Goal: Task Accomplishment & Management: Complete application form

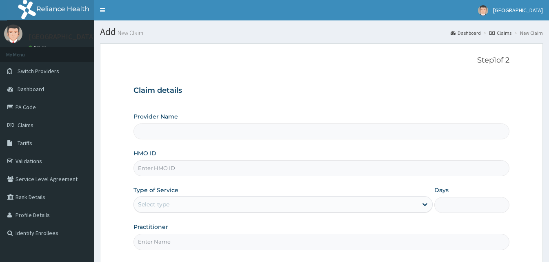
click at [148, 176] on input "HMO ID" at bounding box center [321, 168] width 376 height 16
click at [173, 167] on input "HMO ID" at bounding box center [321, 168] width 376 height 16
paste input "CodeCYA/10802/G"
click at [153, 168] on input "CodeCYA/10802/G" at bounding box center [321, 168] width 376 height 16
type input "CYA/10802/G"
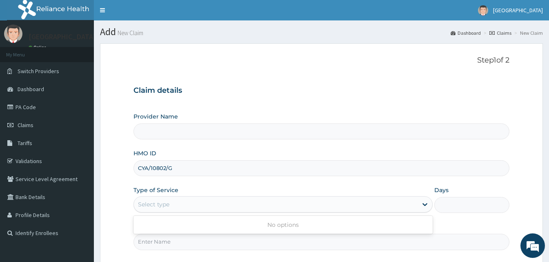
click at [202, 202] on div "Select type" at bounding box center [276, 204] width 284 height 13
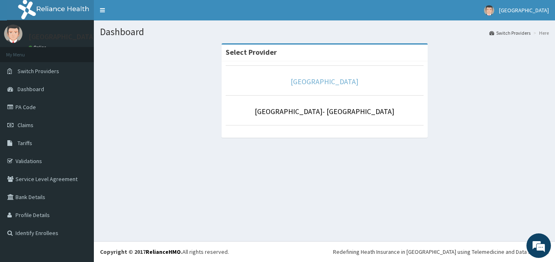
click at [324, 79] on link "Goodness Medical Centre" at bounding box center [325, 81] width 68 height 9
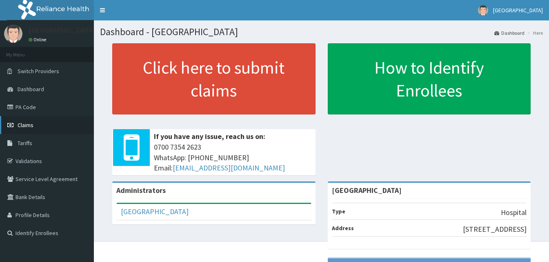
click at [37, 124] on link "Claims" at bounding box center [47, 125] width 94 height 18
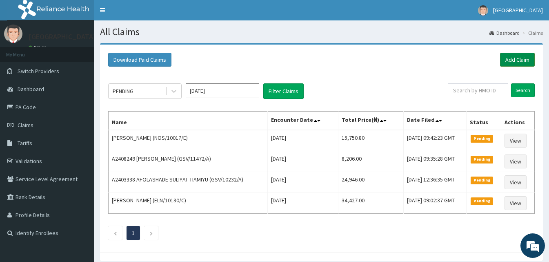
click at [507, 57] on link "Add Claim" at bounding box center [517, 60] width 35 height 14
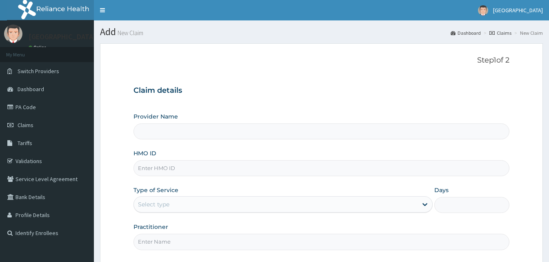
type input "[GEOGRAPHIC_DATA]"
click at [174, 172] on input "HMO ID" at bounding box center [321, 168] width 376 height 16
click at [169, 173] on input "HMO ID" at bounding box center [321, 168] width 376 height 16
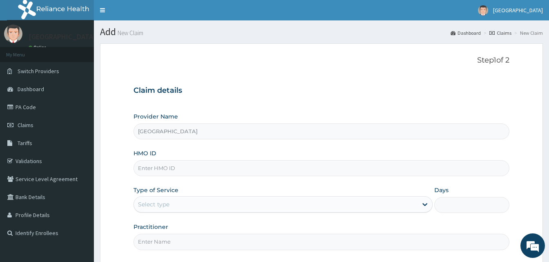
click at [169, 173] on input "HMO ID" at bounding box center [321, 168] width 376 height 16
click at [169, 172] on input "HMO ID" at bounding box center [321, 168] width 376 height 16
click at [198, 200] on div "Select type" at bounding box center [276, 204] width 284 height 13
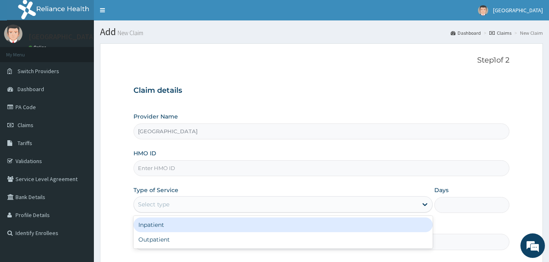
click at [193, 171] on input "HMO ID" at bounding box center [321, 168] width 376 height 16
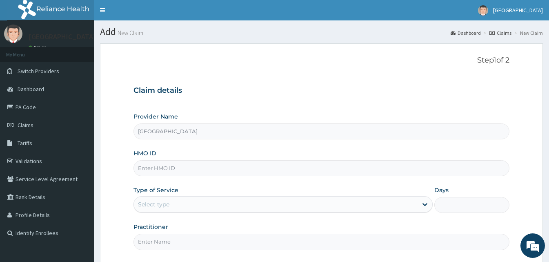
paste input "CodeCYA/10802/G"
click at [151, 167] on input "CodeCYA/10802/G" at bounding box center [321, 168] width 376 height 16
type input "CYA/10802/G"
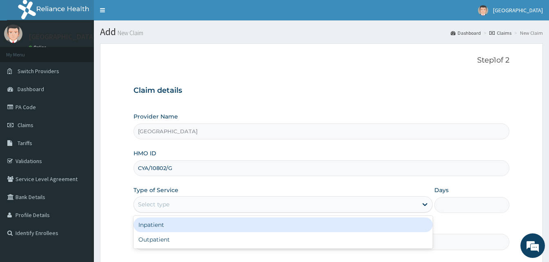
click at [188, 207] on div "Select type" at bounding box center [276, 204] width 284 height 13
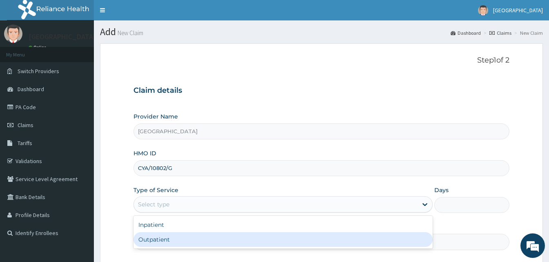
click at [187, 236] on div "Outpatient" at bounding box center [282, 239] width 299 height 15
type input "1"
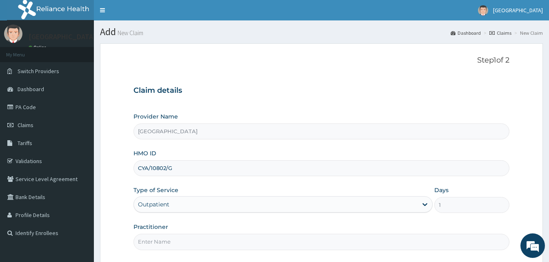
click at [192, 240] on input "Practitioner" at bounding box center [321, 241] width 376 height 16
type input "Doctor [GEOGRAPHIC_DATA]"
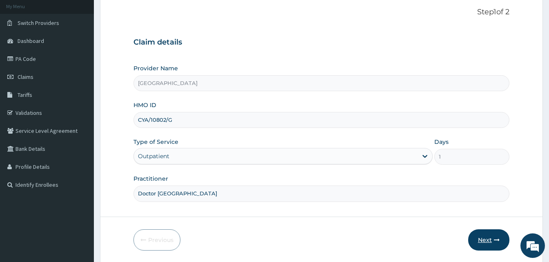
click at [482, 236] on button "Next" at bounding box center [488, 239] width 41 height 21
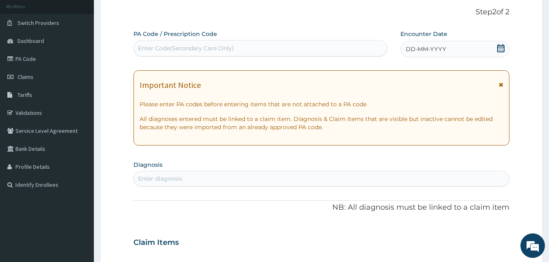
click at [437, 46] on span "DD-MM-YYYY" at bounding box center [426, 49] width 40 height 8
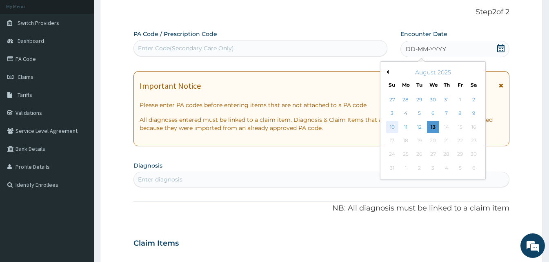
click at [391, 124] on div "10" at bounding box center [392, 127] width 12 height 12
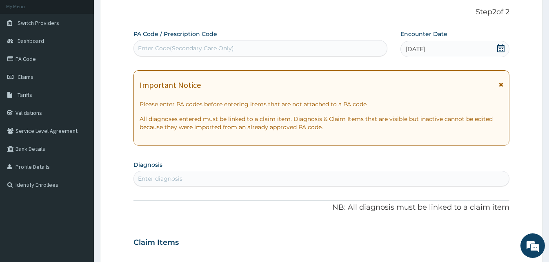
click at [164, 175] on div "Enter diagnosis" at bounding box center [160, 178] width 44 height 8
type input "malar"
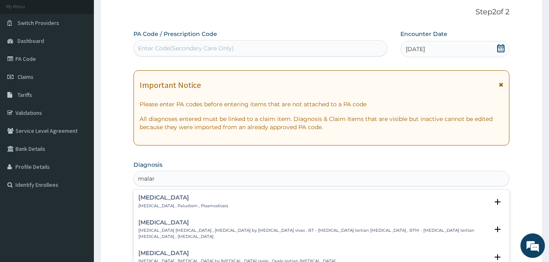
click at [158, 203] on p "[MEDICAL_DATA] , Paludism , Plasmodiosis" at bounding box center [183, 206] width 90 height 6
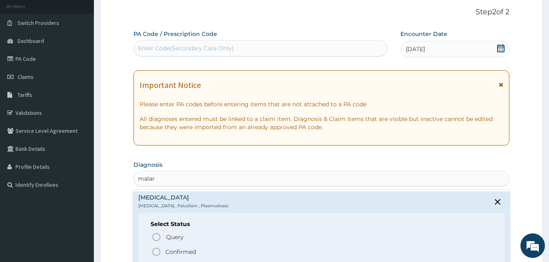
click at [157, 249] on icon "status option filled" at bounding box center [156, 252] width 10 height 10
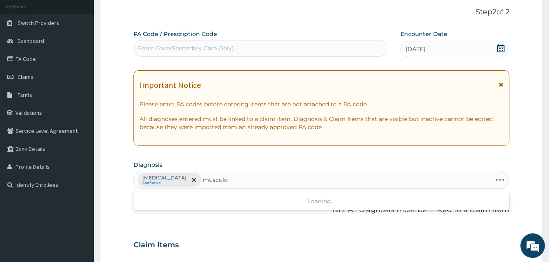
type input "musculos"
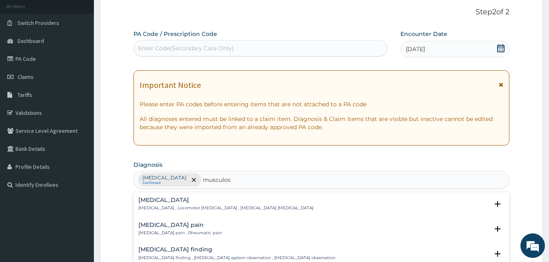
click at [193, 223] on h4 "Musculoskeletal pain" at bounding box center [180, 225] width 84 height 6
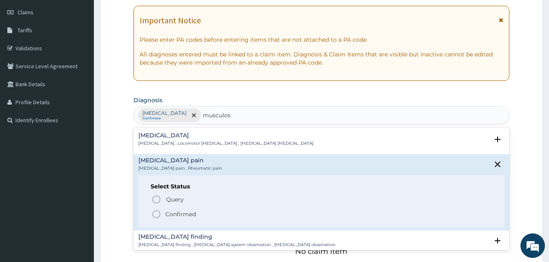
scroll to position [113, 0]
click at [160, 211] on icon "status option filled" at bounding box center [156, 213] width 10 height 10
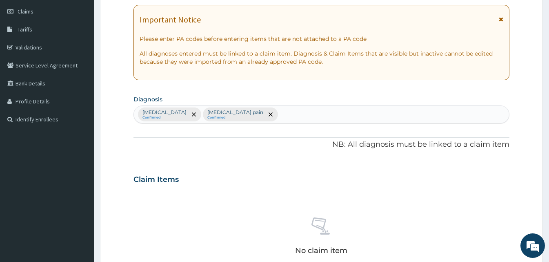
scroll to position [327, 0]
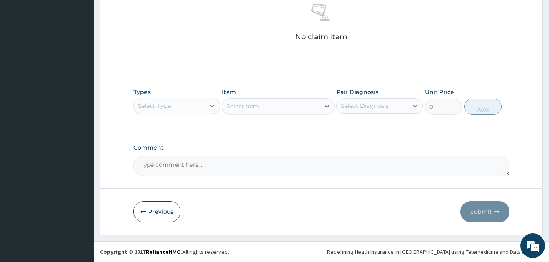
click at [177, 102] on div "Select Type" at bounding box center [169, 105] width 71 height 13
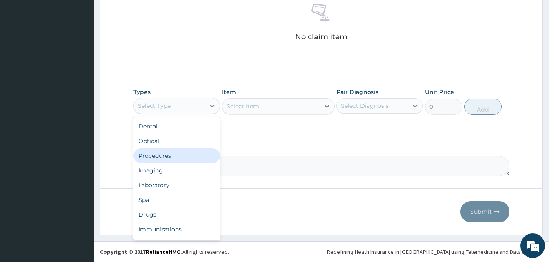
click at [166, 151] on div "Procedures" at bounding box center [176, 155] width 87 height 15
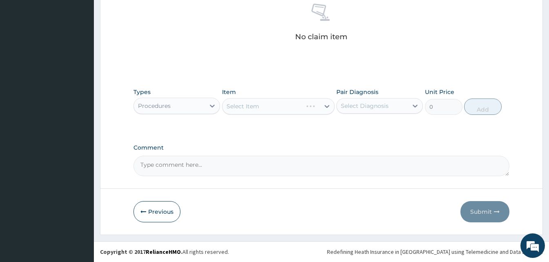
click at [325, 104] on div "Select Item" at bounding box center [278, 106] width 113 height 16
click at [319, 105] on div "Select Item" at bounding box center [278, 106] width 113 height 16
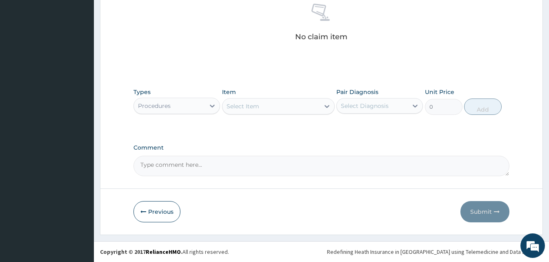
click at [319, 105] on div "Select Item" at bounding box center [270, 106] width 97 height 13
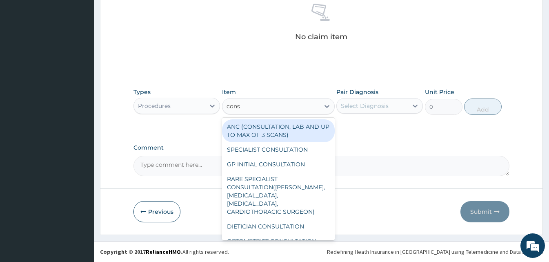
type input "consu"
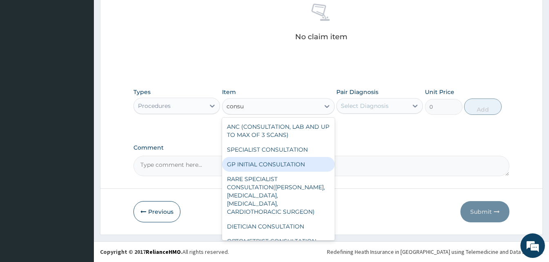
click at [296, 160] on div "GP INITIAL CONSULTATION" at bounding box center [278, 164] width 113 height 15
type input "2000"
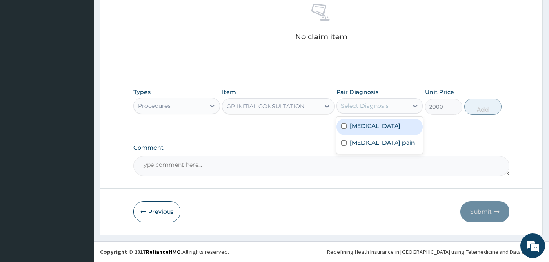
click at [395, 110] on div "Select Diagnosis" at bounding box center [372, 105] width 71 height 13
click at [386, 122] on div "[MEDICAL_DATA]" at bounding box center [379, 126] width 87 height 17
checkbox input "true"
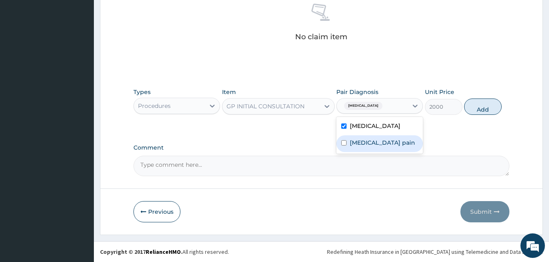
click at [375, 142] on label "Musculoskeletal pain" at bounding box center [382, 142] width 65 height 8
checkbox input "true"
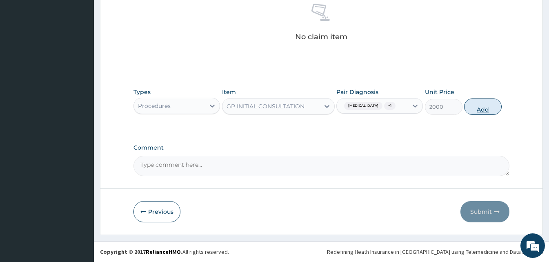
click at [485, 113] on button "Add" at bounding box center [483, 106] width 38 height 16
type input "0"
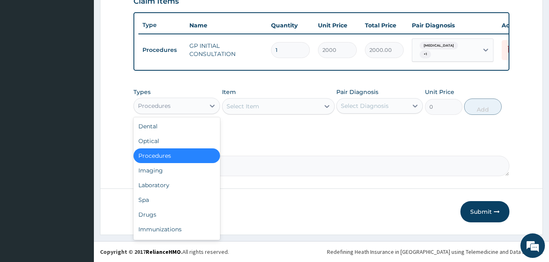
click at [187, 111] on div "Procedures" at bounding box center [169, 105] width 71 height 13
click at [155, 210] on div "Drugs" at bounding box center [176, 214] width 87 height 15
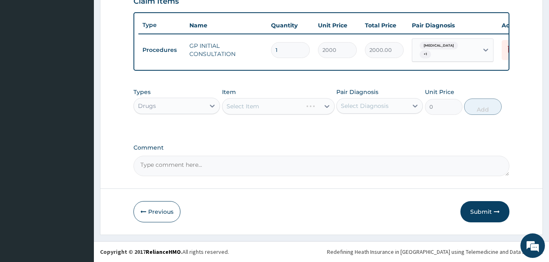
click at [298, 104] on div "Select Item" at bounding box center [278, 106] width 113 height 16
click at [320, 105] on div "Select Item" at bounding box center [278, 106] width 113 height 16
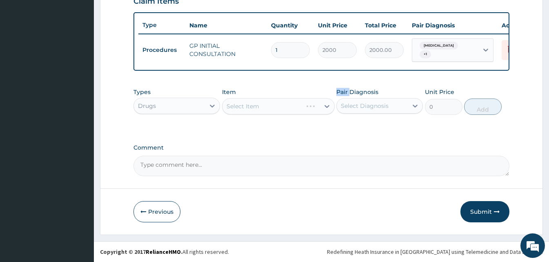
click at [320, 105] on div "Select Item" at bounding box center [278, 106] width 113 height 16
click at [323, 105] on div "Select Item" at bounding box center [278, 106] width 113 height 16
click at [323, 105] on icon at bounding box center [327, 106] width 8 height 8
click at [264, 104] on div "Select Item" at bounding box center [270, 106] width 97 height 13
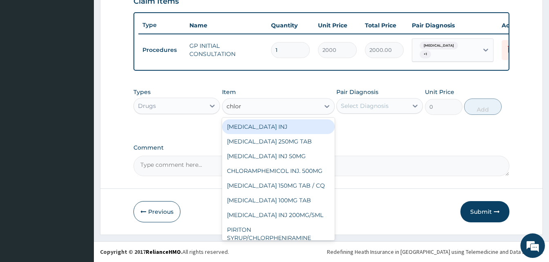
type input "chloro"
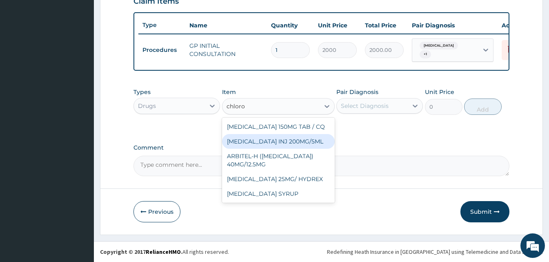
click at [272, 140] on div "[MEDICAL_DATA] INJ 200MG/5ML" at bounding box center [278, 141] width 113 height 15
type input "120"
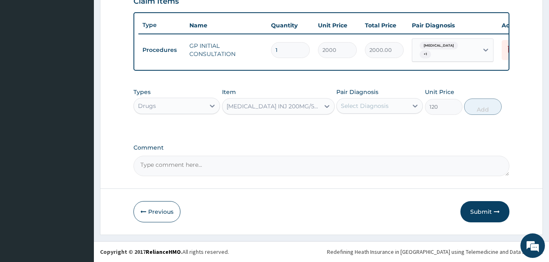
click at [394, 111] on div "Select Diagnosis" at bounding box center [372, 105] width 71 height 13
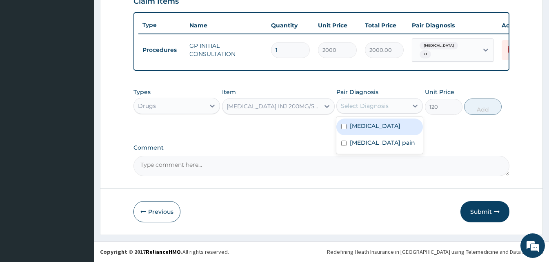
click at [390, 118] on div "[MEDICAL_DATA]" at bounding box center [379, 126] width 87 height 17
checkbox input "true"
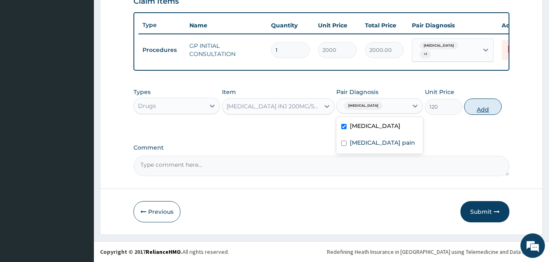
click at [469, 109] on button "Add" at bounding box center [483, 106] width 38 height 16
type input "0"
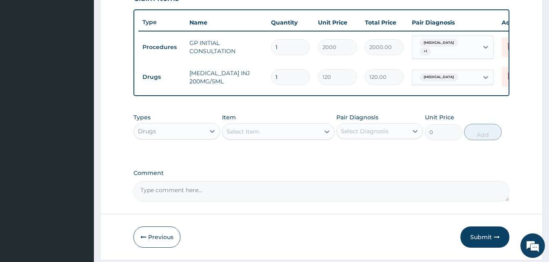
click at [278, 127] on div "Select Item" at bounding box center [278, 131] width 113 height 16
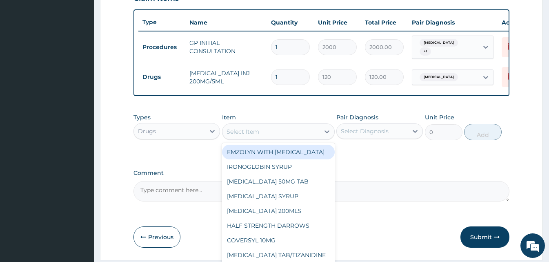
click at [278, 129] on div "Select Item" at bounding box center [270, 131] width 97 height 13
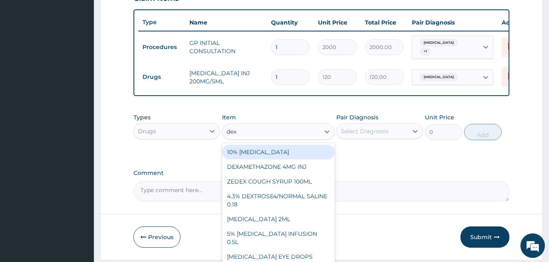
type input "dexa"
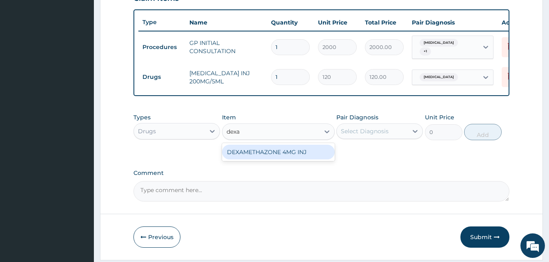
click at [277, 145] on div "DEXAMETHAZONE 4MG INJ" at bounding box center [278, 152] width 113 height 18
click at [281, 159] on div "DEXAMETHAZONE 4MG INJ" at bounding box center [278, 151] width 113 height 15
type input "109.2"
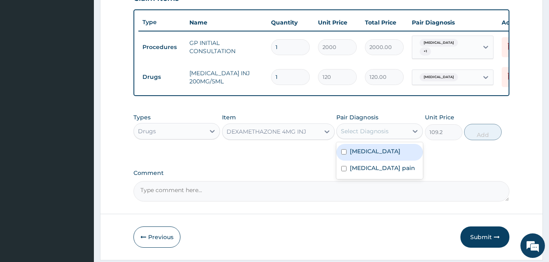
click at [405, 131] on div "Select Diagnosis" at bounding box center [372, 130] width 71 height 13
click at [382, 160] on div "[MEDICAL_DATA]" at bounding box center [379, 152] width 87 height 17
checkbox input "true"
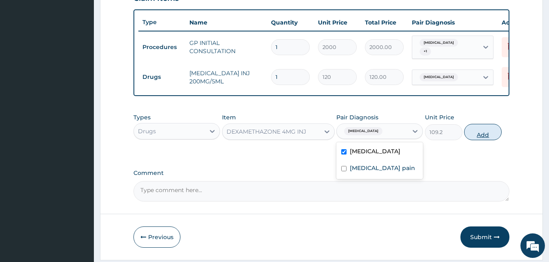
click at [486, 134] on button "Add" at bounding box center [483, 132] width 38 height 16
type input "0"
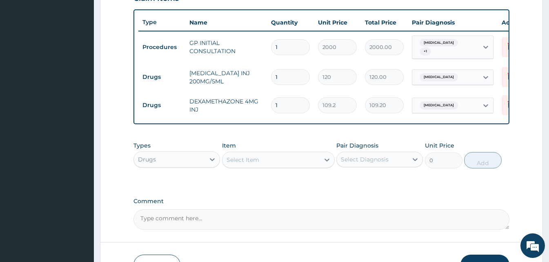
scroll to position [351, 0]
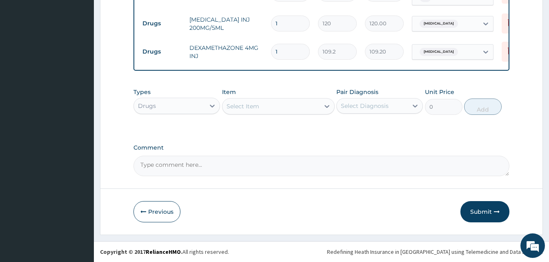
click at [250, 107] on div "Select Item" at bounding box center [243, 106] width 33 height 8
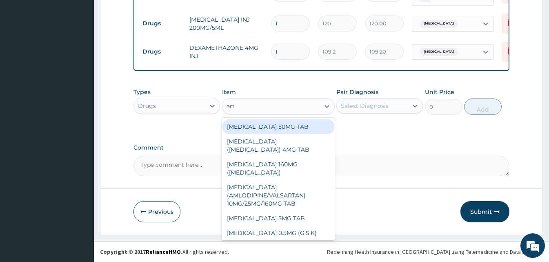
type input "arte"
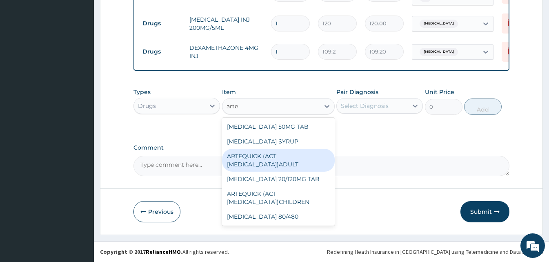
click at [260, 162] on div "ARTEQUICK (ACT [MEDICAL_DATA])ADULT" at bounding box center [278, 160] width 113 height 23
type input "2500"
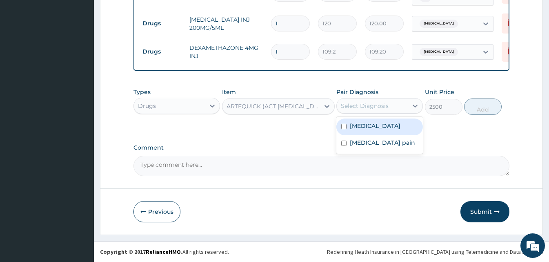
click at [402, 107] on div "Select Diagnosis" at bounding box center [372, 105] width 71 height 13
click at [381, 132] on div "[MEDICAL_DATA]" at bounding box center [379, 126] width 87 height 17
checkbox input "true"
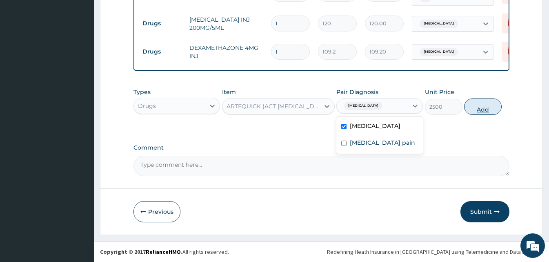
click at [495, 109] on button "Add" at bounding box center [483, 106] width 38 height 16
type input "0"
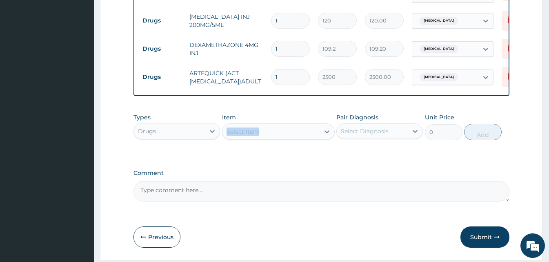
drag, startPoint x: 276, startPoint y: 120, endPoint x: 270, endPoint y: 136, distance: 17.2
click at [270, 136] on div "Item Select Item" at bounding box center [278, 126] width 113 height 27
click at [270, 136] on div "Select Item" at bounding box center [270, 131] width 97 height 13
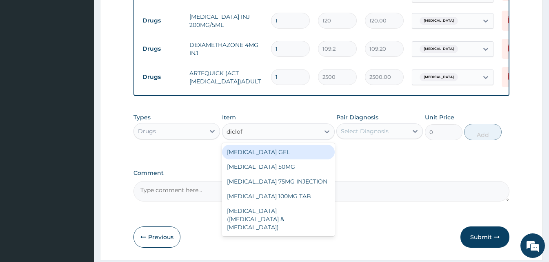
type input "diclofe"
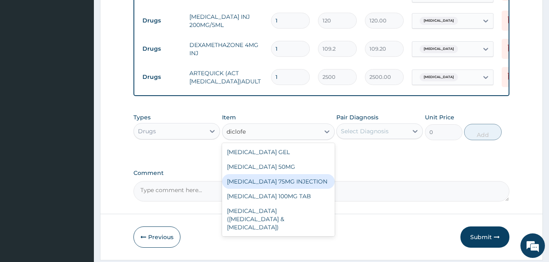
click at [272, 178] on div "DICLOFENAC 75MG INJECTION" at bounding box center [278, 181] width 113 height 15
type input "156"
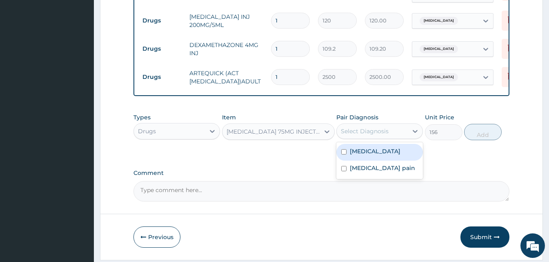
click at [394, 133] on div "Select Diagnosis" at bounding box center [372, 130] width 71 height 13
click at [371, 157] on div "Malaria" at bounding box center [379, 152] width 87 height 17
checkbox input "true"
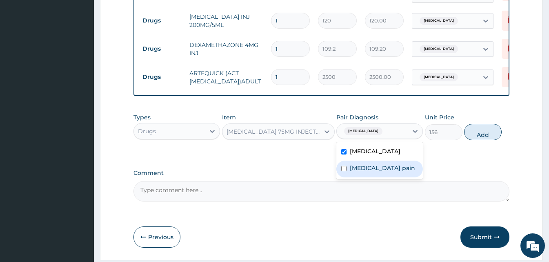
click at [401, 165] on div "Musculoskeletal pain" at bounding box center [379, 168] width 87 height 17
checkbox input "true"
click at [482, 133] on button "Add" at bounding box center [483, 132] width 38 height 16
type input "0"
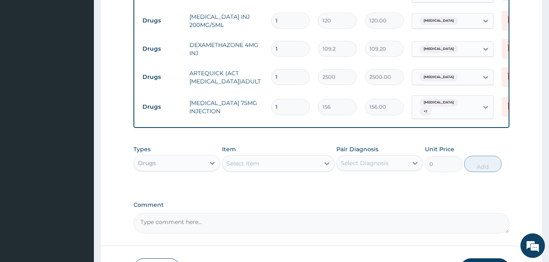
click at [276, 168] on div "Select Item" at bounding box center [270, 163] width 97 height 13
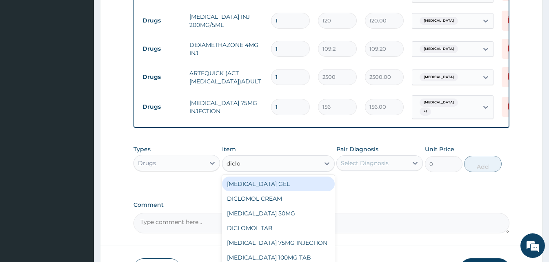
type input "diclom"
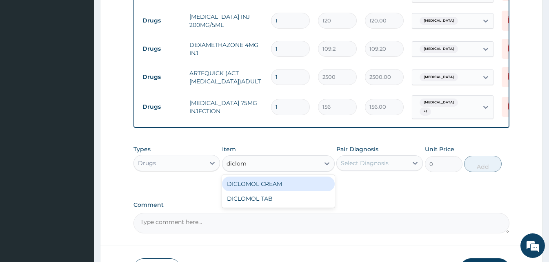
click at [280, 189] on div "DICLOMOL CREAM" at bounding box center [278, 183] width 113 height 15
type input "750"
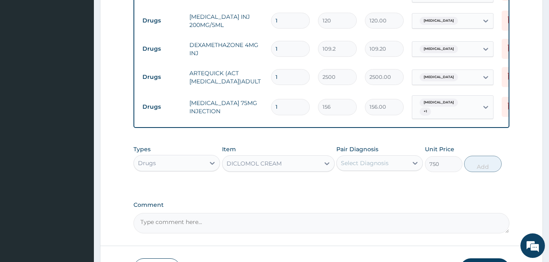
click at [406, 159] on div "Select Diagnosis" at bounding box center [372, 162] width 71 height 13
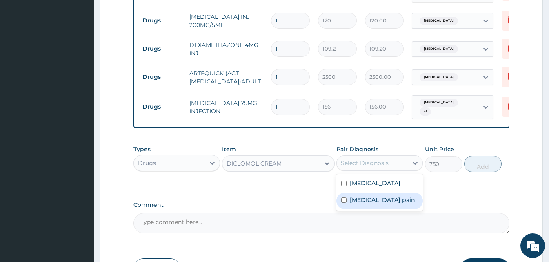
click at [375, 198] on label "Musculoskeletal pain" at bounding box center [382, 200] width 65 height 8
checkbox input "true"
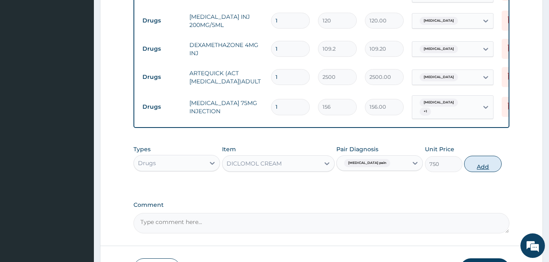
click at [479, 164] on button "Add" at bounding box center [483, 164] width 38 height 16
type input "0"
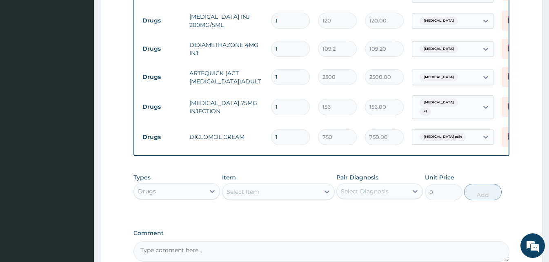
click at [244, 191] on div "Select Item" at bounding box center [243, 191] width 33 height 8
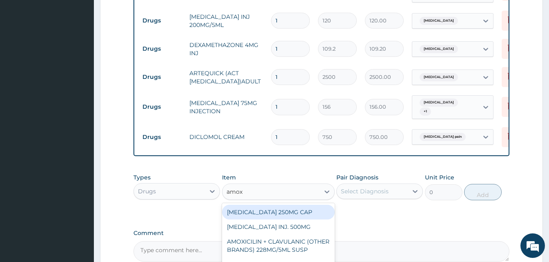
type input "amoxy"
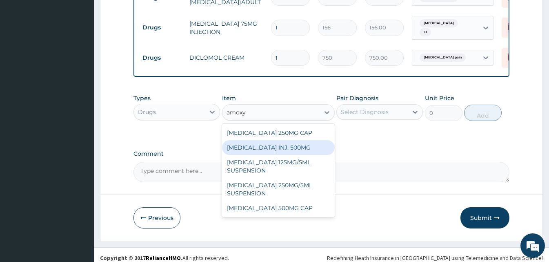
scroll to position [435, 0]
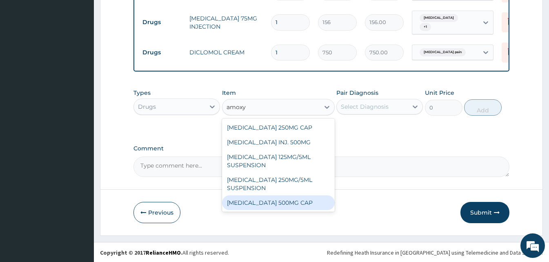
click at [269, 207] on div "AMOXYCILLIN 500MG CAP" at bounding box center [278, 202] width 113 height 15
type input "30"
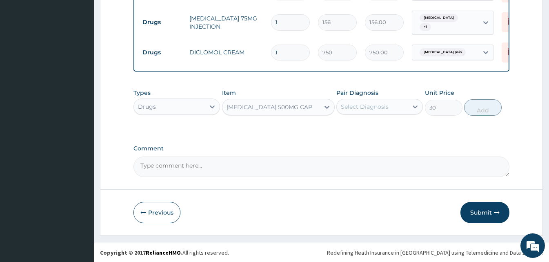
click at [294, 130] on div "Types Drugs Item AMOXYCILLIN 500MG CAP Pair Diagnosis Select Diagnosis Unit Pri…" at bounding box center [321, 107] width 376 height 47
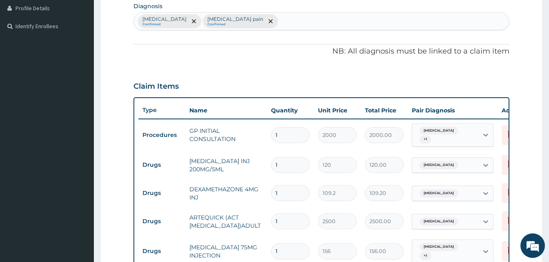
click at [294, 18] on div "Malaria Confirmed Musculoskeletal pain Confirmed" at bounding box center [321, 21] width 375 height 17
type input "typhoid"
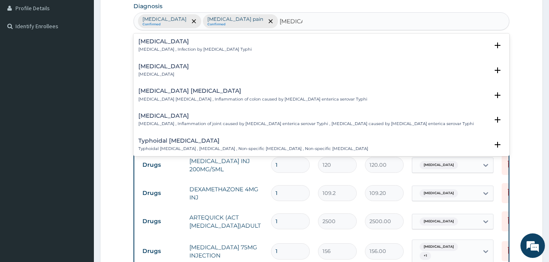
click at [173, 50] on p "Typhoid fever , Infection by Salmonella Typhi" at bounding box center [194, 50] width 113 height 6
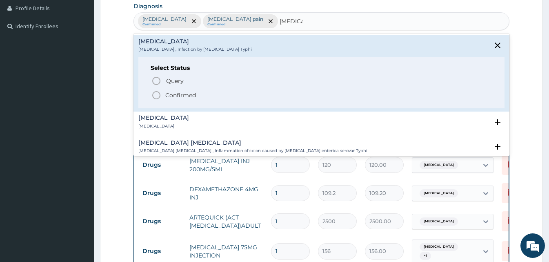
click at [155, 95] on icon "status option filled" at bounding box center [156, 95] width 10 height 10
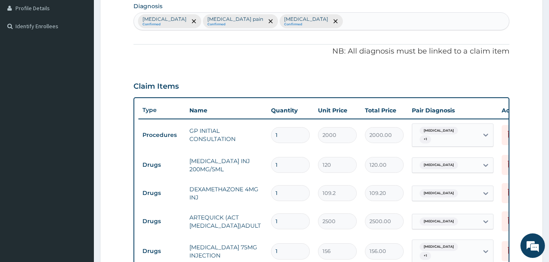
scroll to position [435, 0]
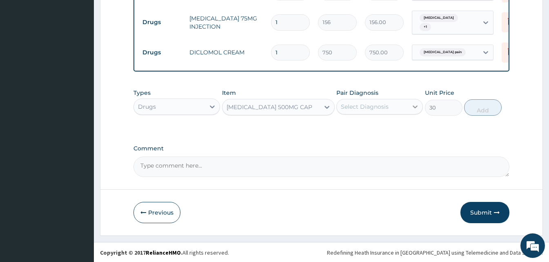
click at [412, 109] on icon at bounding box center [415, 106] width 8 height 8
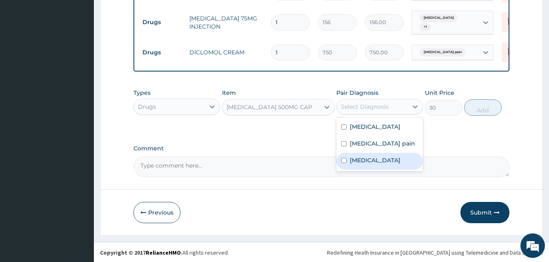
click at [387, 160] on label "Typhoid fever" at bounding box center [375, 160] width 51 height 8
checkbox input "true"
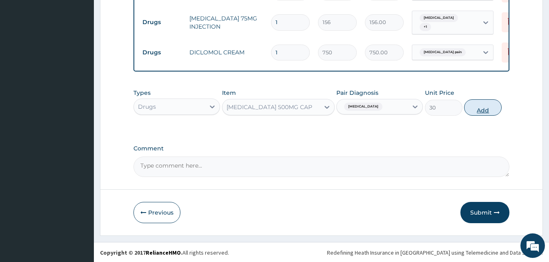
click at [493, 103] on button "Add" at bounding box center [483, 107] width 38 height 16
type input "0"
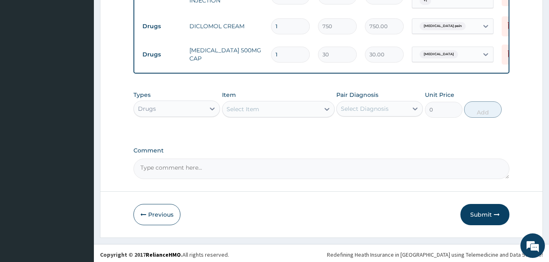
scroll to position [463, 0]
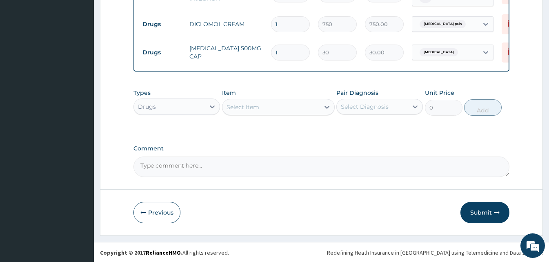
type input "0.00"
type input "2"
type input "60.00"
type input "21"
type input "630.00"
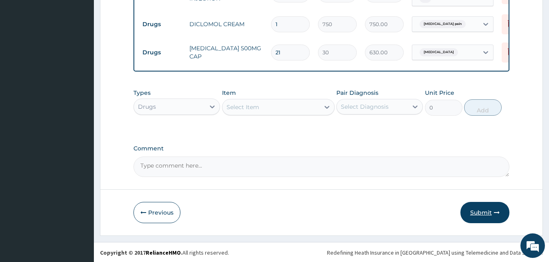
type input "21"
click at [499, 209] on icon "button" at bounding box center [497, 212] width 6 height 6
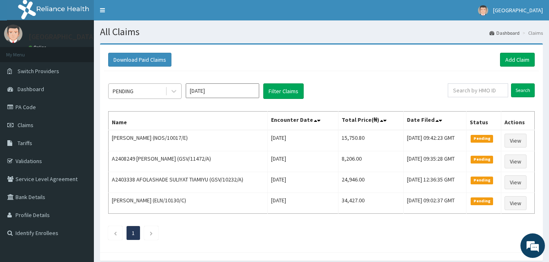
click at [147, 89] on div "PENDING" at bounding box center [137, 90] width 57 height 13
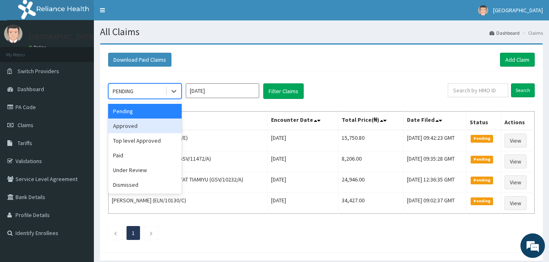
click at [144, 126] on div "Approved" at bounding box center [144, 125] width 73 height 15
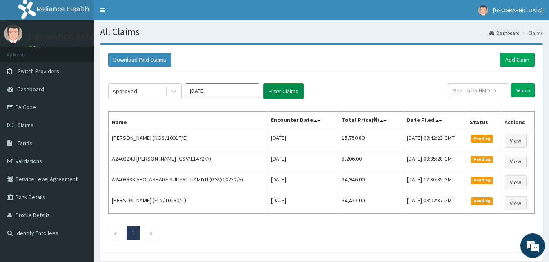
click at [274, 96] on button "Filter Claims" at bounding box center [283, 91] width 40 height 16
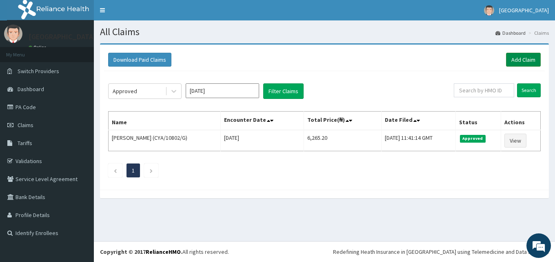
click at [510, 58] on link "Add Claim" at bounding box center [523, 60] width 35 height 14
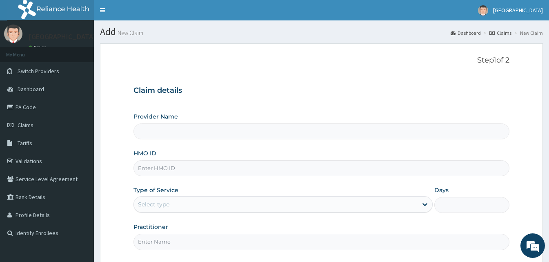
type input "[GEOGRAPHIC_DATA]"
click at [184, 169] on input "HMO ID" at bounding box center [321, 168] width 376 height 16
paste input "CodeEln/10379/c"
click at [150, 169] on input "CodeEln/10379/c" at bounding box center [321, 168] width 376 height 16
click at [153, 169] on input "CodeEln/10379/c" at bounding box center [321, 168] width 376 height 16
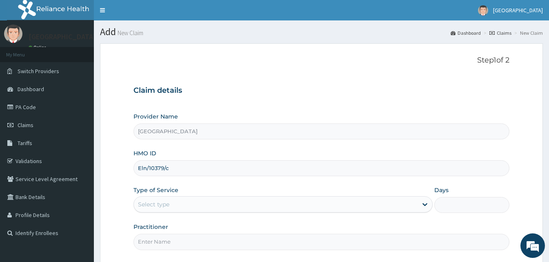
type input "Eln/10379/c"
click at [193, 200] on div "Select type" at bounding box center [276, 204] width 284 height 13
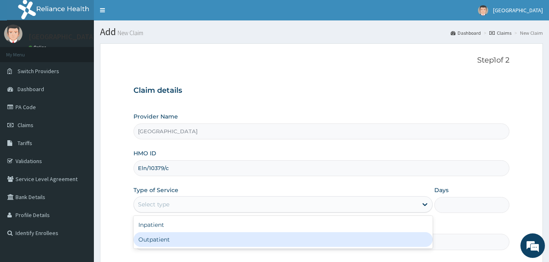
click at [180, 242] on div "Outpatient" at bounding box center [282, 239] width 299 height 15
type input "1"
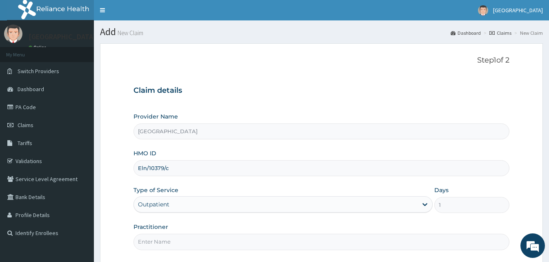
click at [180, 242] on input "Practitioner" at bounding box center [321, 241] width 376 height 16
type input "Doctor [GEOGRAPHIC_DATA]"
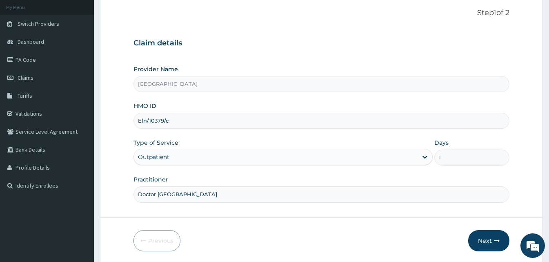
scroll to position [76, 0]
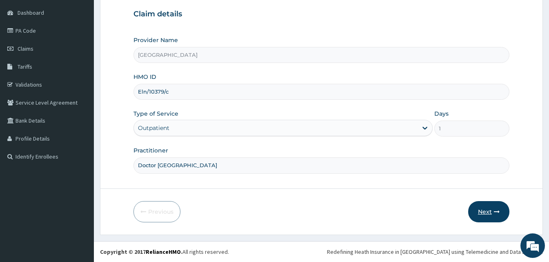
click at [475, 207] on button "Next" at bounding box center [488, 211] width 41 height 21
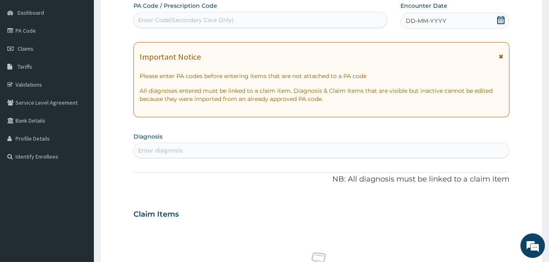
click at [500, 18] on icon at bounding box center [501, 20] width 8 height 8
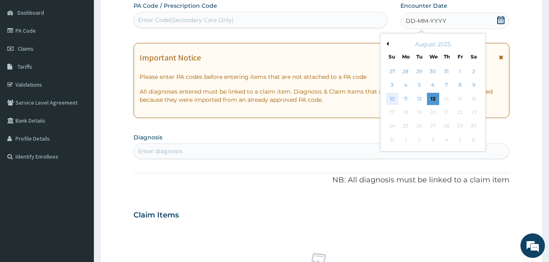
click at [386, 98] on div "10" at bounding box center [392, 99] width 12 height 12
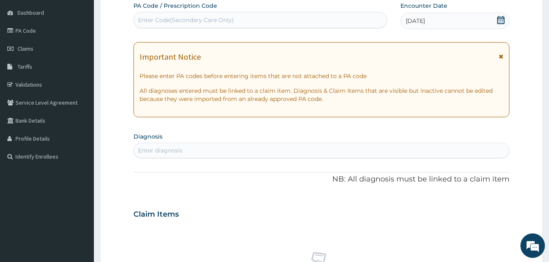
click at [193, 149] on div "Enter diagnosis" at bounding box center [321, 150] width 375 height 13
type input "mala"
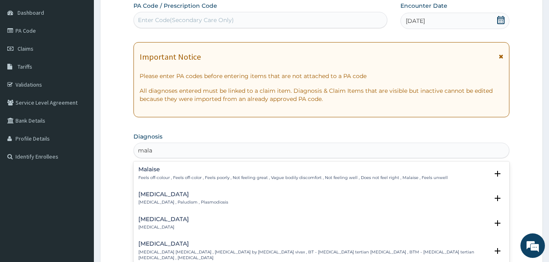
click at [151, 203] on p "[MEDICAL_DATA] , Paludism , Plasmodiosis" at bounding box center [183, 202] width 90 height 6
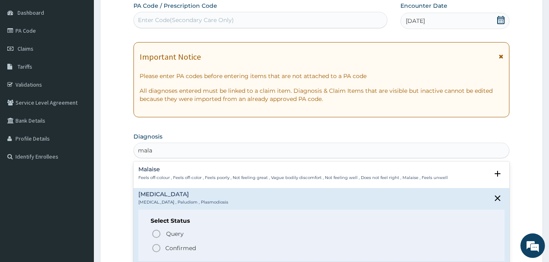
click at [156, 246] on icon "status option filled" at bounding box center [156, 248] width 10 height 10
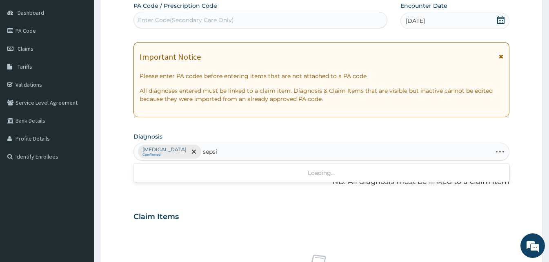
type input "sepsis"
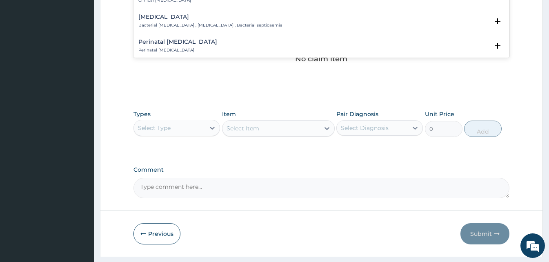
scroll to position [65, 0]
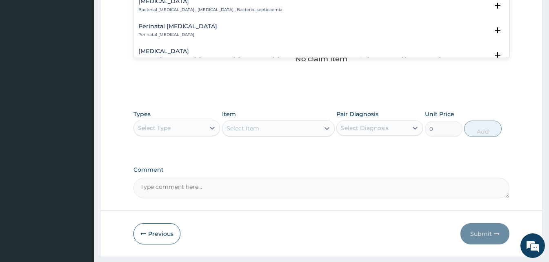
click at [189, 9] on p "Bacterial septicemia , Bacterial sepsis , Bacterial septicaemia" at bounding box center [210, 10] width 144 height 6
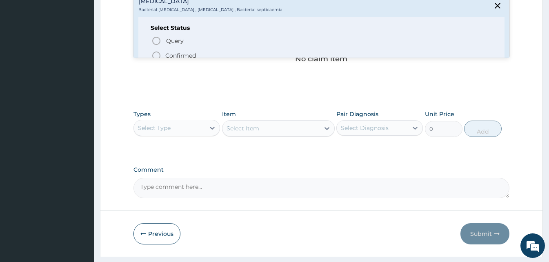
click at [156, 53] on icon "status option filled" at bounding box center [156, 56] width 10 height 10
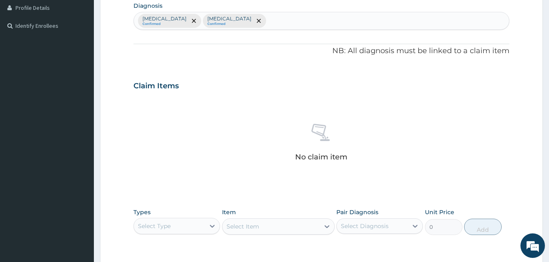
scroll to position [327, 0]
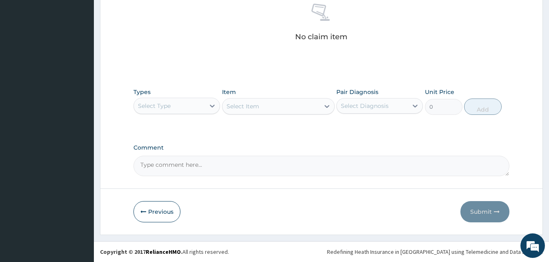
click at [188, 104] on div "Select Type" at bounding box center [169, 105] width 71 height 13
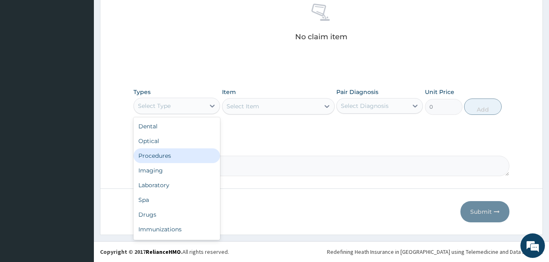
click at [167, 156] on div "Procedures" at bounding box center [176, 155] width 87 height 15
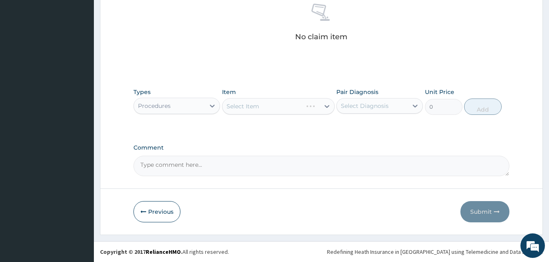
click at [311, 103] on div "Select Item" at bounding box center [278, 106] width 113 height 16
click at [318, 107] on div "Select Item" at bounding box center [278, 106] width 113 height 16
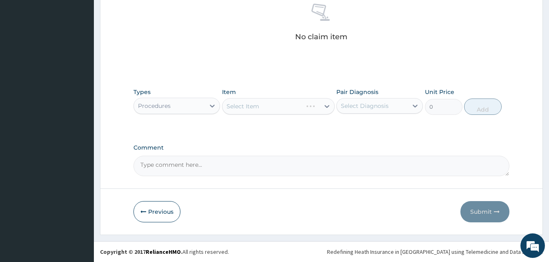
click at [318, 107] on div "Select Item" at bounding box center [278, 106] width 113 height 16
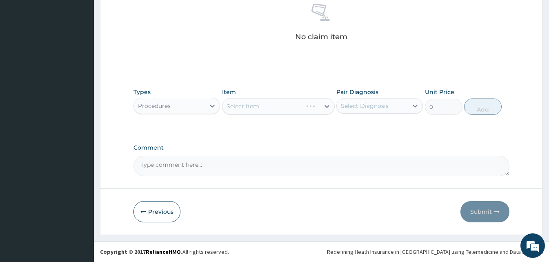
click at [318, 107] on div "Select Item" at bounding box center [278, 106] width 113 height 16
click at [318, 107] on div "Select Item" at bounding box center [270, 106] width 97 height 13
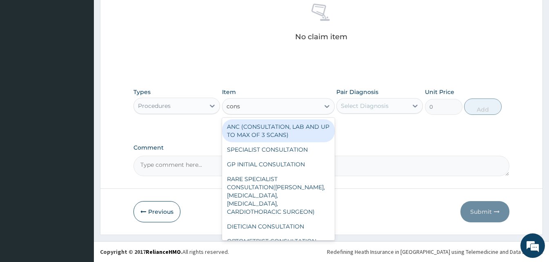
type input "consu"
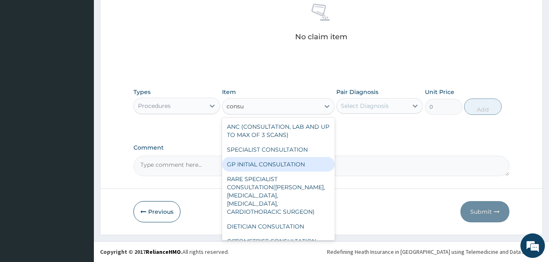
click at [295, 164] on div "GP INITIAL CONSULTATION" at bounding box center [278, 164] width 113 height 15
type input "2000"
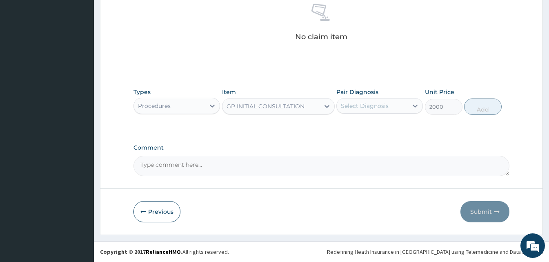
click at [402, 110] on div "Select Diagnosis" at bounding box center [372, 105] width 71 height 13
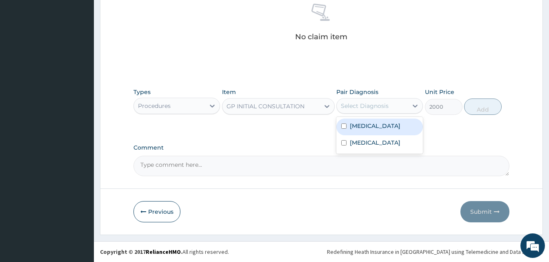
click at [384, 128] on div "Malaria" at bounding box center [379, 126] width 87 height 17
checkbox input "true"
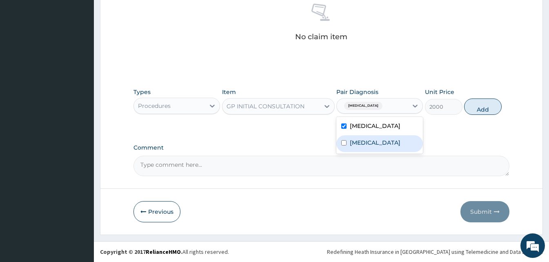
click at [380, 141] on label "Bacterial sepsis" at bounding box center [375, 142] width 51 height 8
checkbox input "true"
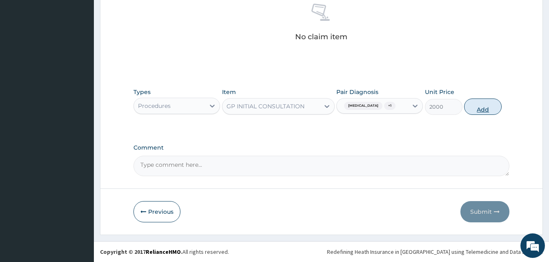
click at [488, 107] on button "Add" at bounding box center [483, 106] width 38 height 16
type input "0"
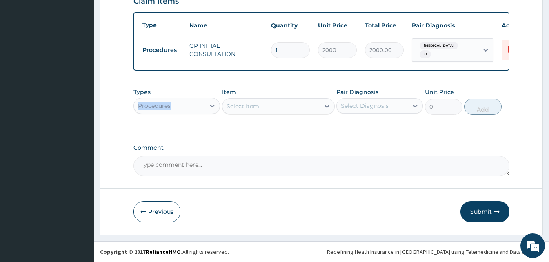
drag, startPoint x: 189, startPoint y: 97, endPoint x: 189, endPoint y: 102, distance: 5.7
click at [189, 102] on div "Types Procedures" at bounding box center [176, 101] width 87 height 27
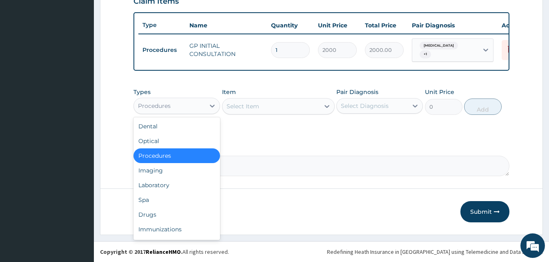
click at [189, 102] on div "Procedures" at bounding box center [169, 105] width 71 height 13
click at [162, 212] on div "Drugs" at bounding box center [176, 214] width 87 height 15
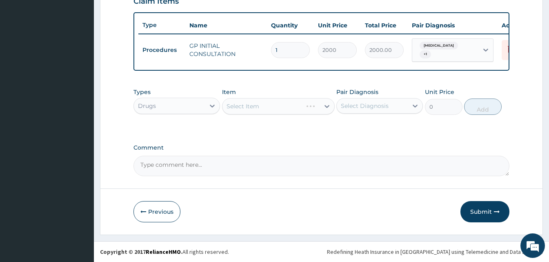
click at [326, 104] on div "Select Item" at bounding box center [278, 106] width 113 height 16
click at [326, 107] on div "Select Item" at bounding box center [278, 106] width 113 height 16
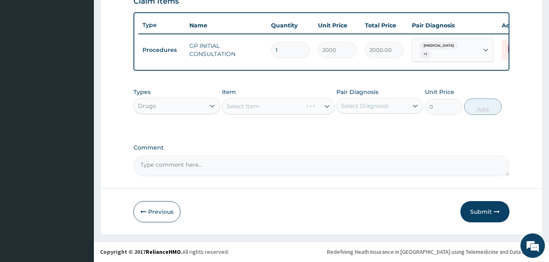
click at [326, 107] on div "Select Item" at bounding box center [278, 106] width 113 height 16
click at [259, 111] on div "Select Item" at bounding box center [270, 106] width 97 height 13
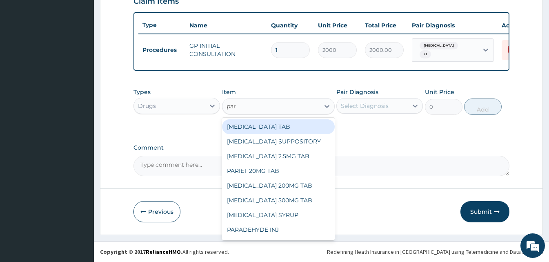
type input "para"
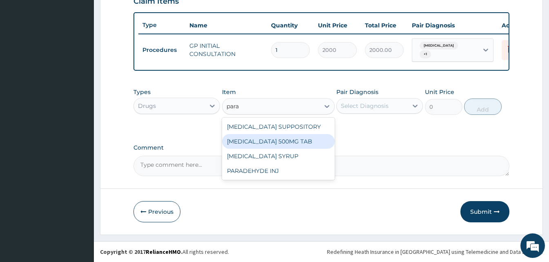
click at [264, 139] on div "PARACETAMOL 500MG TAB" at bounding box center [278, 141] width 113 height 15
type input "15"
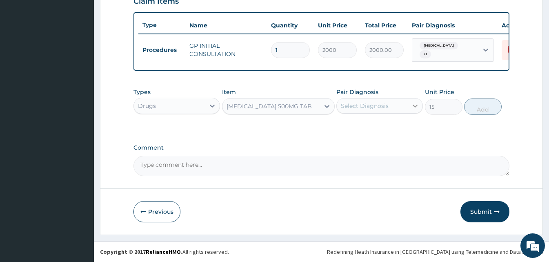
click at [415, 98] on div at bounding box center [415, 105] width 15 height 15
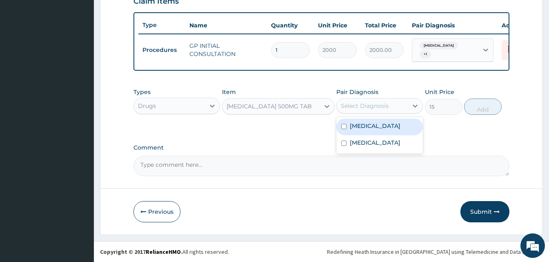
click at [381, 125] on div "Malaria" at bounding box center [379, 126] width 87 height 17
checkbox input "true"
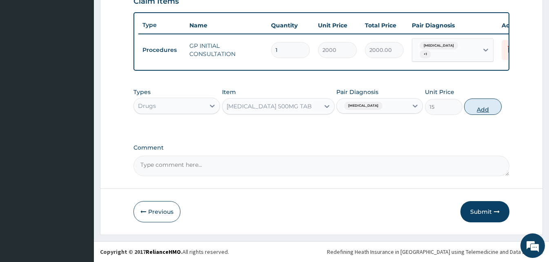
click at [484, 103] on button "Add" at bounding box center [483, 106] width 38 height 16
type input "0"
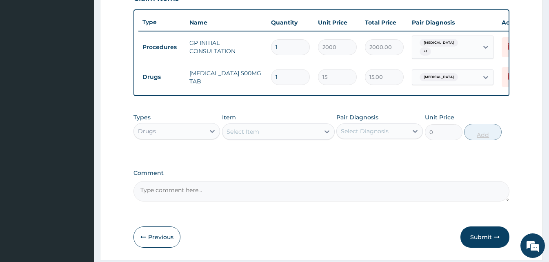
type input "15"
type input "225.00"
type input "15"
click at [286, 127] on div "Select Item" at bounding box center [278, 131] width 113 height 16
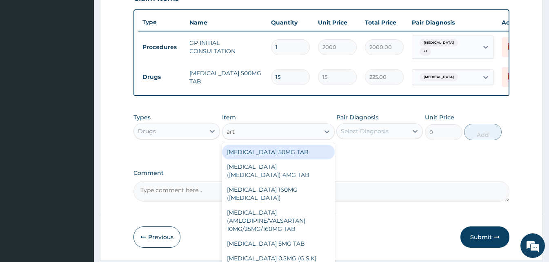
type input "arte"
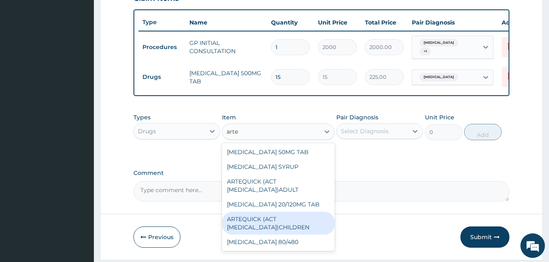
click at [280, 227] on div "ARTEQUICK (ACT [MEDICAL_DATA])CHILDREN" at bounding box center [278, 222] width 113 height 23
type input "1750"
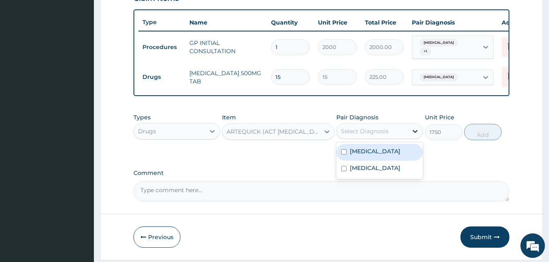
click at [408, 130] on div at bounding box center [415, 131] width 15 height 15
click at [380, 156] on div "[MEDICAL_DATA]" at bounding box center [379, 152] width 87 height 17
checkbox input "true"
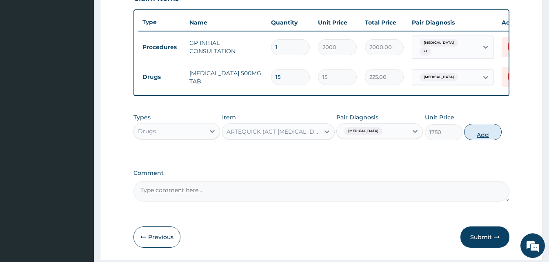
click at [475, 131] on button "Add" at bounding box center [483, 132] width 38 height 16
type input "0"
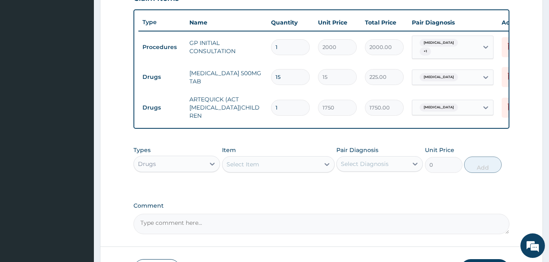
click at [266, 162] on div "Select Item" at bounding box center [270, 164] width 97 height 13
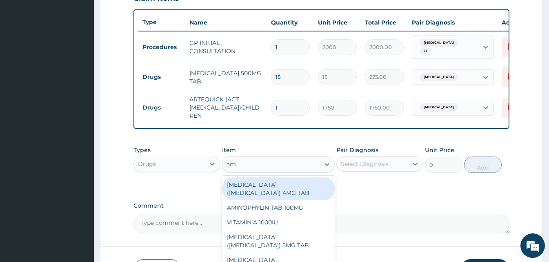
type input "am"
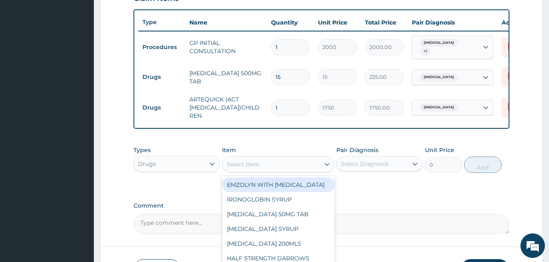
click at [266, 164] on div "Select Item" at bounding box center [270, 164] width 97 height 13
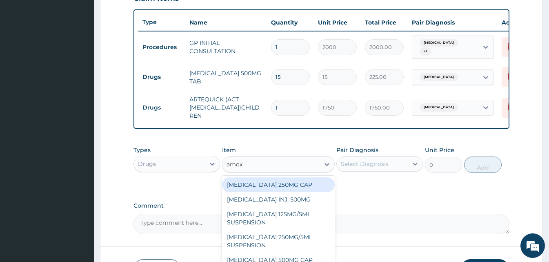
type input "amoxy"
click at [301, 184] on div "AMOXYCILLIN 250MG CAP" at bounding box center [278, 184] width 113 height 15
type input "25"
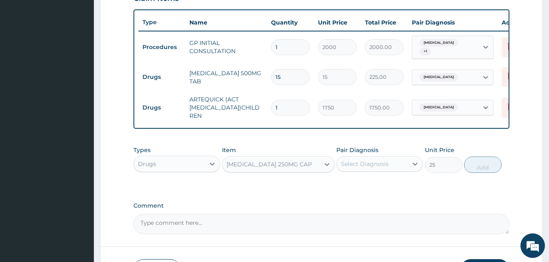
click at [404, 158] on div "Pair Diagnosis Select Diagnosis" at bounding box center [379, 159] width 87 height 27
click at [401, 164] on div "Select Diagnosis" at bounding box center [372, 163] width 71 height 13
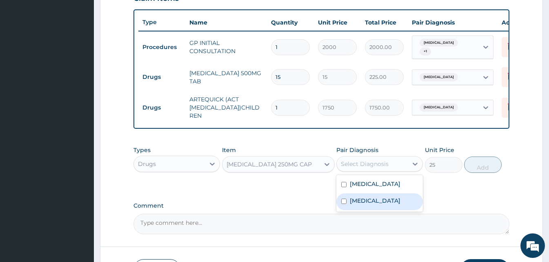
click at [385, 202] on label "[MEDICAL_DATA]" at bounding box center [375, 200] width 51 height 8
checkbox input "true"
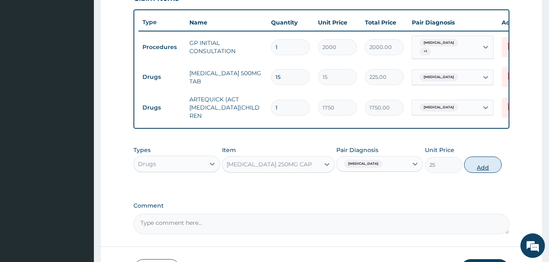
click at [487, 164] on button "Add" at bounding box center [483, 164] width 38 height 16
type input "0"
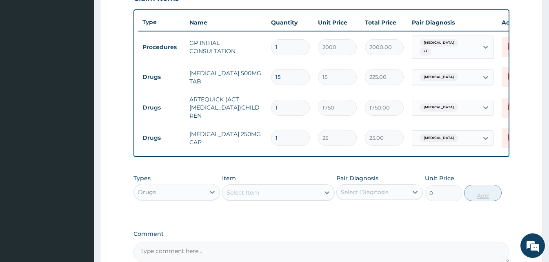
type input "15"
type input "375.00"
type input "15"
click at [250, 196] on div "Select Item" at bounding box center [243, 192] width 33 height 8
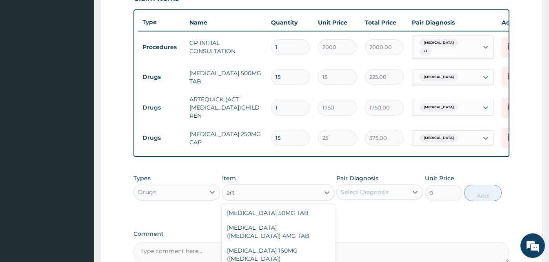
type input "arth"
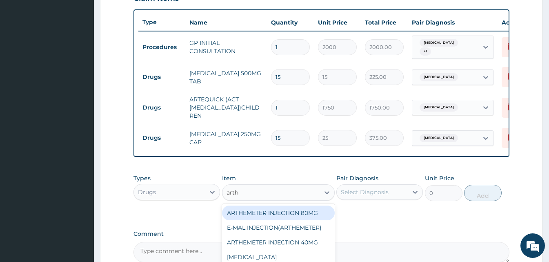
click at [296, 212] on div "ARTHEMETER INJECTION 80MG" at bounding box center [278, 212] width 113 height 15
type input "600"
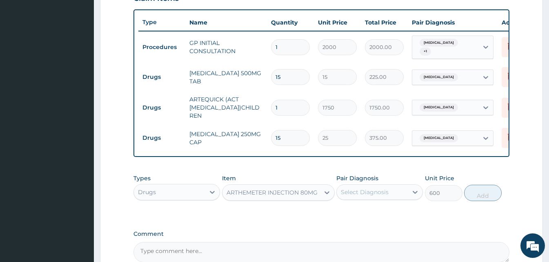
click at [369, 187] on div "Select Diagnosis" at bounding box center [379, 192] width 87 height 16
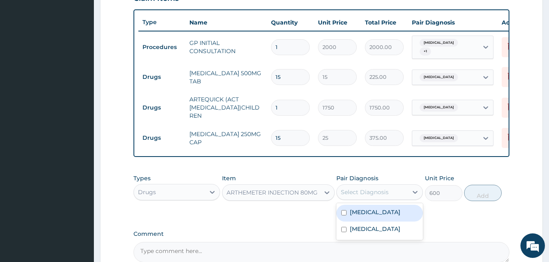
click at [365, 213] on label "[MEDICAL_DATA]" at bounding box center [375, 212] width 51 height 8
checkbox input "true"
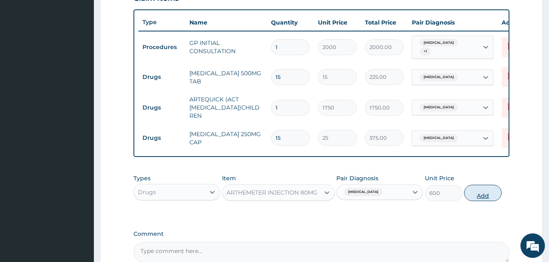
click at [483, 194] on button "Add" at bounding box center [483, 192] width 38 height 16
type input "0"
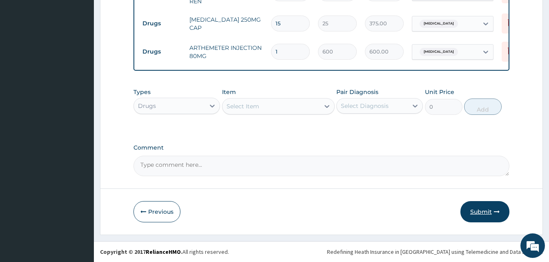
click at [477, 211] on button "Submit" at bounding box center [484, 211] width 49 height 21
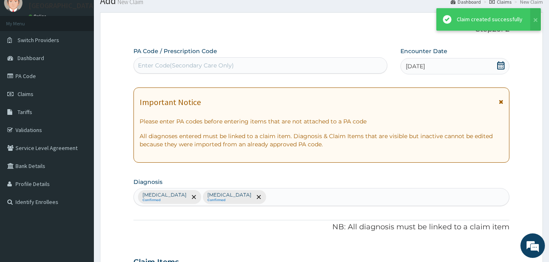
scroll to position [411, 0]
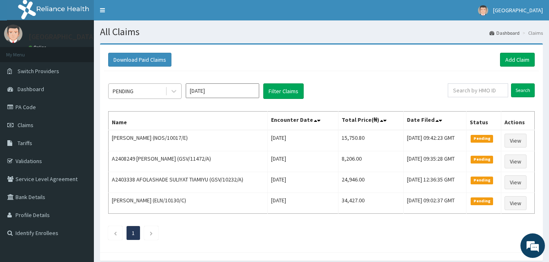
click at [156, 88] on div "PENDING" at bounding box center [137, 90] width 57 height 13
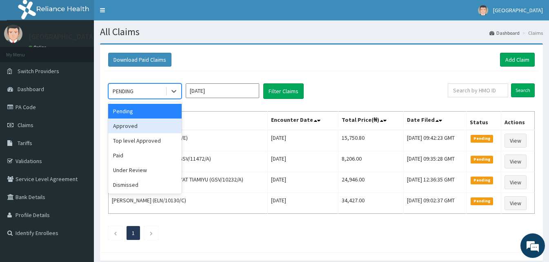
click at [151, 122] on div "Approved" at bounding box center [144, 125] width 73 height 15
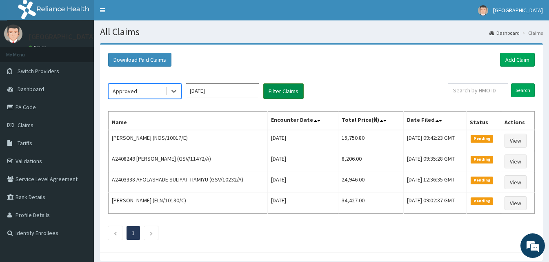
click at [290, 90] on button "Filter Claims" at bounding box center [283, 91] width 40 height 16
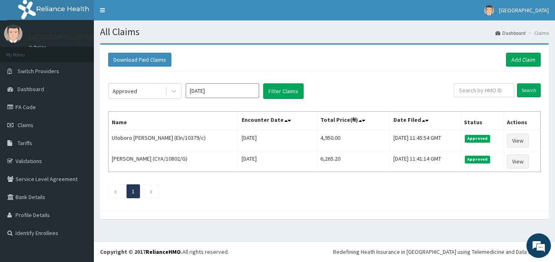
click at [525, 52] on div "Download Paid Claims Add Claim" at bounding box center [324, 60] width 441 height 22
click at [522, 58] on link "Add Claim" at bounding box center [523, 60] width 35 height 14
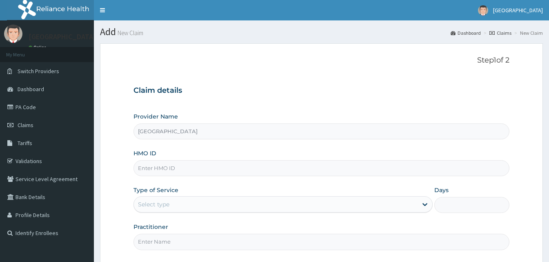
click at [192, 159] on div "HMO ID" at bounding box center [321, 162] width 376 height 27
click at [190, 162] on input "HMO ID" at bounding box center [321, 168] width 376 height 16
paste input "CodeEln/10379/e"
click at [151, 169] on input "CodeEln/10379/e" at bounding box center [321, 168] width 376 height 16
type input "Eln/10379/e"
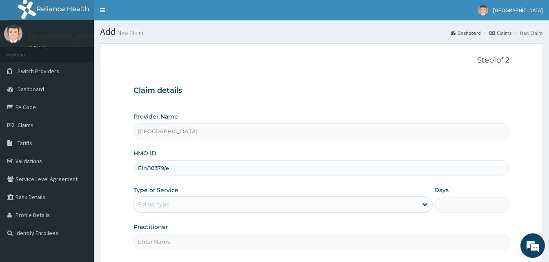
click at [169, 198] on div "Select type" at bounding box center [276, 204] width 284 height 13
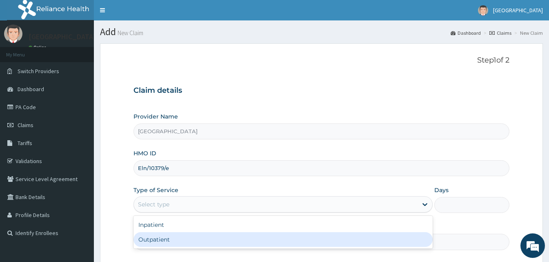
click at [160, 240] on div "Outpatient" at bounding box center [282, 239] width 299 height 15
type input "1"
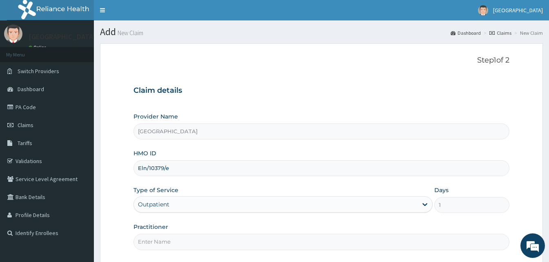
click at [160, 240] on input "Practitioner" at bounding box center [321, 241] width 376 height 16
type input "Doctor [GEOGRAPHIC_DATA]"
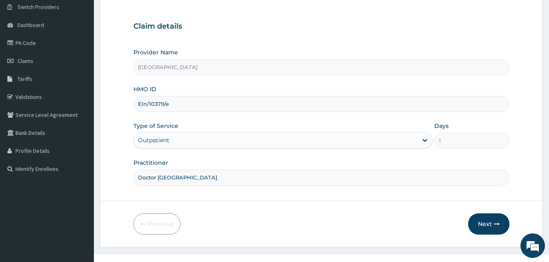
scroll to position [76, 0]
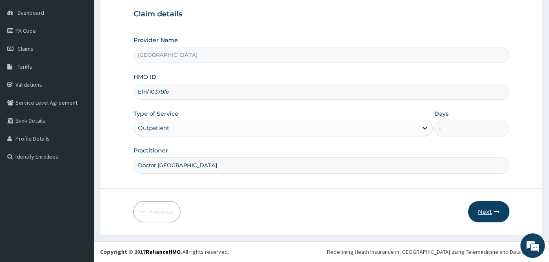
click at [500, 211] on button "Next" at bounding box center [488, 211] width 41 height 21
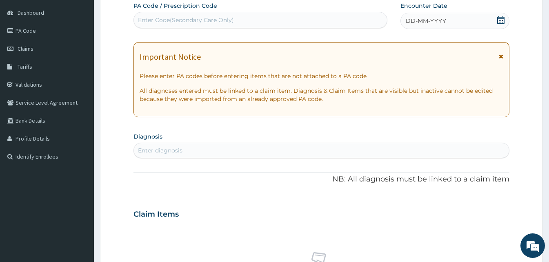
scroll to position [0, 0]
click at [415, 24] on span "DD-MM-YYYY" at bounding box center [426, 21] width 40 height 8
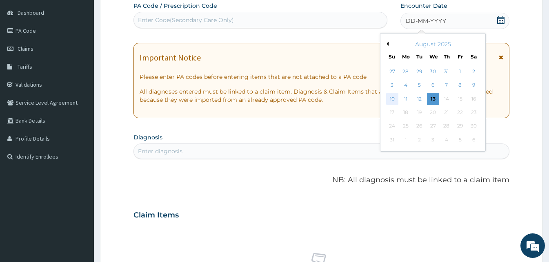
click at [391, 98] on div "10" at bounding box center [392, 99] width 12 height 12
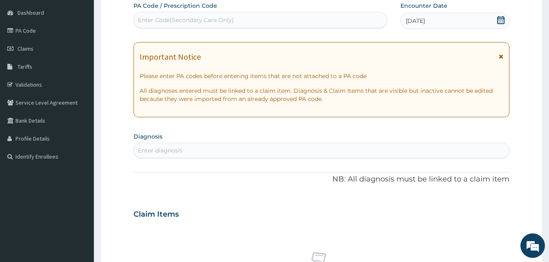
click at [191, 149] on div "Enter diagnosis" at bounding box center [321, 150] width 375 height 13
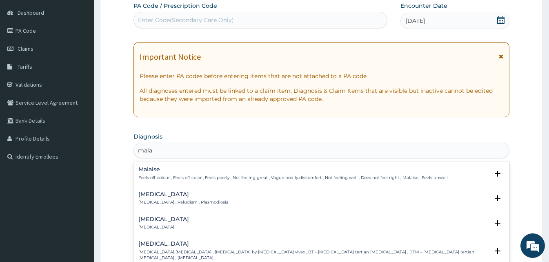
type input "malar"
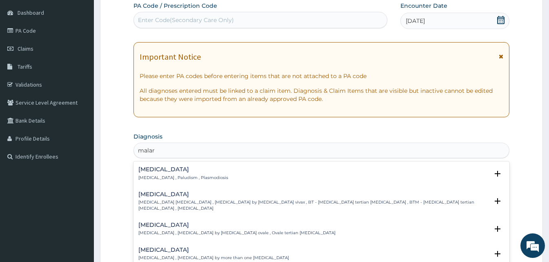
click at [180, 165] on div "[MEDICAL_DATA] [MEDICAL_DATA] , Paludism , Plasmodiosis Select Status Query Que…" at bounding box center [321, 175] width 376 height 25
click at [158, 171] on h4 "[MEDICAL_DATA]" at bounding box center [183, 169] width 90 height 6
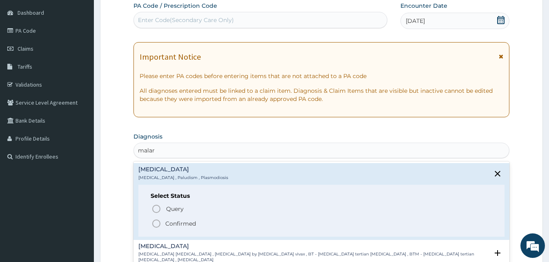
click at [158, 226] on icon "status option filled" at bounding box center [156, 223] width 10 height 10
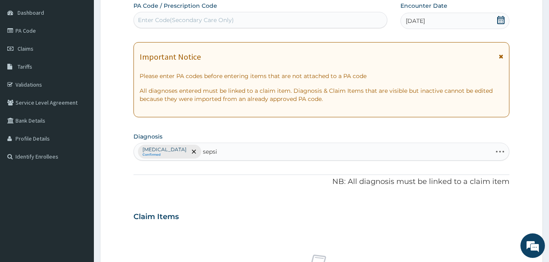
type input "[MEDICAL_DATA]"
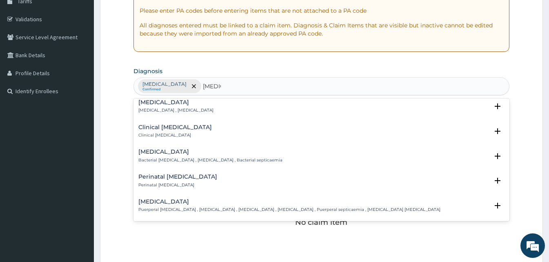
scroll to position [82, 0]
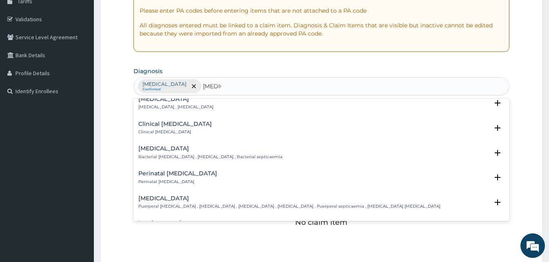
click at [163, 146] on h4 "[MEDICAL_DATA]" at bounding box center [210, 148] width 144 height 6
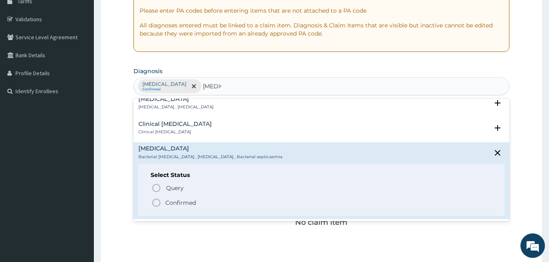
click at [157, 200] on icon "status option filled" at bounding box center [156, 203] width 10 height 10
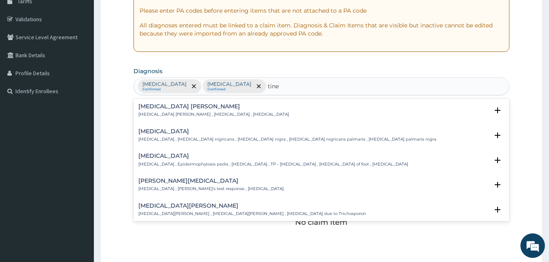
type input "[MEDICAL_DATA]"
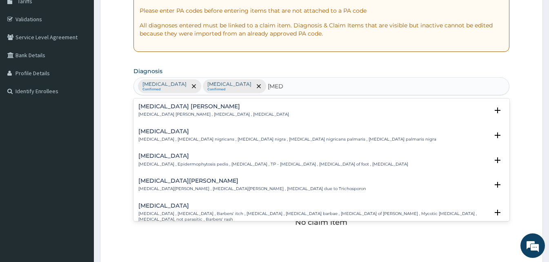
click at [203, 159] on div "[MEDICAL_DATA] [MEDICAL_DATA] , Epidermophytosis pedis , [MEDICAL_DATA] , TP - …" at bounding box center [273, 160] width 270 height 14
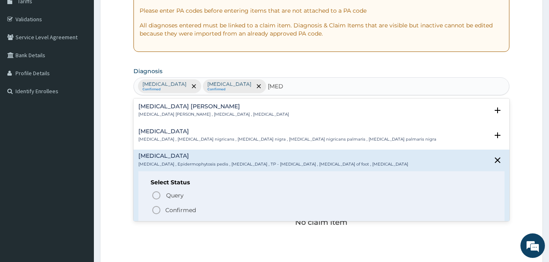
click at [158, 210] on icon "status option filled" at bounding box center [156, 210] width 10 height 10
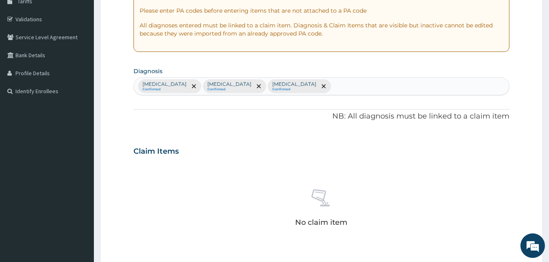
scroll to position [327, 0]
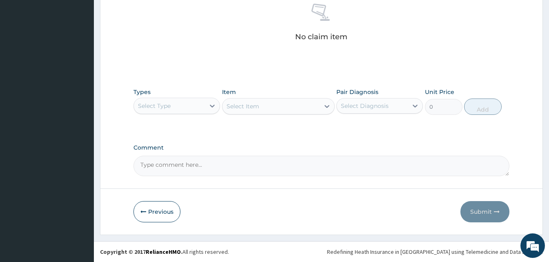
click at [187, 113] on div "Select Type" at bounding box center [176, 106] width 87 height 16
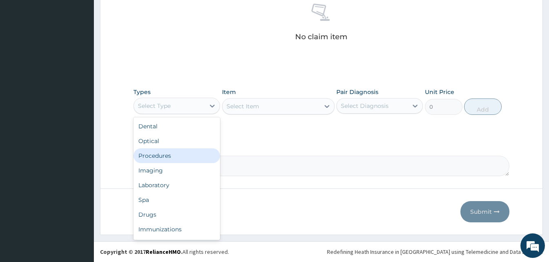
click at [181, 154] on div "Procedures" at bounding box center [176, 155] width 87 height 15
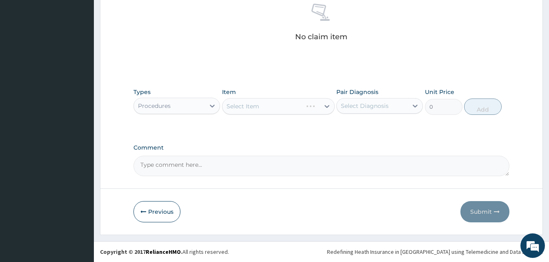
click at [313, 107] on div "Select Item" at bounding box center [278, 106] width 113 height 16
click at [325, 103] on div "Select Item" at bounding box center [278, 106] width 113 height 16
click at [326, 107] on div "Select Item" at bounding box center [278, 106] width 113 height 16
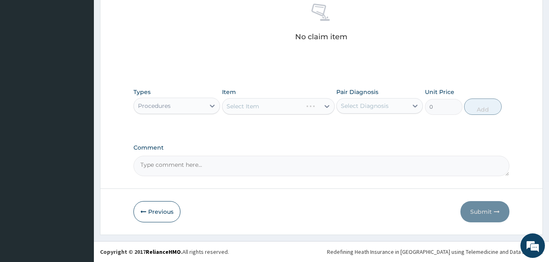
click at [326, 107] on div "Select Item" at bounding box center [278, 106] width 113 height 16
click at [326, 107] on icon at bounding box center [327, 106] width 8 height 8
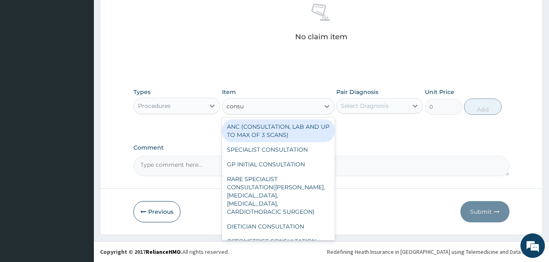
type input "consul"
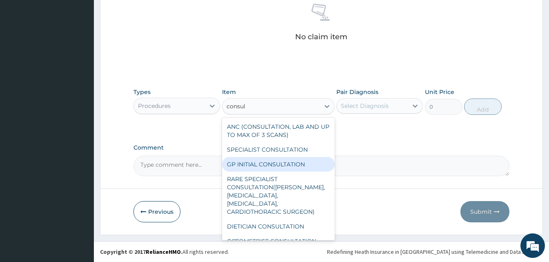
click at [264, 163] on div "GP INITIAL CONSULTATION" at bounding box center [278, 164] width 113 height 15
type input "2000"
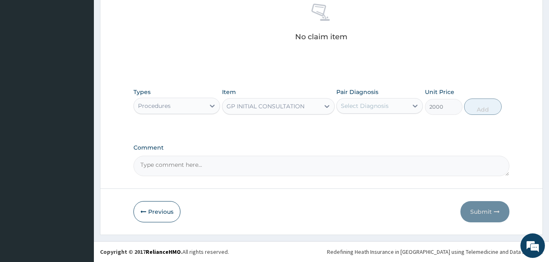
click at [387, 111] on div "Select Diagnosis" at bounding box center [372, 105] width 71 height 13
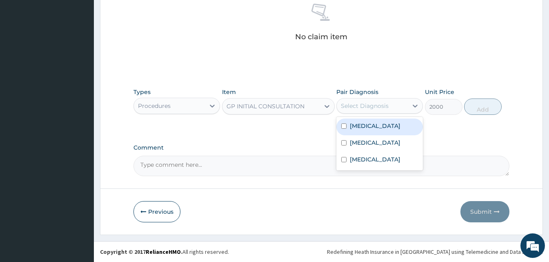
click at [387, 118] on div "[MEDICAL_DATA]" at bounding box center [379, 126] width 87 height 17
checkbox input "true"
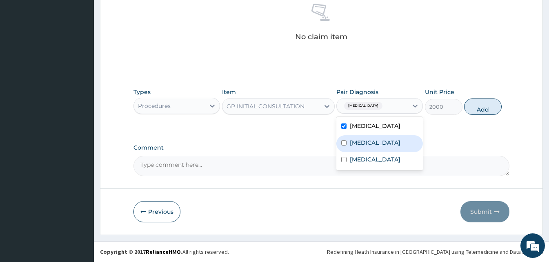
click at [383, 137] on div "[MEDICAL_DATA]" at bounding box center [379, 143] width 87 height 17
checkbox input "true"
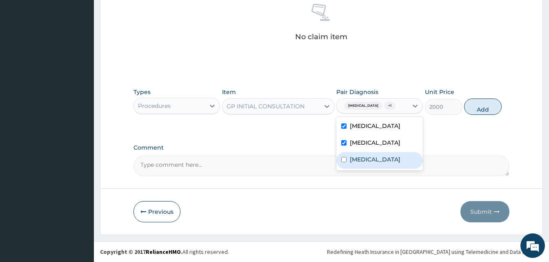
click at [377, 166] on div "[MEDICAL_DATA]" at bounding box center [379, 160] width 87 height 17
checkbox input "true"
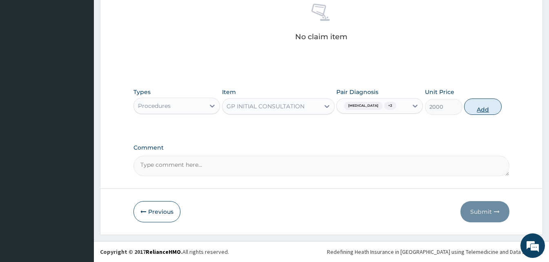
click at [481, 108] on button "Add" at bounding box center [483, 106] width 38 height 16
type input "0"
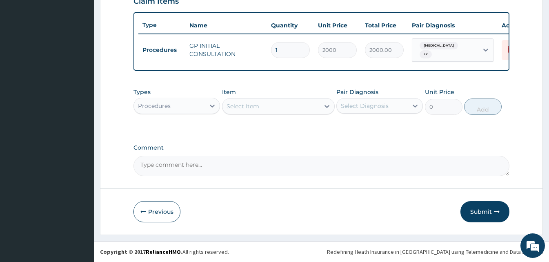
scroll to position [294, 0]
click at [199, 105] on div "Procedures" at bounding box center [169, 105] width 71 height 13
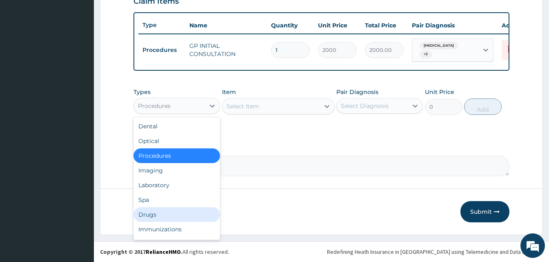
click at [169, 211] on div "Drugs" at bounding box center [176, 214] width 87 height 15
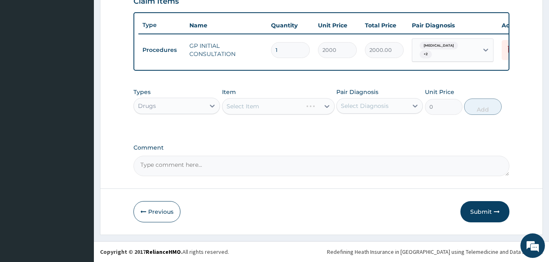
click at [299, 101] on div "Select Item" at bounding box center [278, 106] width 113 height 16
click at [300, 104] on div "Select Item" at bounding box center [278, 106] width 113 height 16
click at [306, 108] on div "Select Item" at bounding box center [278, 106] width 113 height 16
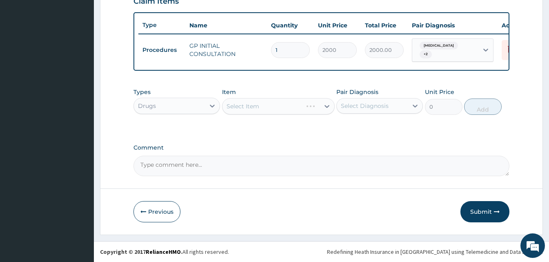
click at [306, 108] on div "Select Item" at bounding box center [278, 106] width 113 height 16
click at [302, 107] on div "Select Item" at bounding box center [262, 106] width 80 height 13
click at [318, 107] on div "Select Item" at bounding box center [270, 106] width 97 height 13
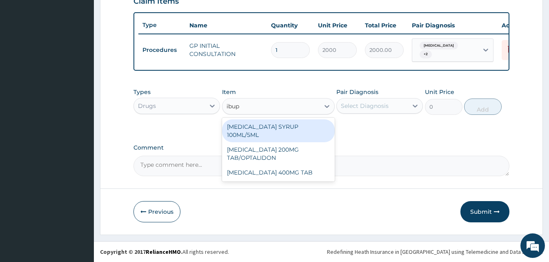
type input "ibupr"
click at [292, 133] on div "IBUPROFEN SYRUP 100ML/5ML" at bounding box center [278, 130] width 113 height 23
type input "700"
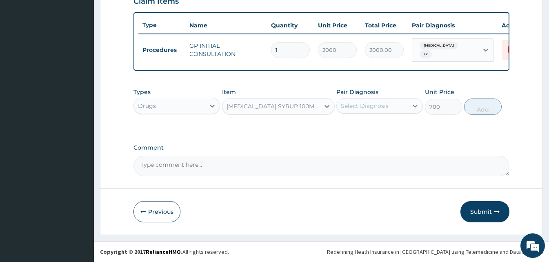
click at [405, 107] on div "Select Diagnosis" at bounding box center [372, 105] width 71 height 13
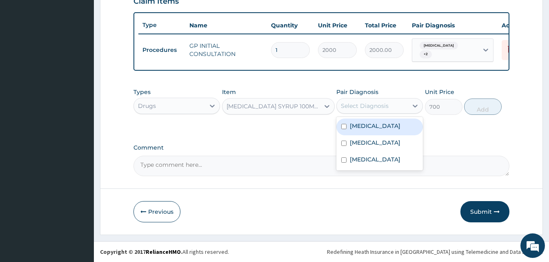
click at [375, 129] on div "Malaria" at bounding box center [379, 126] width 87 height 17
checkbox input "true"
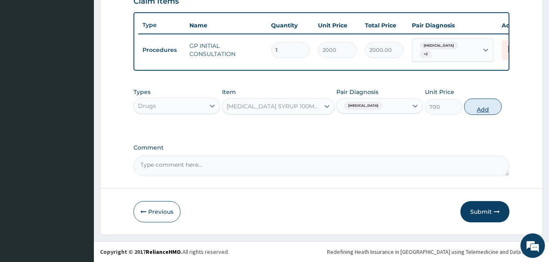
click at [484, 108] on button "Add" at bounding box center [483, 106] width 38 height 16
type input "0"
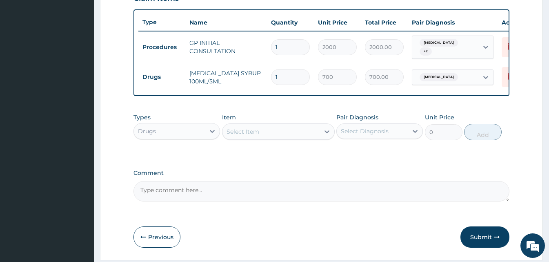
click at [234, 135] on div "Select Item" at bounding box center [243, 131] width 33 height 8
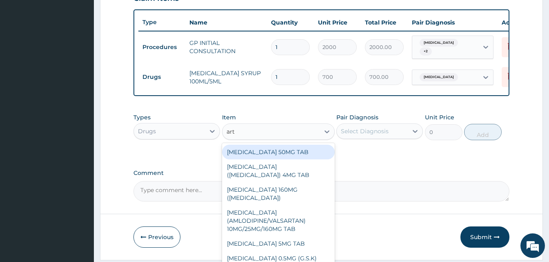
type input "arte"
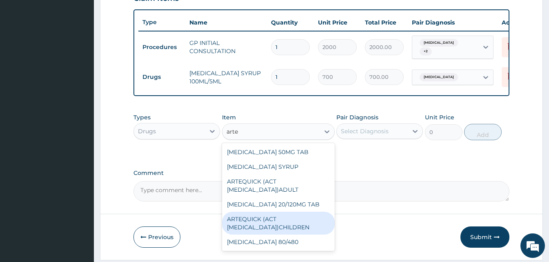
click at [276, 225] on div "ARTEQUICK (ACT ANTIMALARIAL)CHILDREN" at bounding box center [278, 222] width 113 height 23
type input "1750"
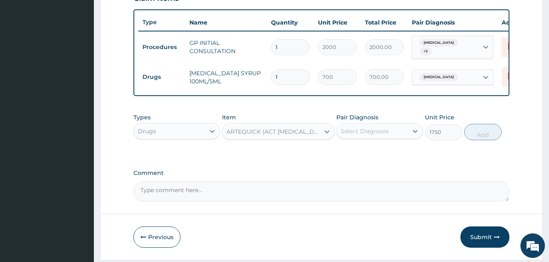
click at [390, 133] on div "Select Diagnosis" at bounding box center [372, 130] width 71 height 13
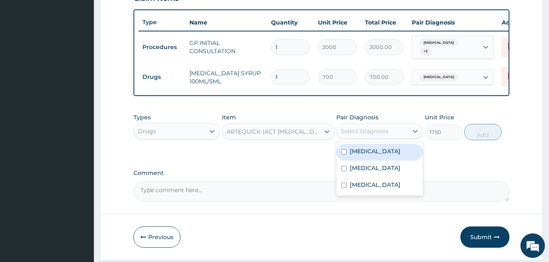
click at [382, 157] on div "Malaria" at bounding box center [379, 152] width 87 height 17
checkbox input "true"
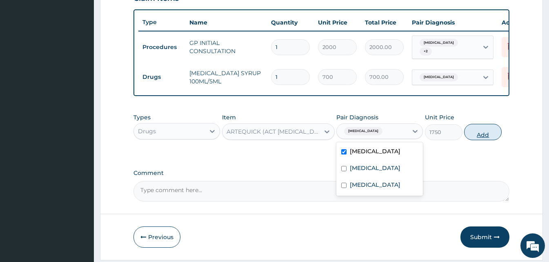
click at [475, 131] on button "Add" at bounding box center [483, 132] width 38 height 16
type input "0"
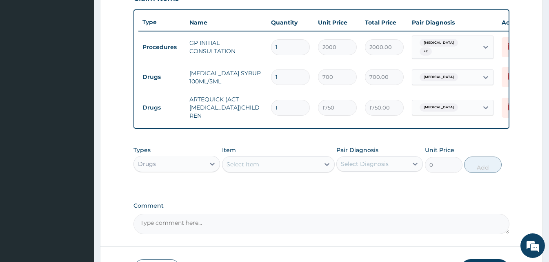
click at [267, 167] on div "Select Item" at bounding box center [270, 164] width 97 height 13
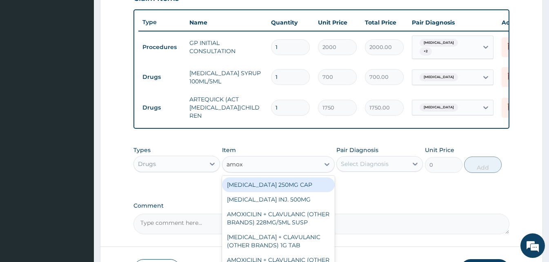
type input "amoxy"
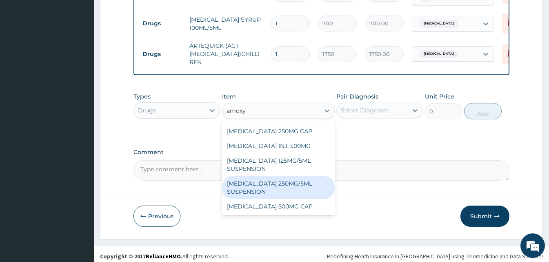
scroll to position [355, 0]
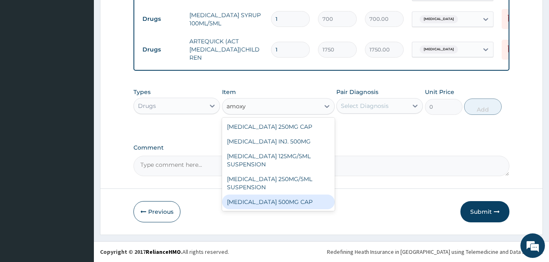
click at [302, 202] on div "AMOXYCILLIN 500MG CAP" at bounding box center [278, 201] width 113 height 15
type input "30"
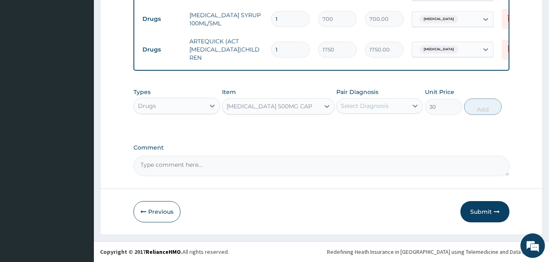
click at [296, 106] on div "AMOXYCILLIN 500MG CAP" at bounding box center [270, 106] width 86 height 8
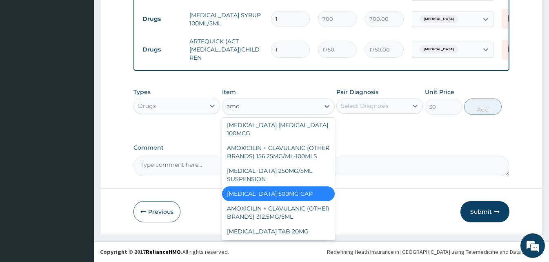
scroll to position [245, 0]
type input "amoxy"
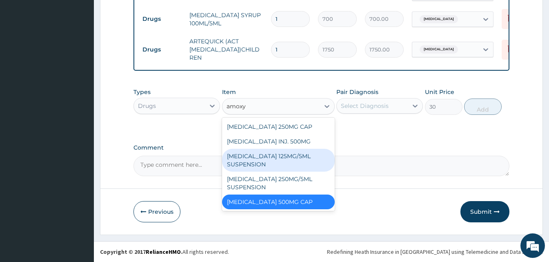
click at [277, 164] on div "AMOXYCILLIN 125MG/5ML SUSPENSION" at bounding box center [278, 160] width 113 height 23
type input "550"
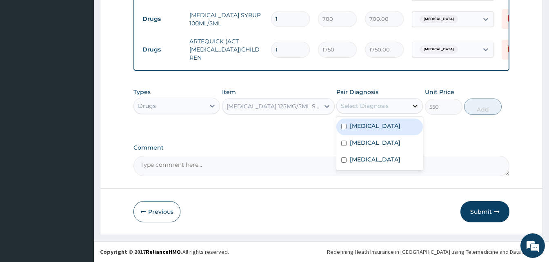
click at [412, 100] on div at bounding box center [415, 105] width 15 height 15
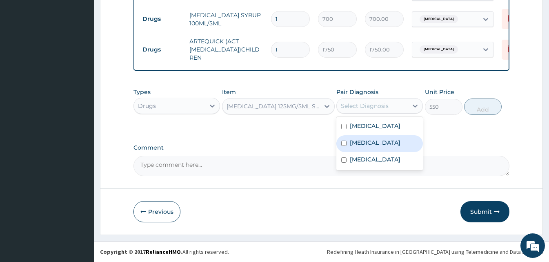
click at [382, 149] on div "Bacterial sepsis" at bounding box center [379, 143] width 87 height 17
checkbox input "true"
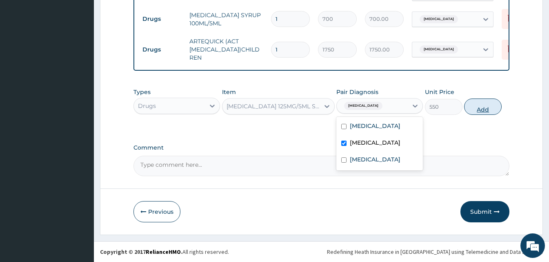
click at [469, 114] on button "Add" at bounding box center [483, 106] width 38 height 16
type input "0"
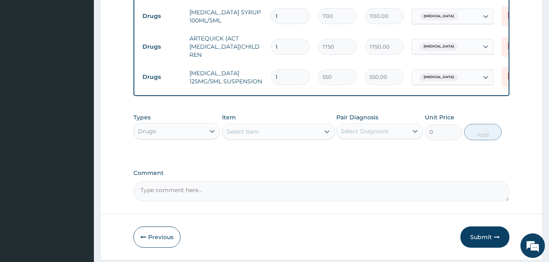
click at [267, 128] on div "Select Item" at bounding box center [270, 131] width 97 height 13
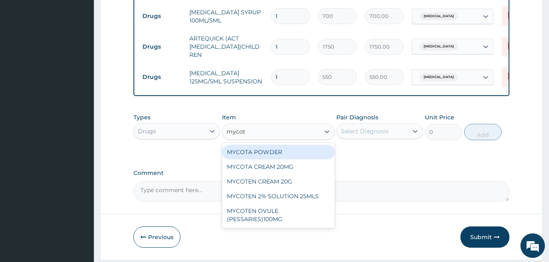
type input "mycote"
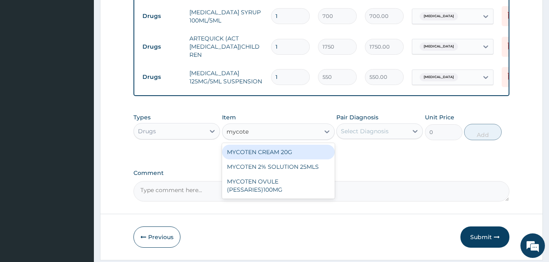
click at [268, 151] on div "MYCOTEN CREAM 20G" at bounding box center [278, 151] width 113 height 15
type input "468"
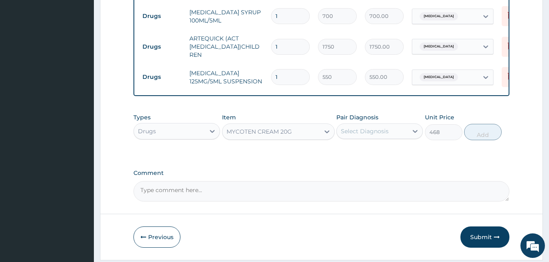
click at [402, 138] on div "Select Diagnosis" at bounding box center [372, 130] width 71 height 13
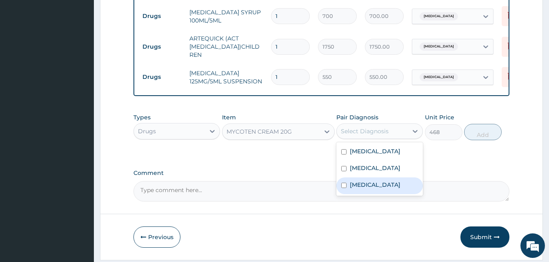
click at [391, 194] on div "Tinea pedis" at bounding box center [379, 185] width 87 height 17
checkbox input "true"
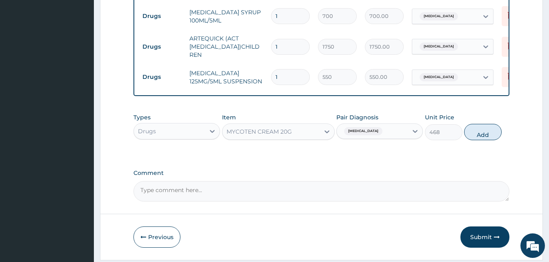
click at [302, 133] on div "MYCOTEN CREAM 20G" at bounding box center [270, 131] width 97 height 13
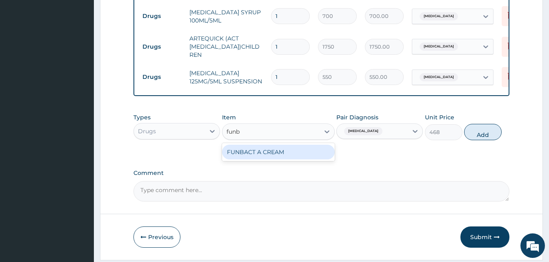
type input "funba"
click at [298, 148] on div "FUNBACT A CREAM" at bounding box center [278, 151] width 113 height 15
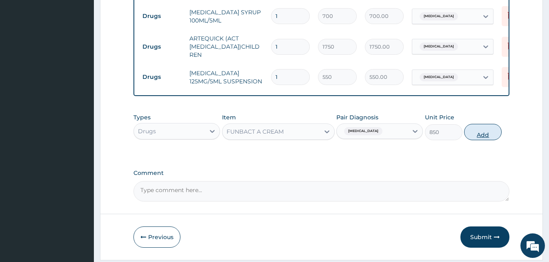
click at [476, 133] on button "Add" at bounding box center [483, 132] width 38 height 16
type input "0"
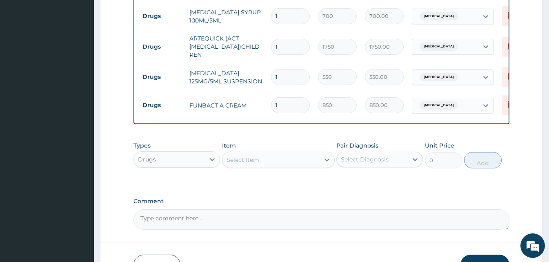
click at [277, 165] on div "Select Item" at bounding box center [270, 159] width 97 height 13
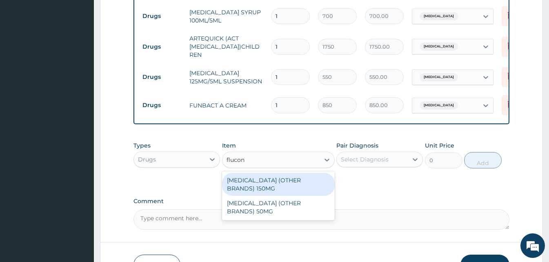
type input "flucona"
click at [253, 184] on div "[MEDICAL_DATA] (OTHER BRANDS) 150MG" at bounding box center [278, 184] width 113 height 23
type input "624"
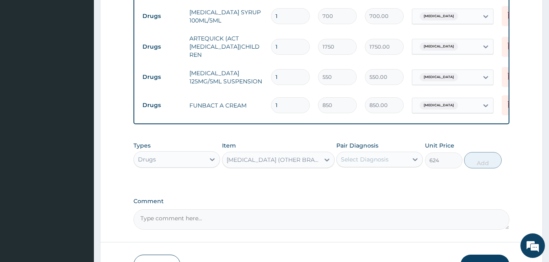
click at [272, 159] on div "[MEDICAL_DATA] (OTHER BRANDS) 150MG" at bounding box center [274, 160] width 94 height 8
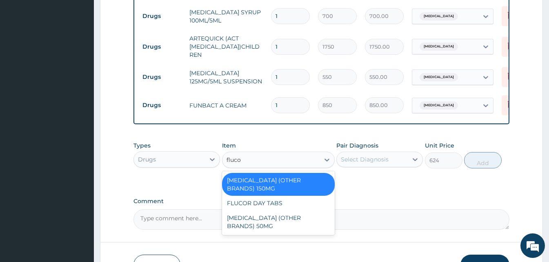
type input "flucon"
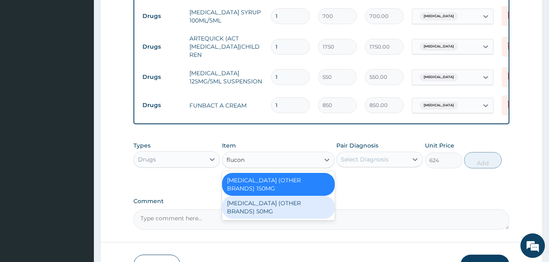
click at [269, 213] on div "[MEDICAL_DATA] (OTHER BRANDS) 50MG" at bounding box center [278, 207] width 113 height 23
type input "350"
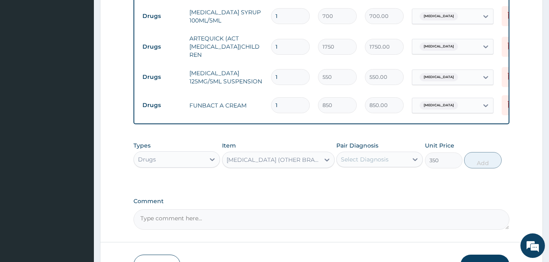
click at [378, 163] on div "Select Diagnosis" at bounding box center [365, 159] width 48 height 8
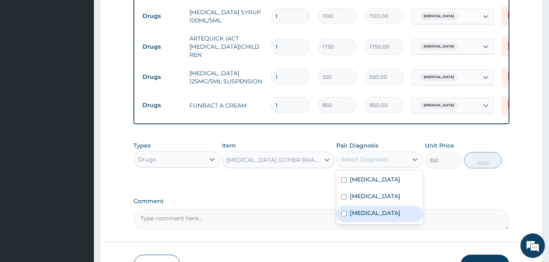
click at [378, 208] on div "Tinea pedis" at bounding box center [379, 213] width 87 height 17
checkbox input "true"
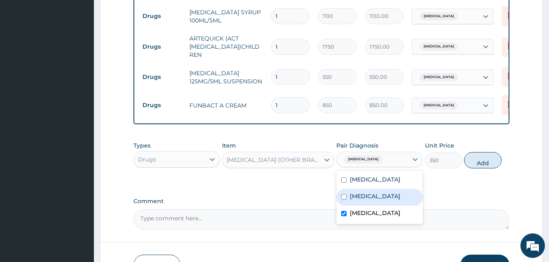
click at [382, 200] on label "Bacterial sepsis" at bounding box center [375, 196] width 51 height 8
checkbox input "true"
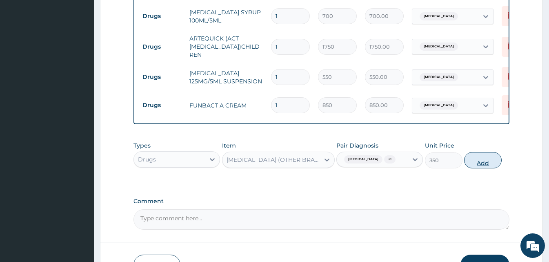
click at [477, 161] on button "Add" at bounding box center [483, 160] width 38 height 16
type input "0"
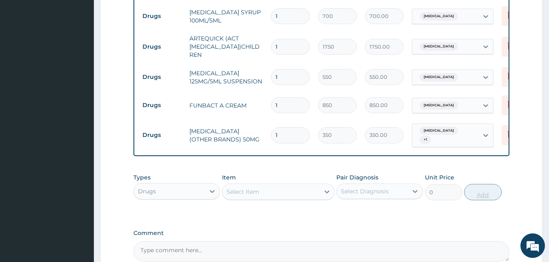
type input "0.00"
type input "7"
type input "2450.00"
type input "7"
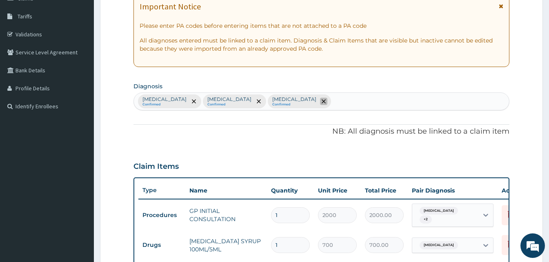
click at [322, 101] on icon "remove selection option" at bounding box center [324, 101] width 4 height 4
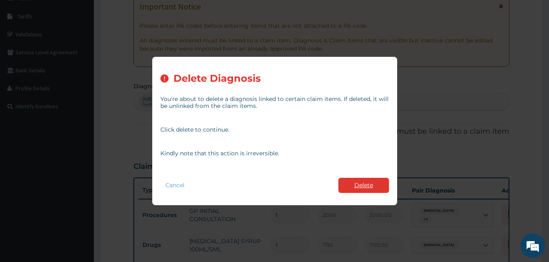
click at [369, 191] on button "Delete" at bounding box center [363, 185] width 51 height 15
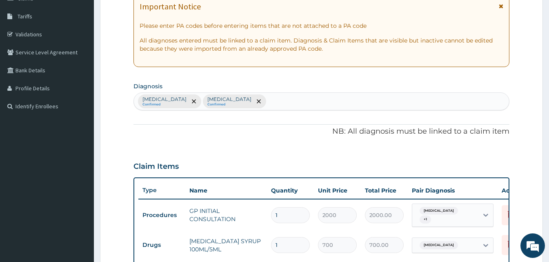
scroll to position [0, 0]
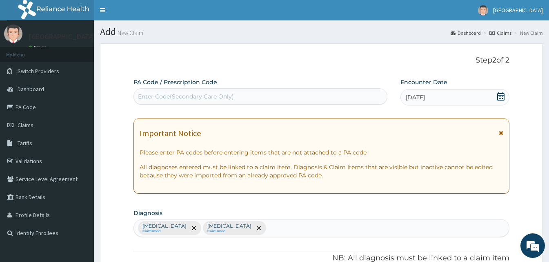
click at [239, 104] on div "Enter Code(Secondary Care Only)" at bounding box center [260, 96] width 254 height 16
paste input "CODEPA/E4B1CB"
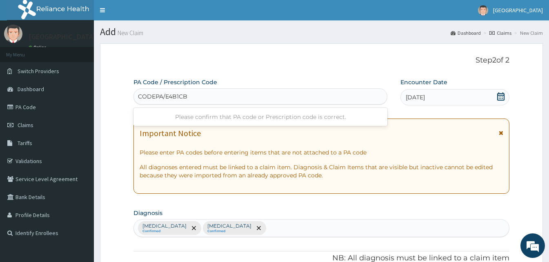
click at [154, 97] on input "CODEPA/E4B1CB" at bounding box center [163, 96] width 50 height 8
type input "PA/E4B1CB"
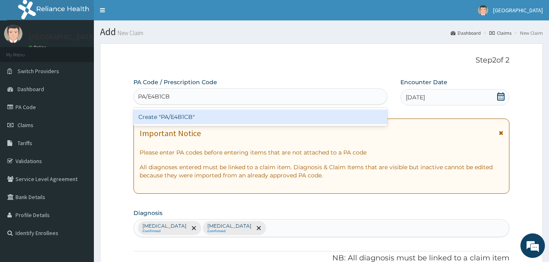
click at [171, 109] on div "Create "PA/E4B1CB"" at bounding box center [260, 116] width 254 height 15
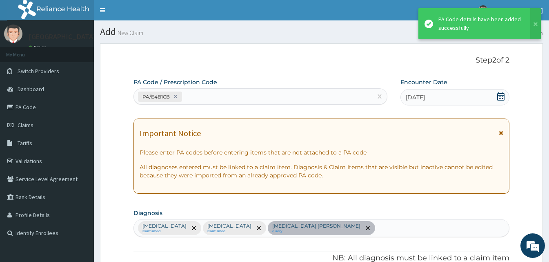
scroll to position [382, 0]
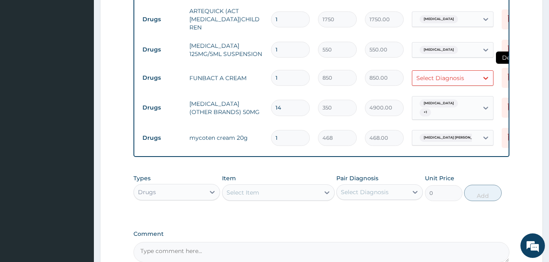
click at [505, 73] on icon at bounding box center [511, 78] width 18 height 20
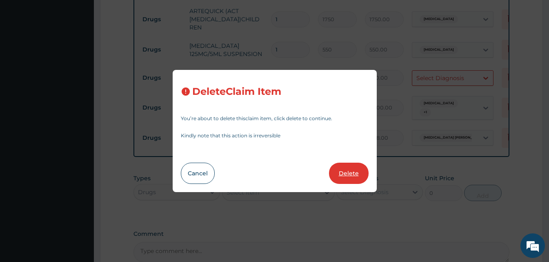
click at [339, 173] on button "Delete" at bounding box center [349, 172] width 40 height 21
type input "14"
type input "350"
type input "4900.00"
type input "1"
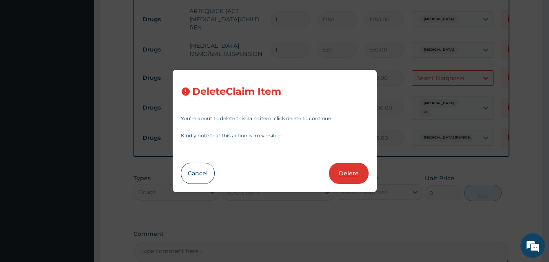
type input "468"
type input "468.00"
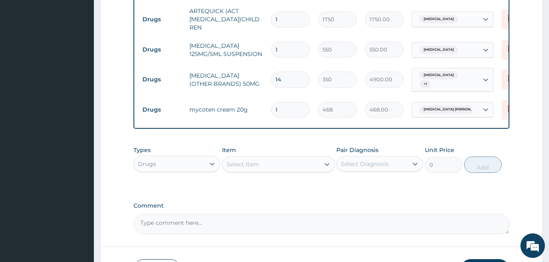
scroll to position [440, 0]
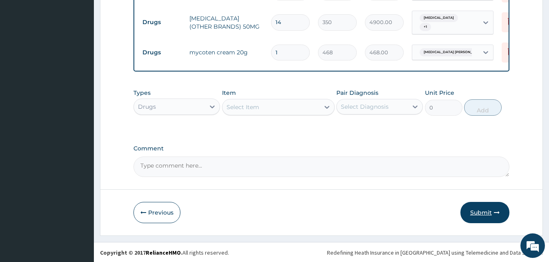
click at [470, 209] on button "Submit" at bounding box center [484, 212] width 49 height 21
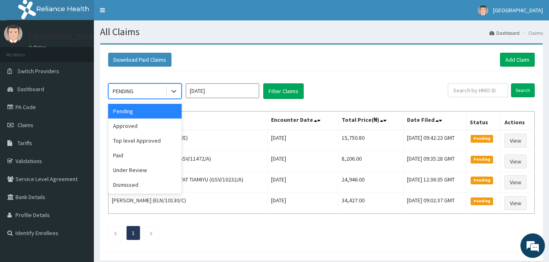
click at [159, 84] on div "PENDING" at bounding box center [137, 90] width 57 height 13
click at [144, 124] on div "Approved" at bounding box center [144, 125] width 73 height 15
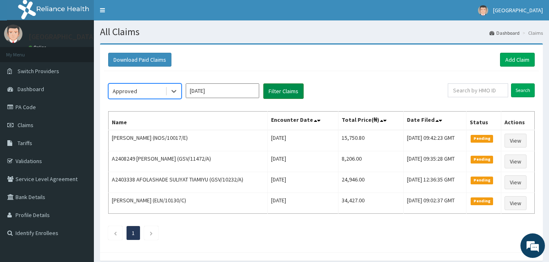
click at [277, 96] on button "Filter Claims" at bounding box center [283, 91] width 40 height 16
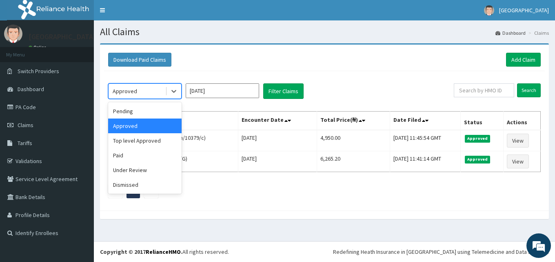
click at [141, 95] on div "Approved" at bounding box center [137, 90] width 57 height 13
click at [142, 118] on div "Pending" at bounding box center [144, 111] width 73 height 15
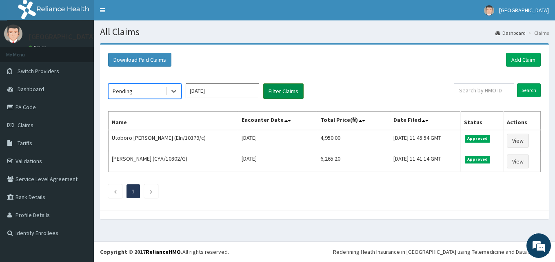
click at [289, 91] on button "Filter Claims" at bounding box center [283, 91] width 40 height 16
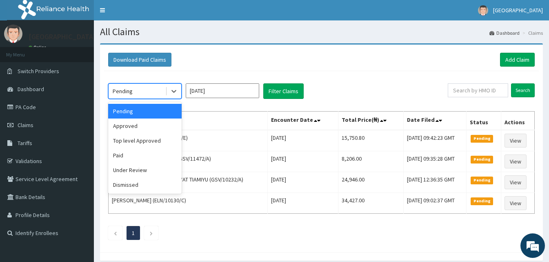
click at [127, 95] on div "Pending" at bounding box center [123, 91] width 20 height 8
click at [133, 123] on div "Approved" at bounding box center [144, 125] width 73 height 15
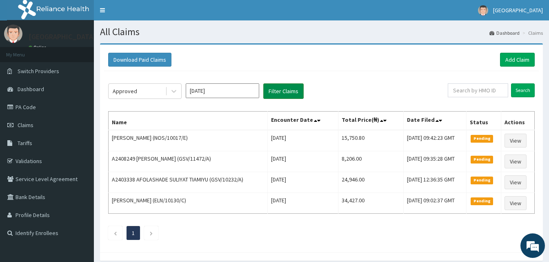
click at [287, 89] on button "Filter Claims" at bounding box center [283, 91] width 40 height 16
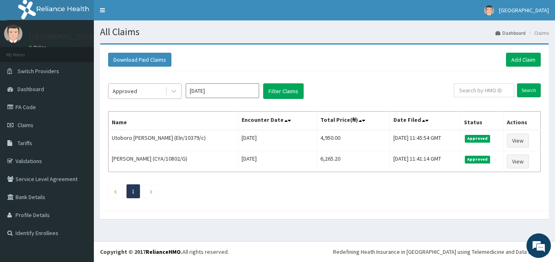
click at [135, 90] on div "Approved" at bounding box center [125, 91] width 24 height 8
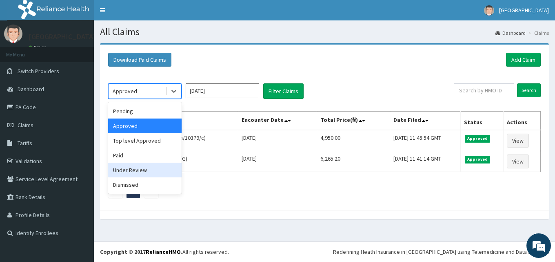
click at [131, 174] on div "Under Review" at bounding box center [144, 169] width 73 height 15
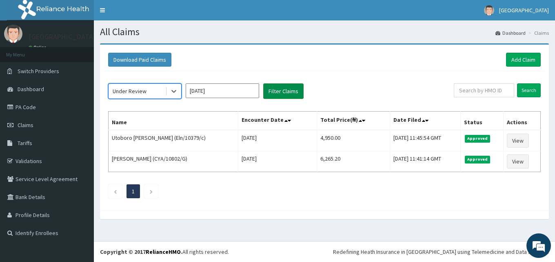
click at [283, 93] on button "Filter Claims" at bounding box center [283, 91] width 40 height 16
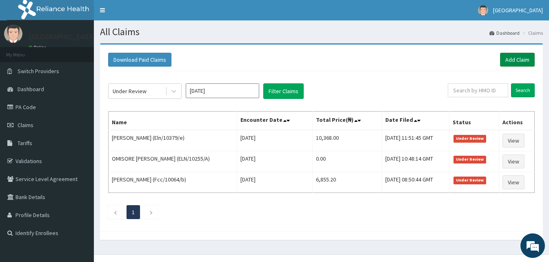
click at [511, 54] on link "Add Claim" at bounding box center [517, 60] width 35 height 14
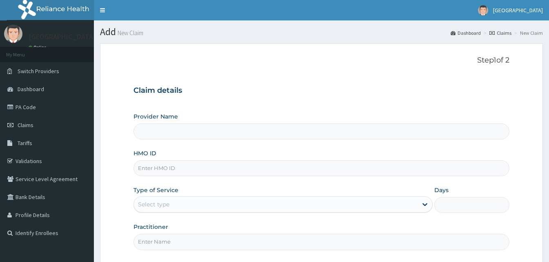
click at [237, 169] on input "HMO ID" at bounding box center [321, 168] width 376 height 16
paste input "CodeGtc/10360/b"
click at [178, 167] on input "CodeGtc/10360/b" at bounding box center [321, 168] width 376 height 16
paste input "CodeGtc/10360/b"
type input "CodeGtc/10360CodeGtc/10360//b"
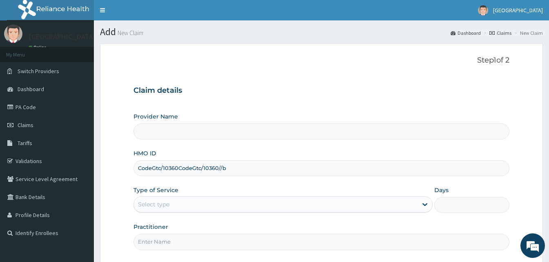
type input "[GEOGRAPHIC_DATA]"
click at [152, 168] on input "CodeGtc/10360/b" at bounding box center [321, 168] width 376 height 16
type input "Gtc/10360/b"
click at [173, 207] on div "Select type" at bounding box center [276, 204] width 284 height 13
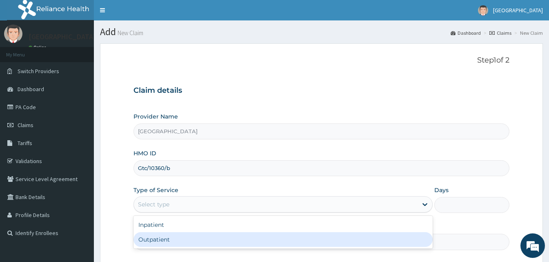
click at [167, 238] on div "Outpatient" at bounding box center [282, 239] width 299 height 15
type input "1"
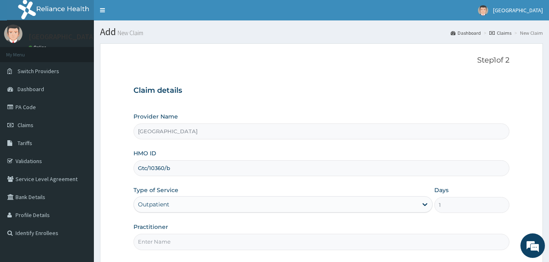
click at [167, 238] on input "Practitioner" at bounding box center [321, 241] width 376 height 16
type input "Doctor [GEOGRAPHIC_DATA]"
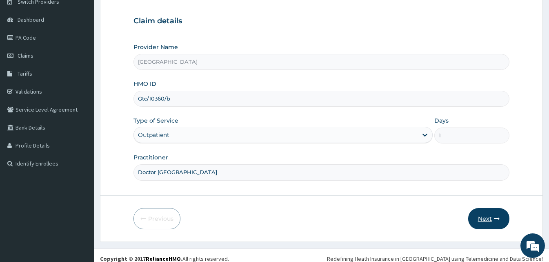
scroll to position [76, 0]
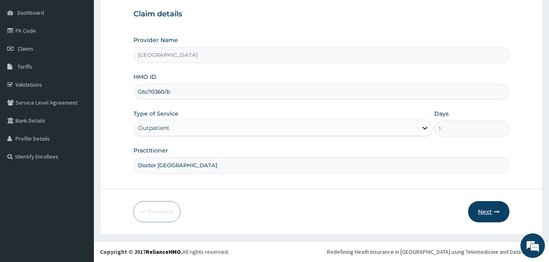
click at [478, 211] on button "Next" at bounding box center [488, 211] width 41 height 21
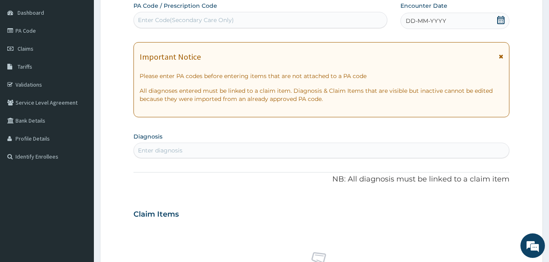
click at [284, 13] on div "Enter Code(Secondary Care Only)" at bounding box center [260, 19] width 253 height 13
paste input "CODEPA/A5A728"
click at [155, 21] on input "CODEPA/A5A728" at bounding box center [162, 20] width 49 height 8
type input "PA/A5A728"
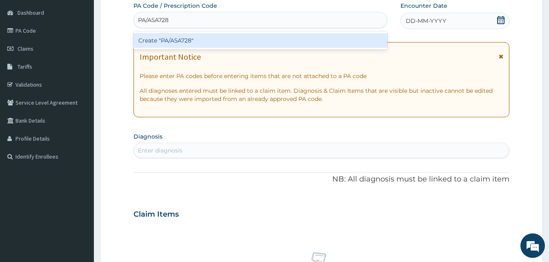
click at [176, 37] on div "Create "PA/A5A728"" at bounding box center [260, 40] width 254 height 15
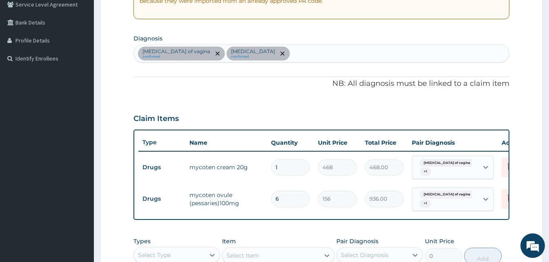
scroll to position [160, 0]
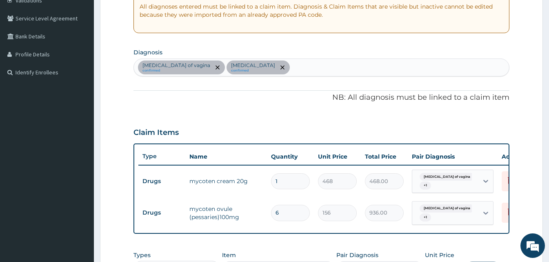
click at [513, 48] on form "Step 2 of 2 PA Code / Prescription Code PA/A5A728 Encounter Date 11-08-2025 Imp…" at bounding box center [321, 140] width 443 height 514
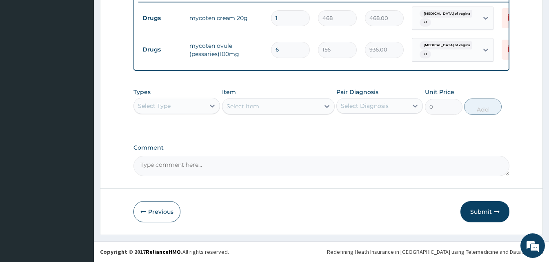
click at [189, 105] on div "Select Type" at bounding box center [169, 105] width 71 height 13
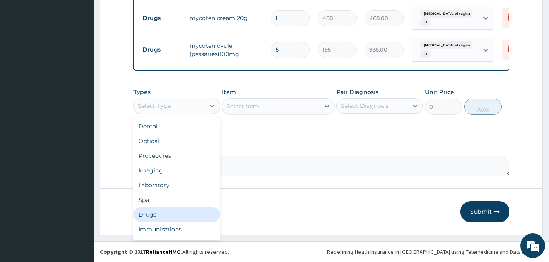
click at [161, 212] on div "Drugs" at bounding box center [176, 214] width 87 height 15
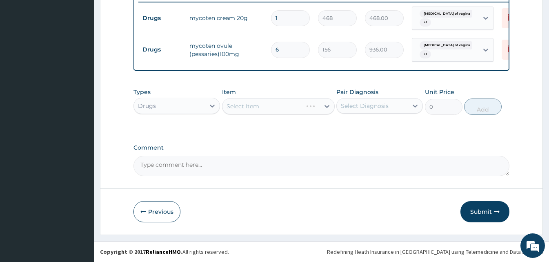
click at [323, 109] on div "Select Item" at bounding box center [278, 106] width 113 height 16
click at [323, 109] on icon at bounding box center [327, 106] width 8 height 8
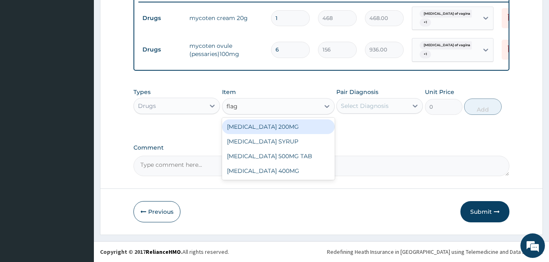
type input "flagy"
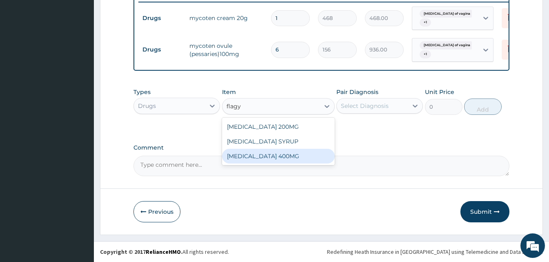
click at [319, 150] on div "FLAGYL 400MG" at bounding box center [278, 156] width 113 height 15
type input "25"
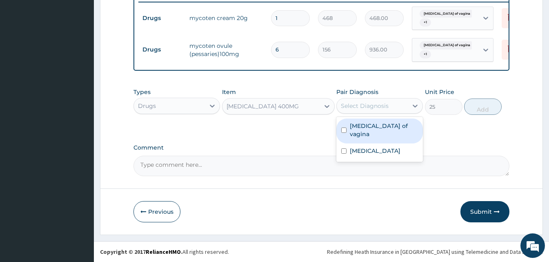
click at [395, 104] on div "Select Diagnosis" at bounding box center [372, 105] width 71 height 13
click at [395, 123] on label "Candidiasis of vagina" at bounding box center [384, 130] width 68 height 16
checkbox input "true"
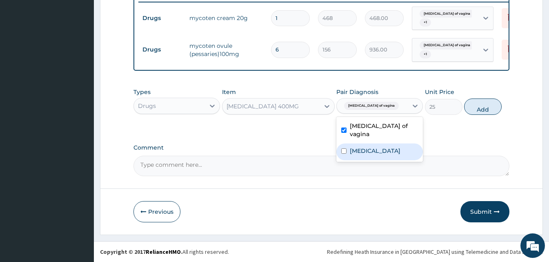
click at [383, 147] on label "Bacterial vaginosis" at bounding box center [375, 151] width 51 height 8
checkbox input "true"
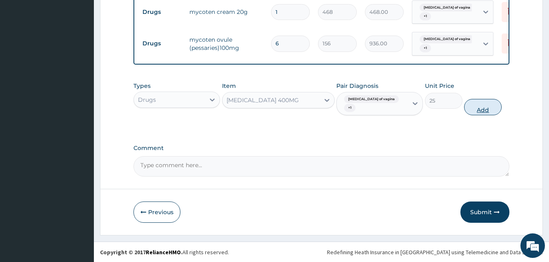
click at [485, 114] on button "Add" at bounding box center [483, 107] width 38 height 16
type input "0"
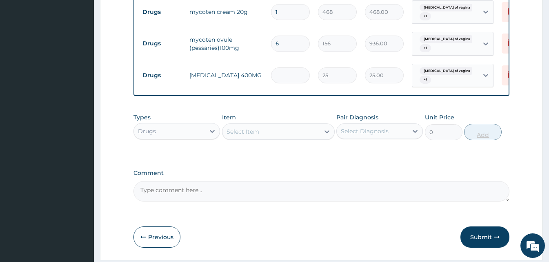
type input "0.00"
type input "2"
type input "50.00"
type input "21"
type input "525.00"
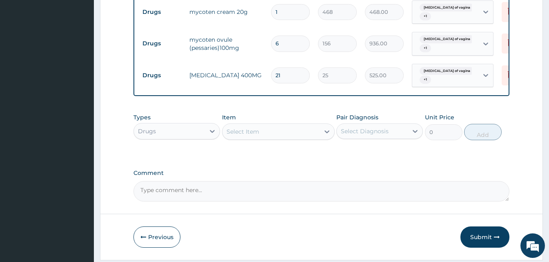
type input "21"
click at [259, 131] on div "Select Item" at bounding box center [270, 131] width 97 height 13
click at [205, 134] on div at bounding box center [212, 131] width 15 height 15
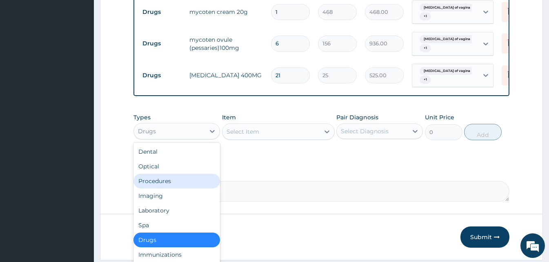
click at [173, 184] on div "Procedures" at bounding box center [176, 180] width 87 height 15
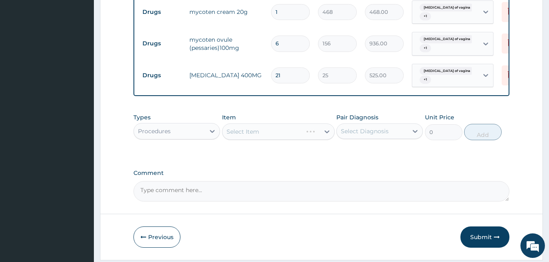
click at [325, 134] on div "Select Item" at bounding box center [278, 131] width 113 height 16
click at [325, 136] on div "Select Item" at bounding box center [278, 131] width 113 height 16
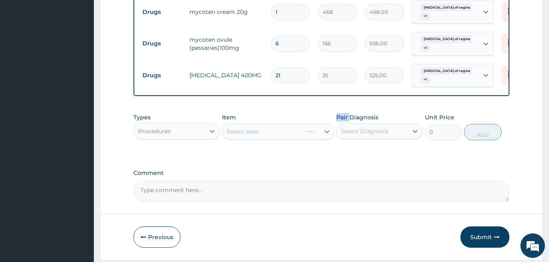
click at [325, 136] on div "Select Item" at bounding box center [278, 131] width 113 height 16
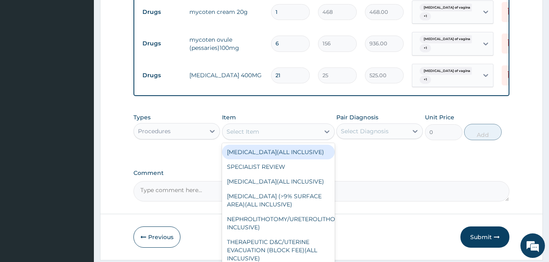
click at [325, 136] on icon at bounding box center [327, 131] width 8 height 8
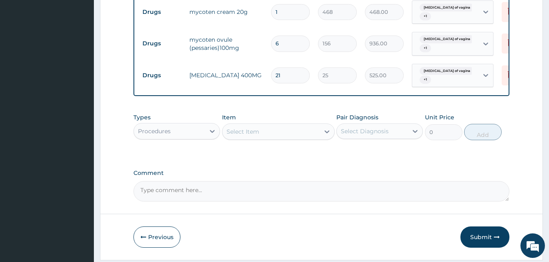
click at [325, 136] on icon at bounding box center [327, 131] width 8 height 8
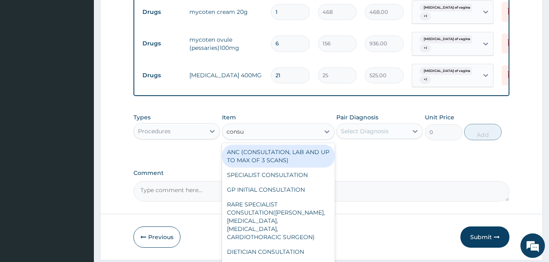
type input "consul"
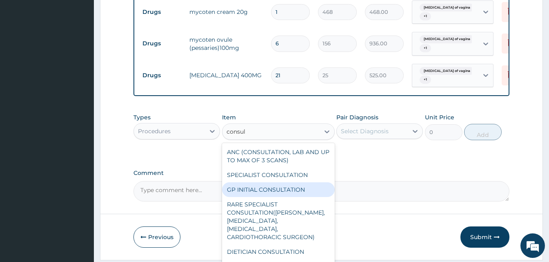
click at [249, 195] on div "GP INITIAL CONSULTATION" at bounding box center [278, 189] width 113 height 15
type input "2000"
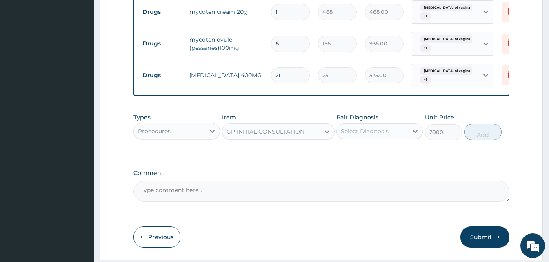
click at [398, 138] on div "Select Diagnosis" at bounding box center [372, 130] width 71 height 13
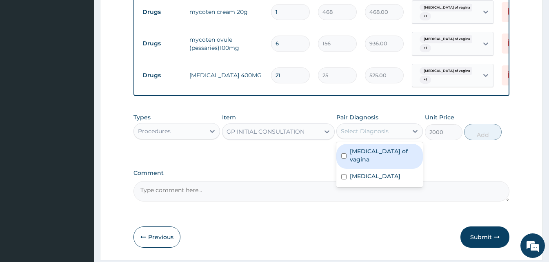
click at [394, 160] on label "Candidiasis of vagina" at bounding box center [384, 155] width 68 height 16
checkbox input "true"
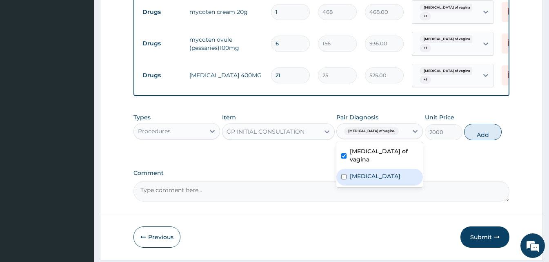
click at [384, 172] on label "Bacterial vaginosis" at bounding box center [375, 176] width 51 height 8
checkbox input "true"
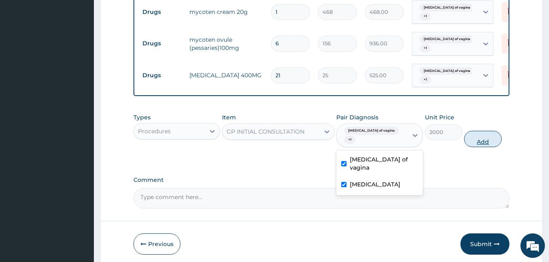
click at [490, 144] on button "Add" at bounding box center [483, 139] width 38 height 16
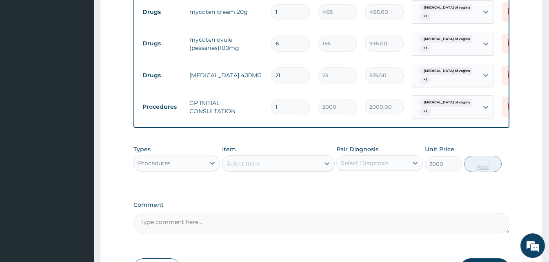
type input "0"
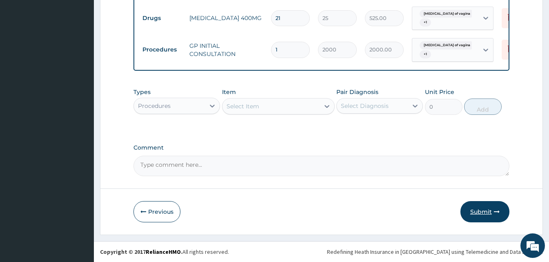
click at [481, 218] on button "Submit" at bounding box center [484, 211] width 49 height 21
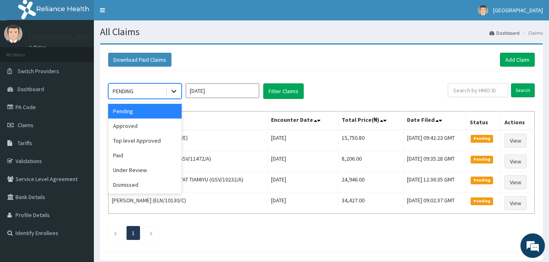
click at [170, 87] on icon at bounding box center [174, 91] width 8 height 8
click at [153, 128] on div "Approved" at bounding box center [144, 125] width 73 height 15
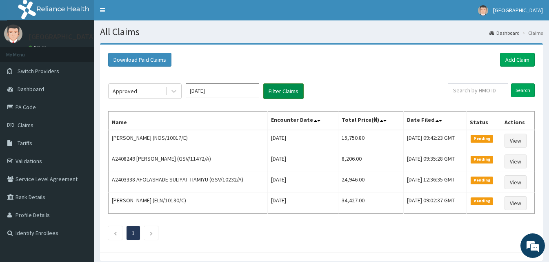
click at [273, 97] on button "Filter Claims" at bounding box center [283, 91] width 40 height 16
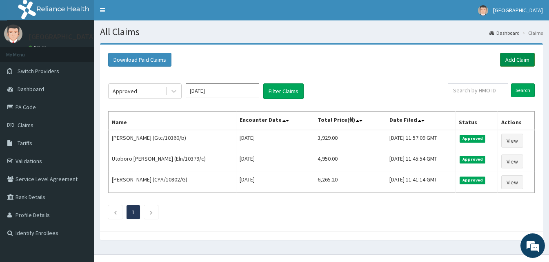
click at [502, 65] on link "Add Claim" at bounding box center [517, 60] width 35 height 14
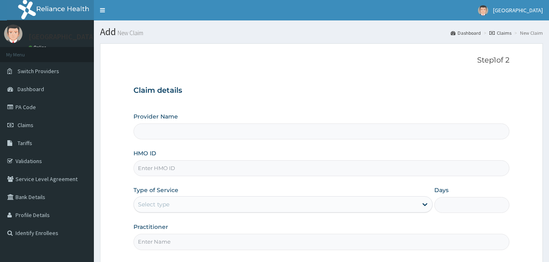
type input "[GEOGRAPHIC_DATA]"
click at [193, 175] on input "HMO ID" at bounding box center [321, 168] width 376 height 16
paste input "CodeGsv/11541/a"
click at [153, 169] on input "CodeGsv/11541/a" at bounding box center [321, 168] width 376 height 16
type input "Gsv/11541/a"
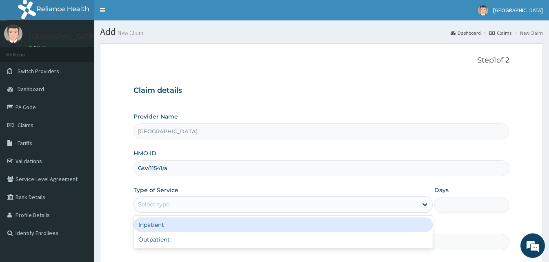
click at [179, 207] on div "Select type" at bounding box center [276, 204] width 284 height 13
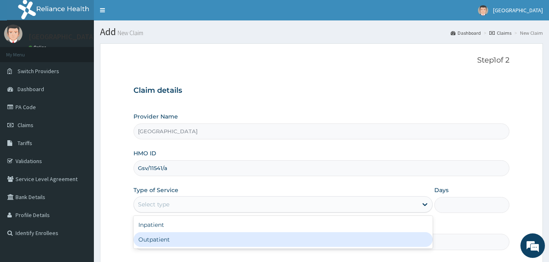
click at [173, 240] on div "Outpatient" at bounding box center [282, 239] width 299 height 15
type input "1"
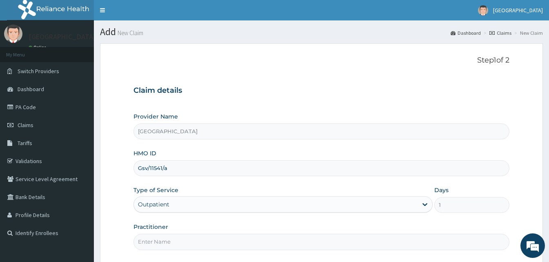
click at [203, 242] on input "Practitioner" at bounding box center [321, 241] width 376 height 16
type input "Doctor Sydney"
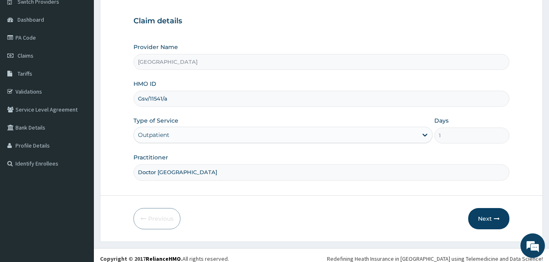
scroll to position [76, 0]
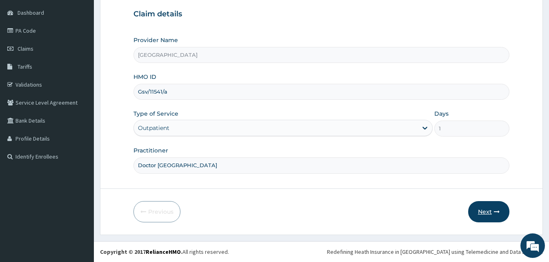
click at [483, 212] on button "Next" at bounding box center [488, 211] width 41 height 21
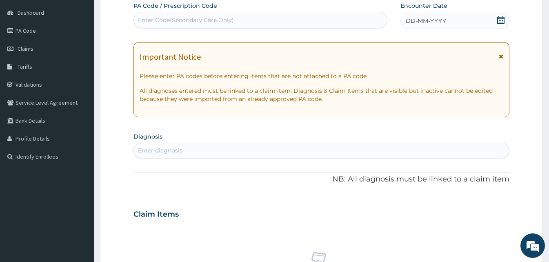
click at [407, 26] on div "DD-MM-YYYY" at bounding box center [454, 21] width 109 height 16
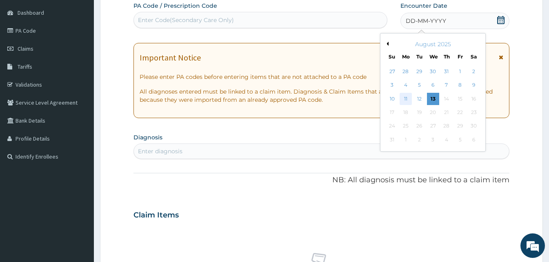
click at [401, 94] on div "11" at bounding box center [406, 99] width 12 height 12
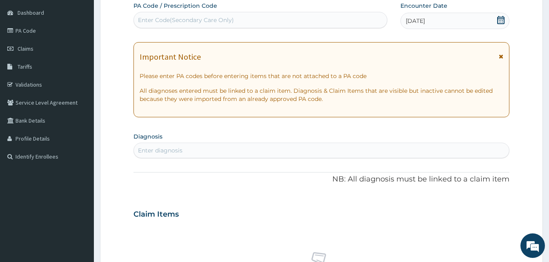
click at [182, 151] on div "Enter diagnosis" at bounding box center [160, 150] width 44 height 8
type input "malari"
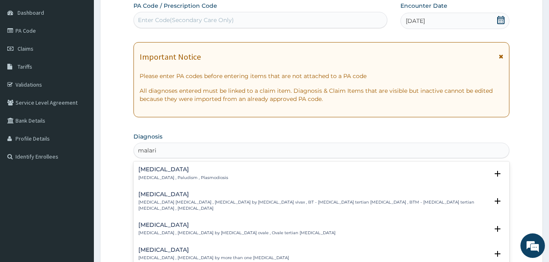
click at [157, 169] on h4 "[MEDICAL_DATA]" at bounding box center [183, 169] width 90 height 6
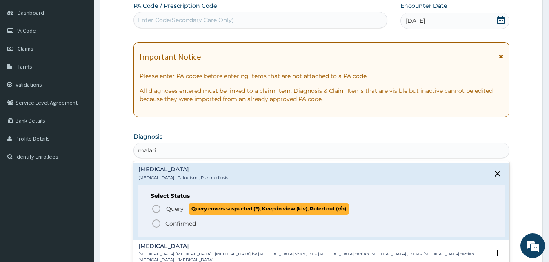
click at [156, 210] on icon "status option query" at bounding box center [156, 209] width 10 height 10
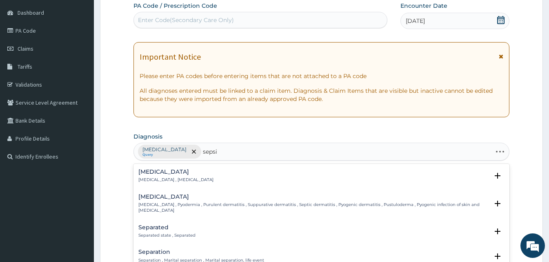
type input "[MEDICAL_DATA]"
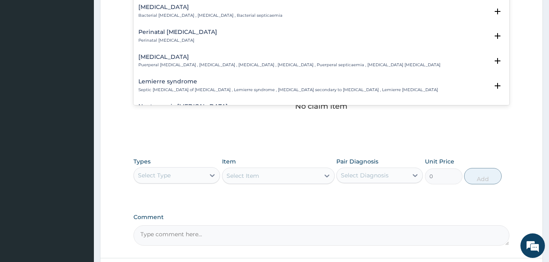
scroll to position [256, 0]
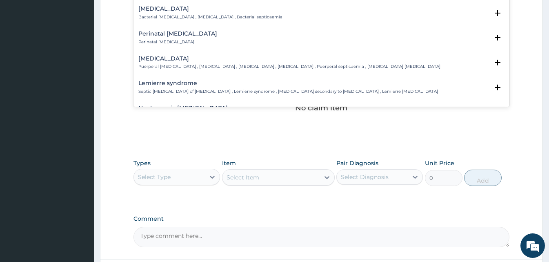
click at [166, 10] on h4 "Bacterial sepsis" at bounding box center [210, 9] width 144 height 6
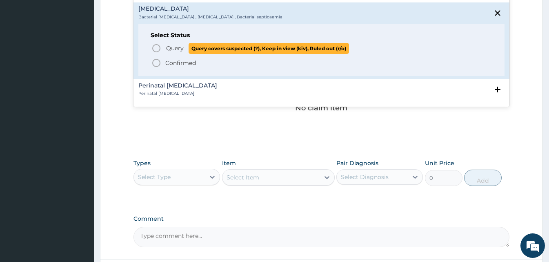
click at [155, 50] on icon "status option query" at bounding box center [156, 48] width 10 height 10
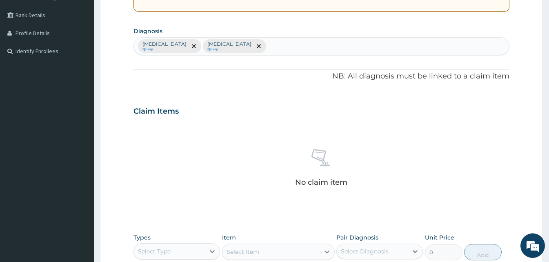
scroll to position [174, 0]
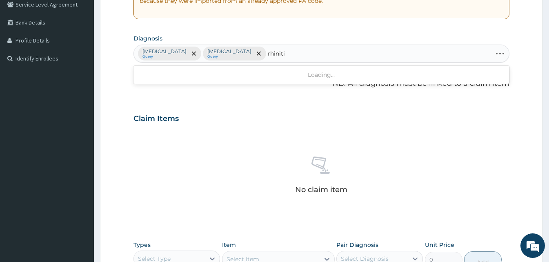
type input "rhinitis"
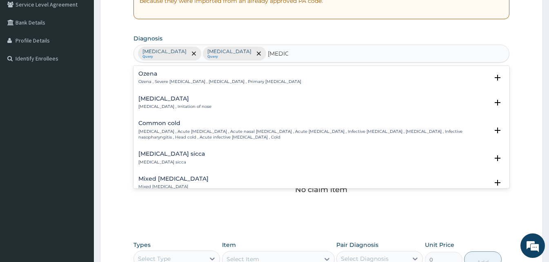
click at [144, 105] on p "Rhinitis , Irritation of nose" at bounding box center [174, 107] width 73 height 6
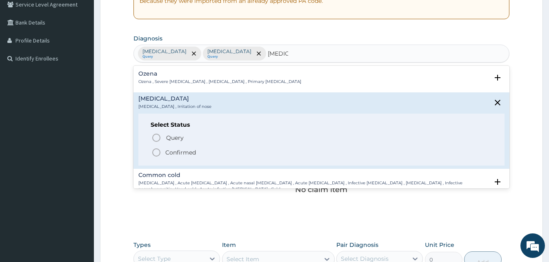
click at [153, 155] on icon "status option filled" at bounding box center [156, 152] width 10 height 10
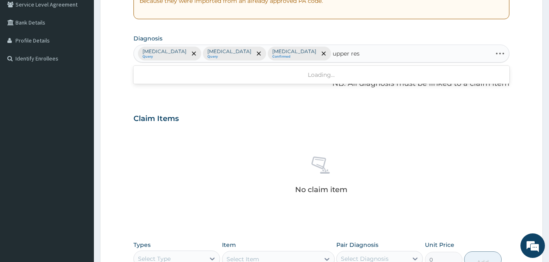
type input "upper resp"
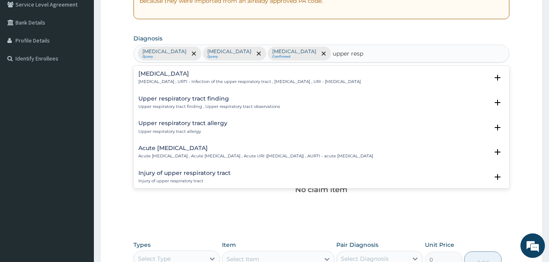
click at [160, 71] on h4 "[MEDICAL_DATA]" at bounding box center [249, 74] width 222 height 6
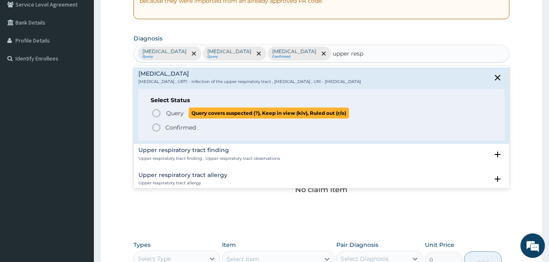
click at [156, 111] on icon "status option query" at bounding box center [156, 113] width 10 height 10
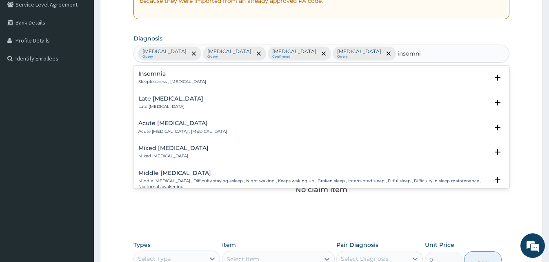
type input "insomnia"
click at [150, 72] on h4 "Insomnia" at bounding box center [172, 74] width 68 height 6
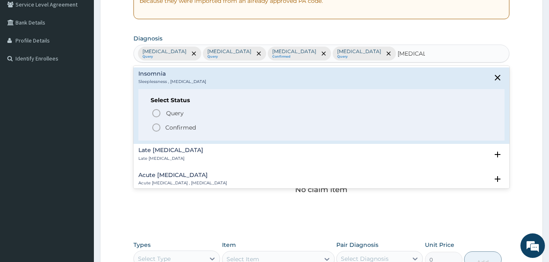
click at [154, 126] on icon "status option filled" at bounding box center [156, 127] width 10 height 10
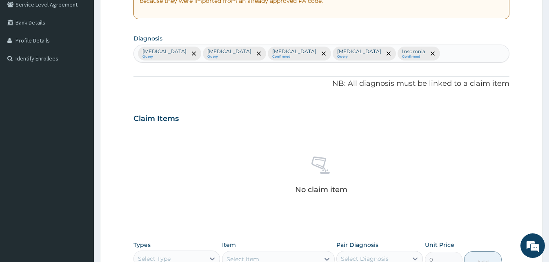
scroll to position [327, 0]
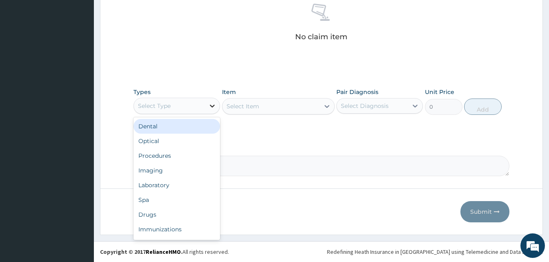
click at [209, 100] on div at bounding box center [212, 105] width 15 height 15
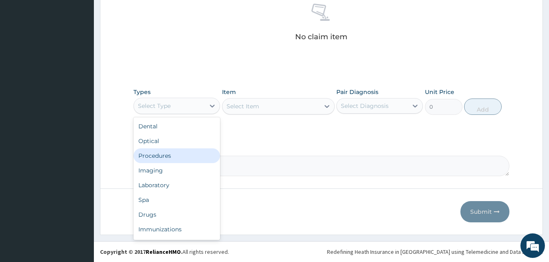
click at [162, 150] on div "Procedures" at bounding box center [176, 155] width 87 height 15
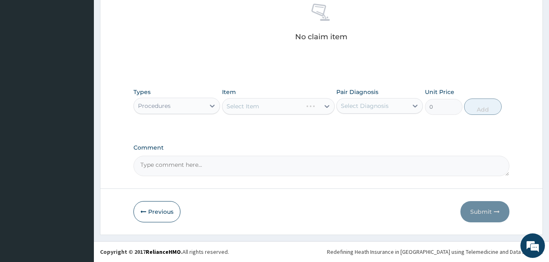
click at [322, 107] on div "Select Item" at bounding box center [278, 106] width 113 height 16
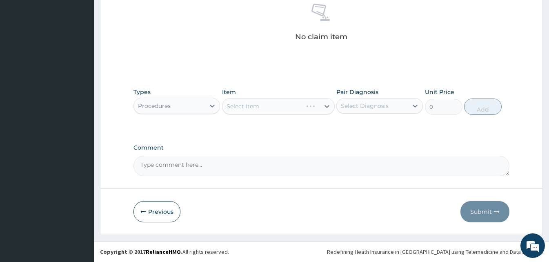
click at [322, 107] on div "Select Item" at bounding box center [278, 106] width 113 height 16
click at [322, 107] on div at bounding box center [327, 106] width 15 height 15
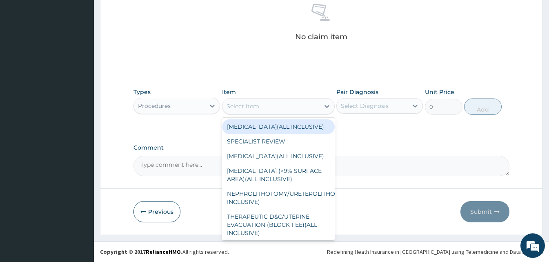
click at [322, 107] on div at bounding box center [327, 106] width 15 height 15
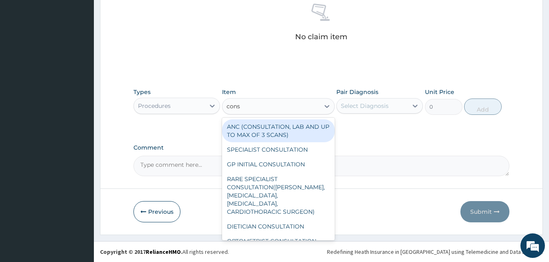
type input "consu"
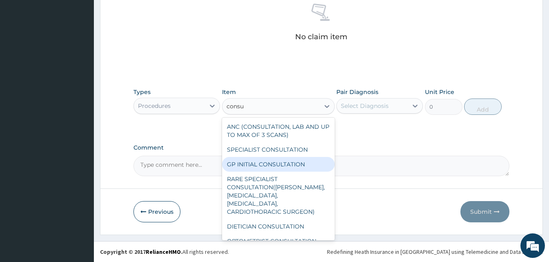
click at [292, 168] on div "GP INITIAL CONSULTATION" at bounding box center [278, 164] width 113 height 15
type input "2000"
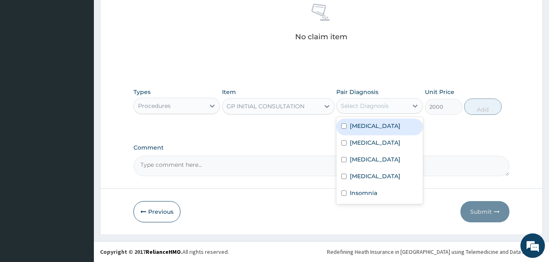
click at [380, 112] on div "Select Diagnosis" at bounding box center [372, 105] width 71 height 13
click at [376, 126] on div "[MEDICAL_DATA]" at bounding box center [379, 126] width 87 height 17
checkbox input "true"
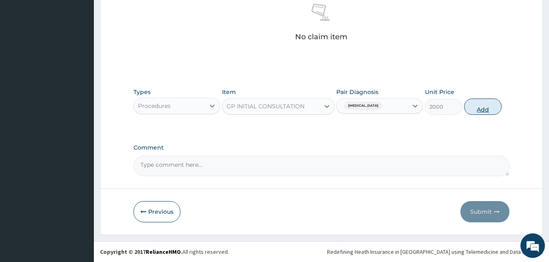
click at [486, 105] on button "Add" at bounding box center [483, 106] width 38 height 16
type input "0"
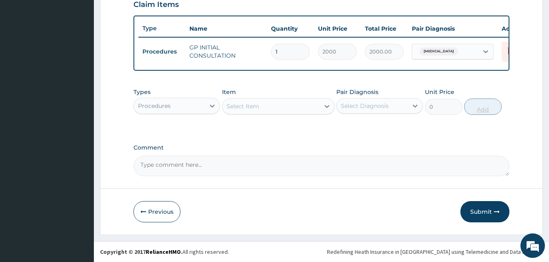
scroll to position [294, 0]
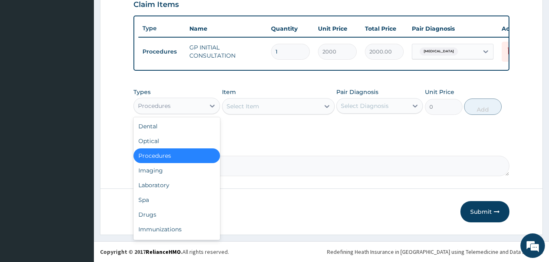
click at [207, 98] on div at bounding box center [212, 106] width 15 height 16
click at [158, 215] on div "Drugs" at bounding box center [176, 214] width 87 height 15
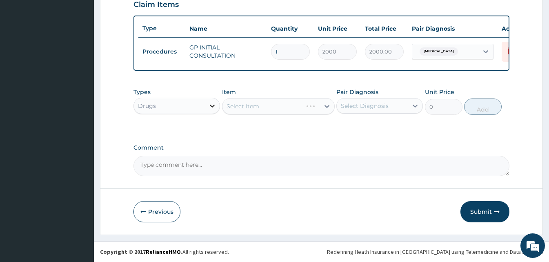
click at [207, 100] on div at bounding box center [212, 105] width 15 height 15
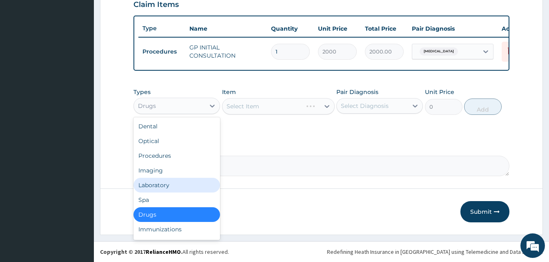
click at [167, 181] on div "Laboratory" at bounding box center [176, 185] width 87 height 15
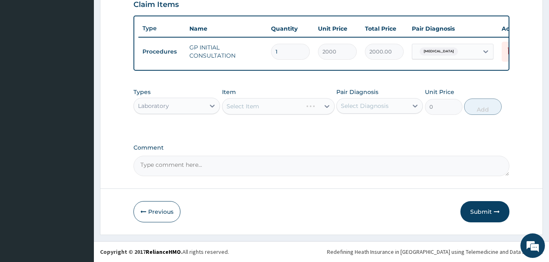
click at [324, 104] on div "Select Item" at bounding box center [278, 106] width 113 height 16
click at [324, 104] on icon at bounding box center [327, 106] width 8 height 8
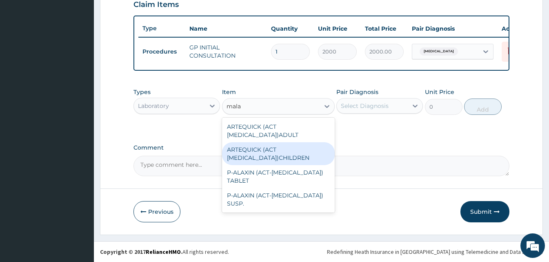
type input "mala"
click at [204, 108] on div "Laboratory" at bounding box center [169, 105] width 71 height 13
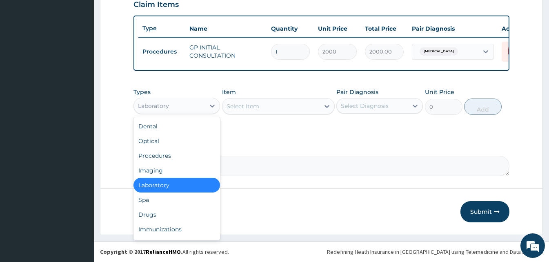
click at [188, 179] on div "Laboratory" at bounding box center [176, 185] width 87 height 15
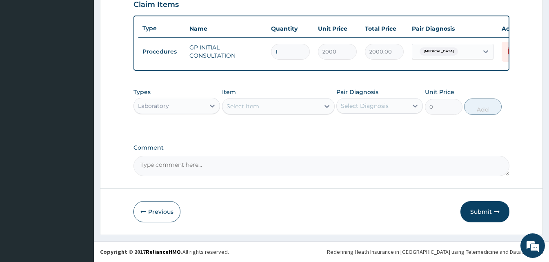
click at [278, 112] on div "Select Item" at bounding box center [270, 106] width 97 height 13
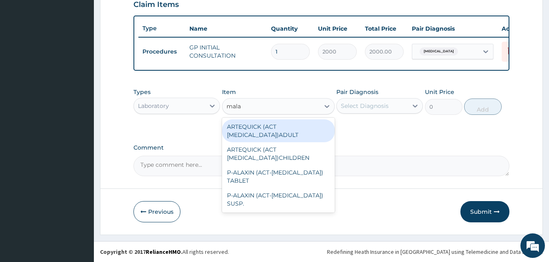
type input "mala"
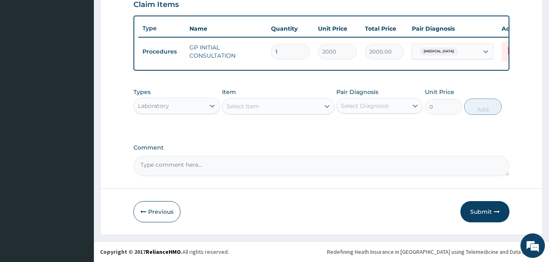
drag, startPoint x: 299, startPoint y: 95, endPoint x: 274, endPoint y: 103, distance: 26.2
click at [274, 103] on div "Item Select Item" at bounding box center [278, 101] width 113 height 27
click at [274, 103] on div "Select Item" at bounding box center [270, 106] width 97 height 13
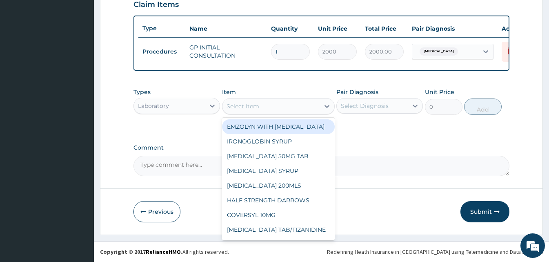
click at [274, 103] on div "Select Item" at bounding box center [270, 106] width 97 height 13
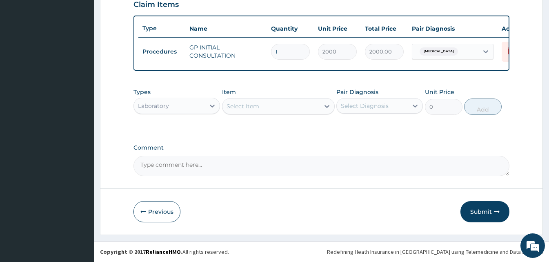
click at [274, 103] on div "Select Item" at bounding box center [270, 106] width 97 height 13
click at [163, 104] on div "Laboratory" at bounding box center [153, 106] width 31 height 8
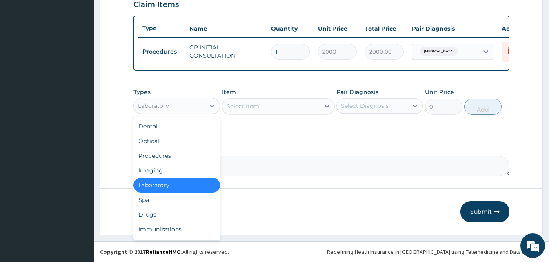
click at [180, 180] on div "Laboratory" at bounding box center [176, 185] width 87 height 15
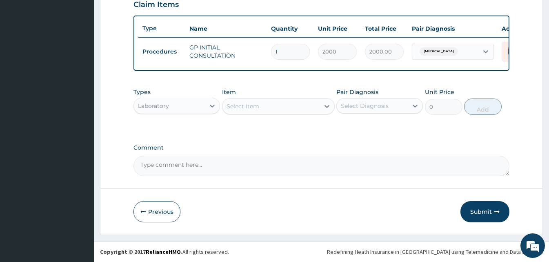
click at [200, 102] on div "Laboratory" at bounding box center [169, 105] width 71 height 13
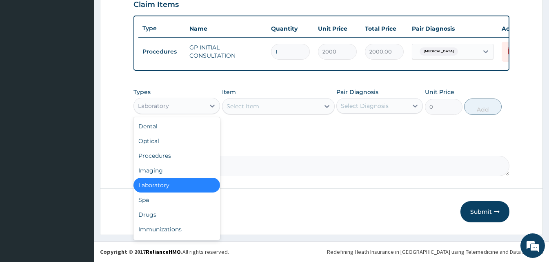
click at [200, 102] on div "Laboratory" at bounding box center [169, 105] width 71 height 13
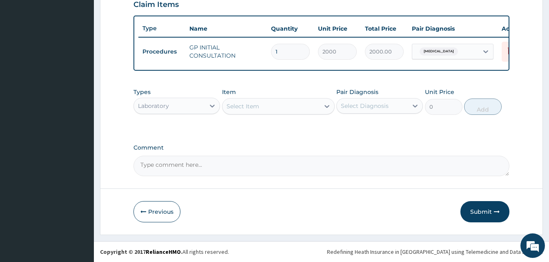
click at [200, 102] on div "Laboratory" at bounding box center [169, 105] width 71 height 13
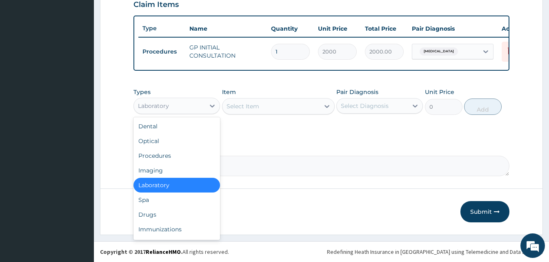
click at [200, 102] on div "Laboratory" at bounding box center [169, 105] width 71 height 13
click at [170, 184] on div "Laboratory" at bounding box center [176, 185] width 87 height 15
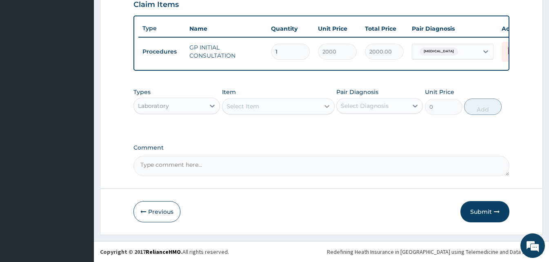
click at [324, 99] on div at bounding box center [327, 106] width 15 height 15
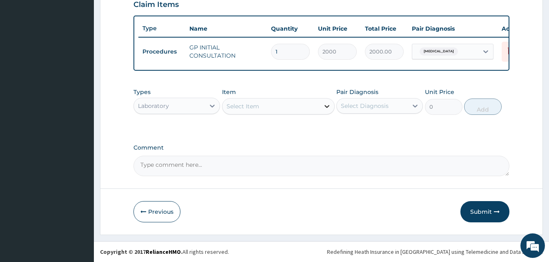
click at [324, 99] on div at bounding box center [327, 106] width 15 height 15
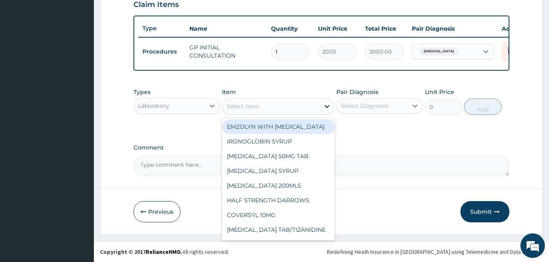
drag, startPoint x: 324, startPoint y: 98, endPoint x: 325, endPoint y: 108, distance: 9.4
click at [325, 108] on div at bounding box center [327, 106] width 15 height 15
click at [325, 108] on icon at bounding box center [327, 106] width 8 height 8
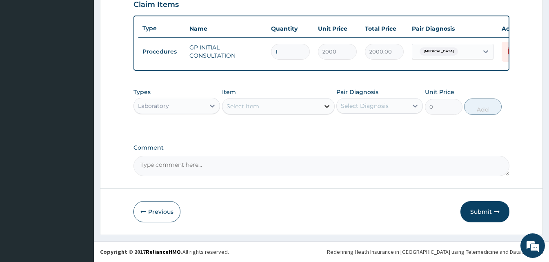
click at [325, 108] on icon at bounding box center [327, 106] width 8 height 8
drag, startPoint x: 157, startPoint y: 118, endPoint x: 164, endPoint y: 113, distance: 7.7
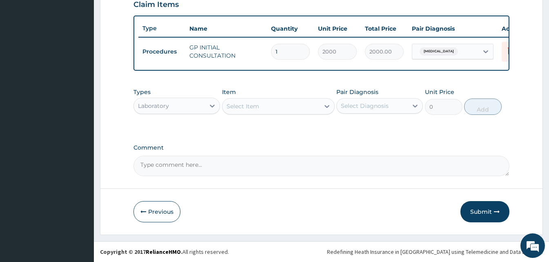
click at [164, 113] on div "Types Laboratory Item Select Item Pair Diagnosis Select Diagnosis Unit Price 0 …" at bounding box center [321, 101] width 376 height 35
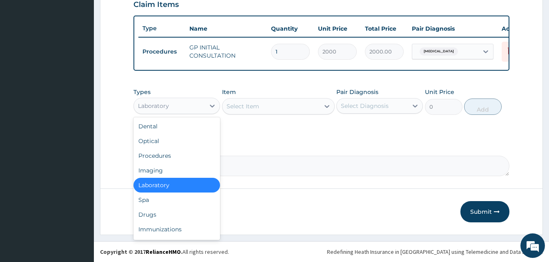
click at [164, 113] on div "Laboratory" at bounding box center [176, 106] width 87 height 16
click at [164, 213] on div "Drugs" at bounding box center [176, 214] width 87 height 15
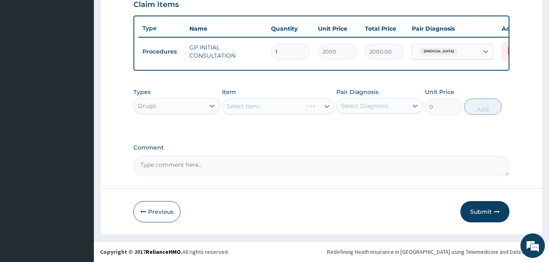
click at [328, 107] on div "Select Item" at bounding box center [278, 106] width 113 height 16
click at [326, 107] on div "Select Item" at bounding box center [278, 106] width 113 height 16
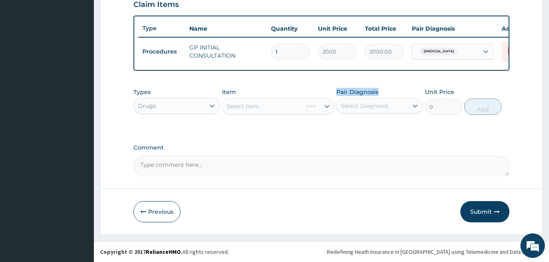
click at [326, 107] on div "Select Item" at bounding box center [278, 106] width 113 height 16
click at [320, 107] on div "Select Item" at bounding box center [278, 106] width 113 height 16
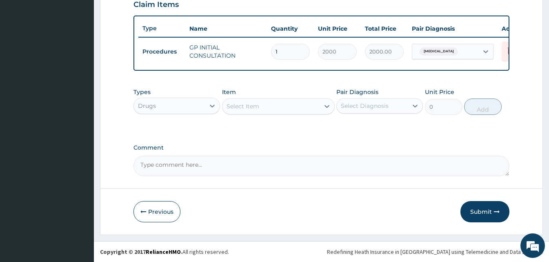
click at [320, 107] on div at bounding box center [327, 106] width 15 height 15
click at [246, 105] on div "Select Item" at bounding box center [243, 106] width 33 height 8
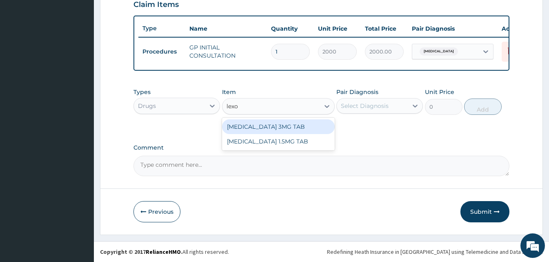
type input "lexot"
click at [245, 131] on div "LEXOTAN 3MG TAB" at bounding box center [278, 126] width 113 height 15
type input "70"
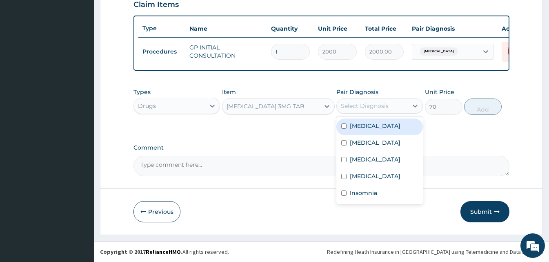
click at [396, 100] on div "Select Diagnosis" at bounding box center [372, 105] width 71 height 13
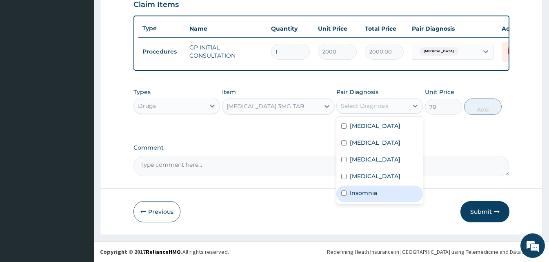
click at [372, 197] on label "Insomnia" at bounding box center [363, 193] width 27 height 8
checkbox input "true"
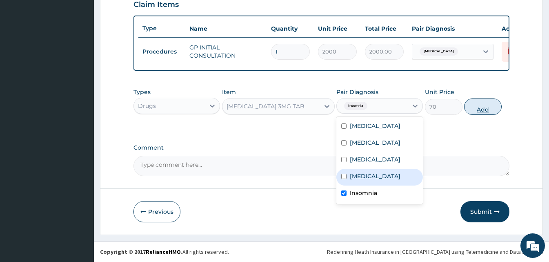
click at [489, 108] on button "Add" at bounding box center [483, 106] width 38 height 16
type input "0"
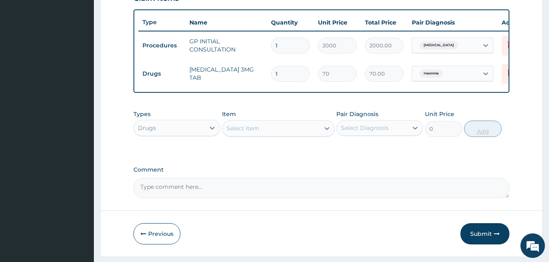
type input "0.00"
type input "3"
type input "210.00"
type input "3"
drag, startPoint x: 274, startPoint y: 144, endPoint x: 273, endPoint y: 136, distance: 8.7
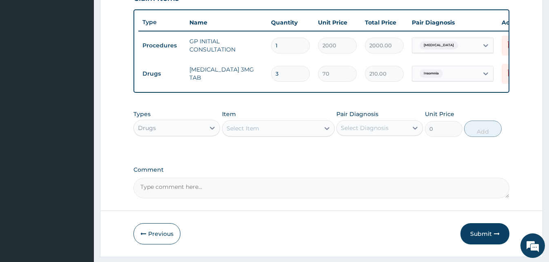
click at [273, 136] on div "Types Drugs Item Select Item Pair Diagnosis Select Diagnosis Unit Price 0 Add" at bounding box center [321, 123] width 376 height 35
click at [273, 135] on div "Select Item" at bounding box center [270, 128] width 97 height 13
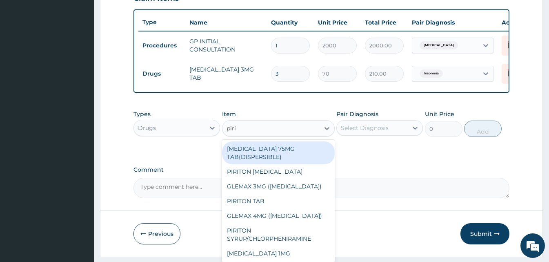
type input "pirit"
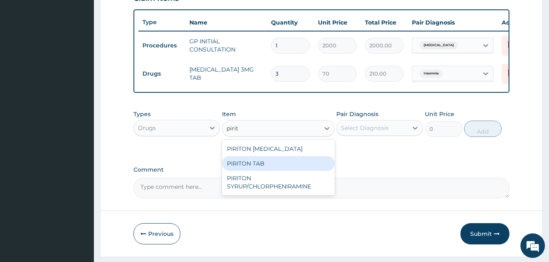
click at [272, 165] on div "PIRITON TAB" at bounding box center [278, 163] width 113 height 15
type input "25"
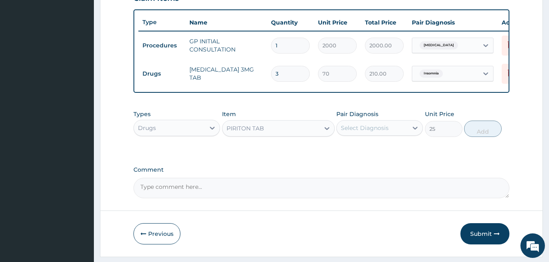
click at [396, 128] on div "Select Diagnosis" at bounding box center [372, 127] width 71 height 13
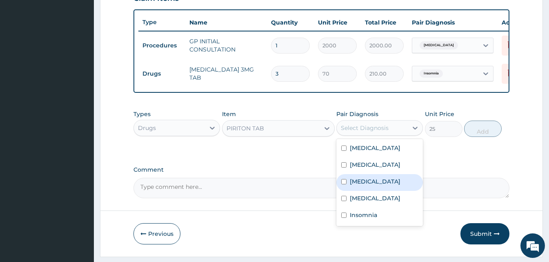
click at [378, 180] on div "Rhinitis" at bounding box center [379, 182] width 87 height 17
checkbox input "true"
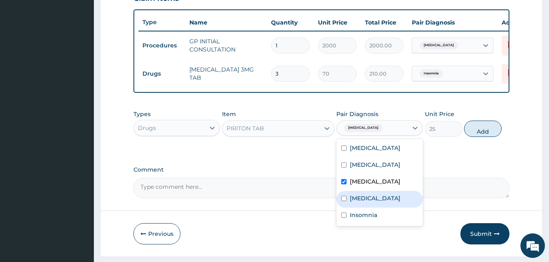
click at [375, 197] on div "Upper respiratory infection" at bounding box center [379, 199] width 87 height 17
checkbox input "true"
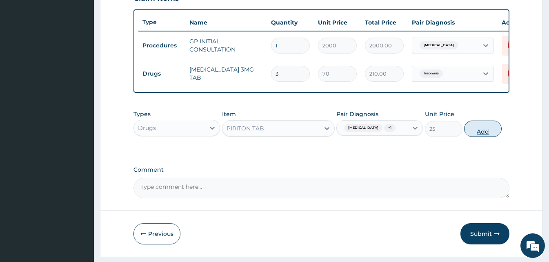
click at [480, 133] on button "Add" at bounding box center [483, 128] width 38 height 16
type input "0"
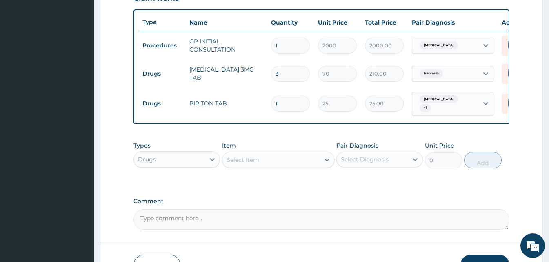
type input "0.00"
type input "5"
type input "125.00"
type input "5"
click at [260, 163] on div "Select Item" at bounding box center [270, 159] width 97 height 13
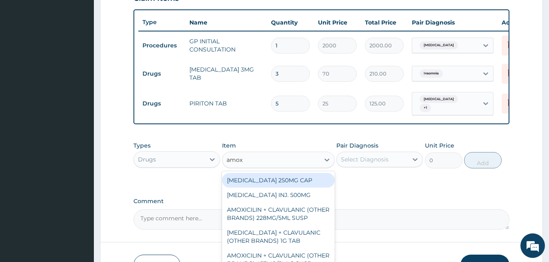
type input "amoxy"
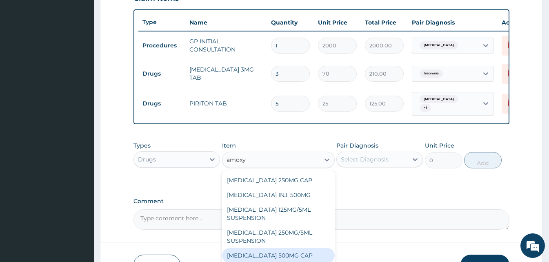
click at [287, 250] on div "AMOXYCILLIN 500MG CAP" at bounding box center [278, 255] width 113 height 15
type input "30"
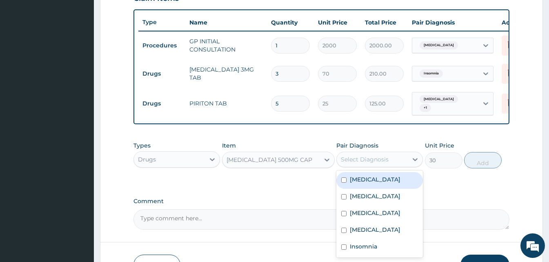
click at [380, 163] on div "Select Diagnosis" at bounding box center [365, 159] width 48 height 8
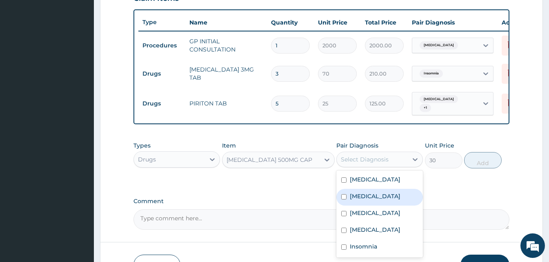
click at [374, 198] on label "Bacterial sepsis" at bounding box center [375, 196] width 51 height 8
checkbox input "true"
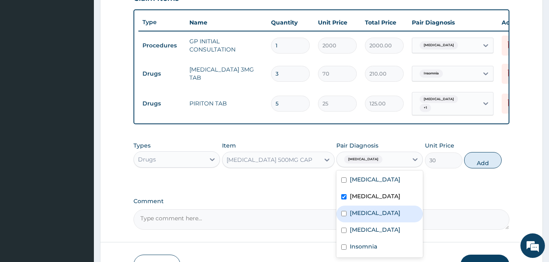
click at [372, 209] on div "Rhinitis" at bounding box center [379, 213] width 87 height 17
checkbox input "true"
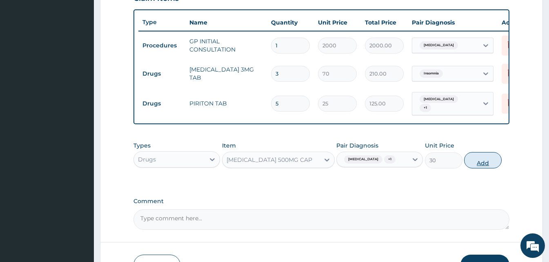
click at [482, 167] on button "Add" at bounding box center [483, 160] width 38 height 16
type input "0"
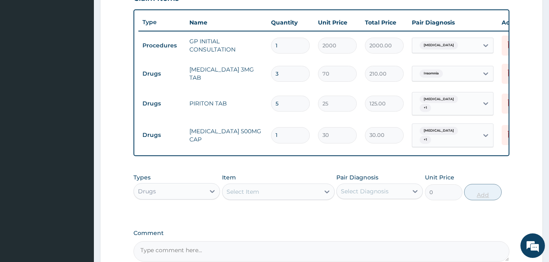
type input "0.00"
type input "2"
type input "60.00"
type input "21"
type input "630.00"
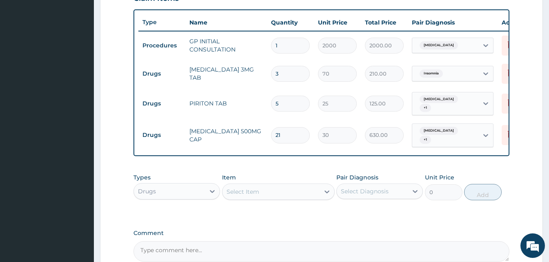
type input "21"
click at [248, 188] on div "Select Item" at bounding box center [243, 191] width 33 height 8
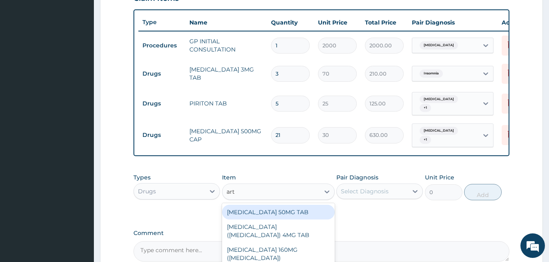
type input "arte"
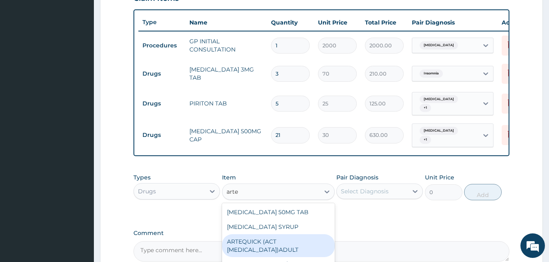
click at [284, 239] on div "ARTEQUICK (ACT [MEDICAL_DATA])ADULT" at bounding box center [278, 245] width 113 height 23
type input "2500"
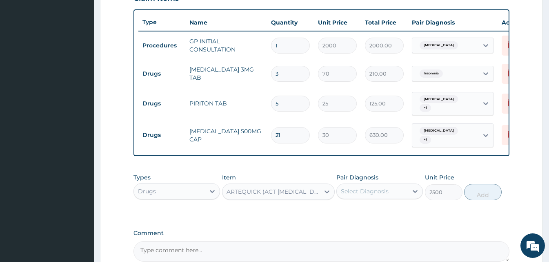
click at [399, 188] on div "Select Diagnosis" at bounding box center [372, 190] width 71 height 13
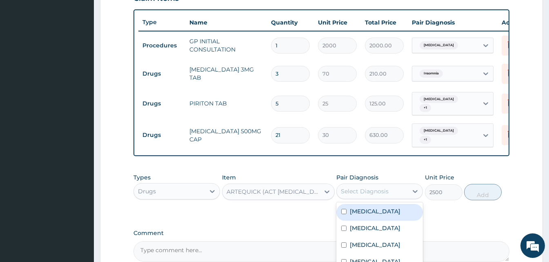
click at [376, 213] on div "[MEDICAL_DATA]" at bounding box center [379, 212] width 87 height 17
checkbox input "true"
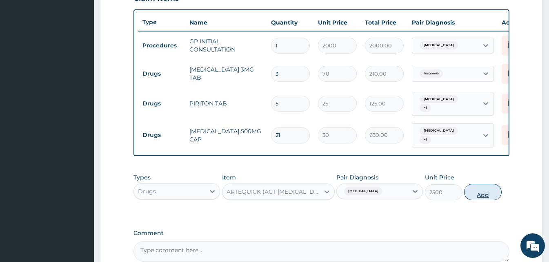
click at [478, 191] on button "Add" at bounding box center [483, 192] width 38 height 16
type input "0"
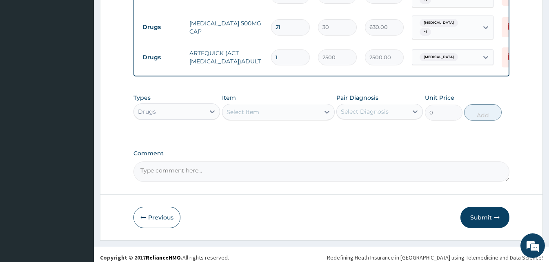
scroll to position [407, 0]
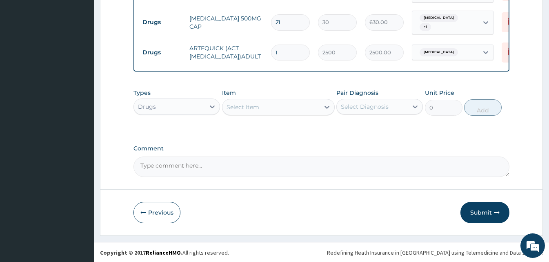
click at [304, 104] on div "Select Item" at bounding box center [270, 106] width 97 height 13
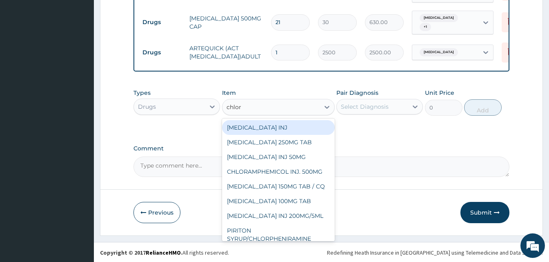
type input "chloro"
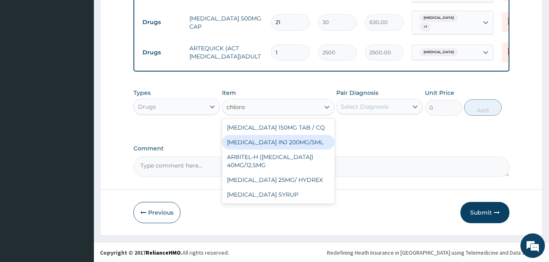
click at [298, 142] on div "[MEDICAL_DATA] INJ 200MG/5ML" at bounding box center [278, 142] width 113 height 15
type input "120"
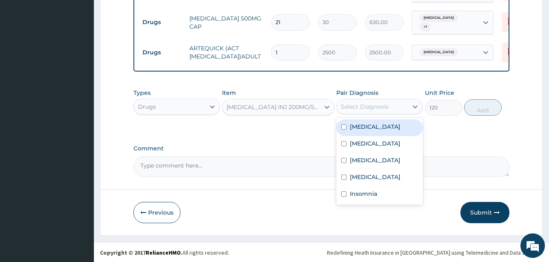
click at [392, 107] on div "Select Diagnosis" at bounding box center [372, 106] width 71 height 13
click at [378, 120] on div "[MEDICAL_DATA]" at bounding box center [379, 127] width 87 height 17
checkbox input "true"
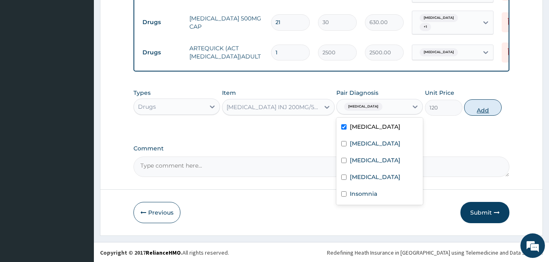
click at [481, 111] on button "Add" at bounding box center [483, 107] width 38 height 16
type input "0"
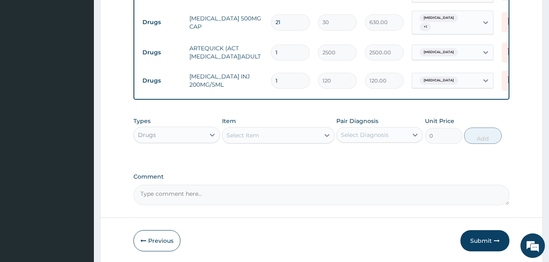
click at [264, 133] on div "Select Item" at bounding box center [270, 135] width 97 height 13
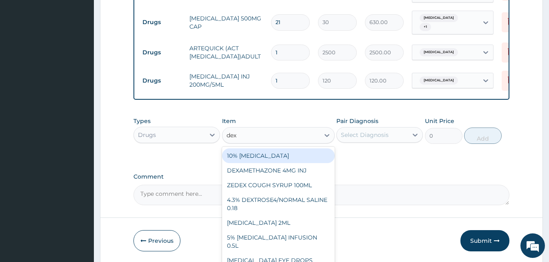
type input "dexa"
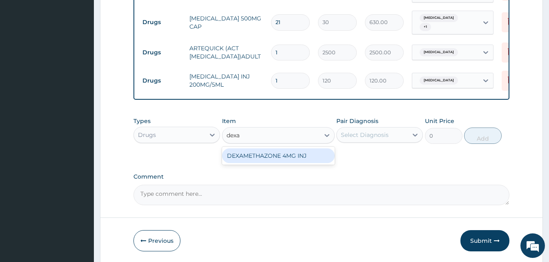
click at [261, 149] on div "DEXAMETHAZONE 4MG INJ" at bounding box center [278, 155] width 113 height 15
type input "109.2"
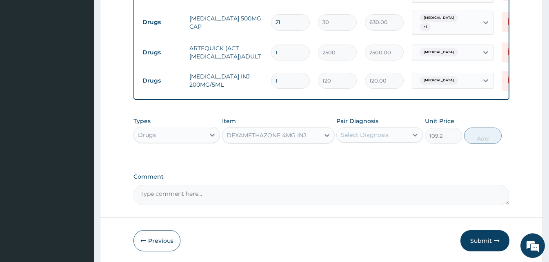
click at [390, 134] on div "Select Diagnosis" at bounding box center [372, 134] width 71 height 13
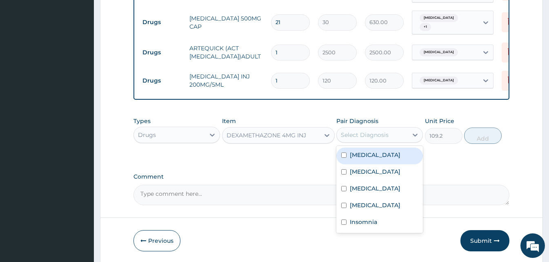
click at [384, 148] on div "[MEDICAL_DATA]" at bounding box center [379, 155] width 87 height 17
checkbox input "true"
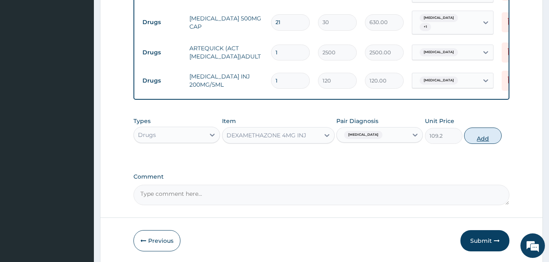
click at [490, 135] on button "Add" at bounding box center [483, 135] width 38 height 16
type input "0"
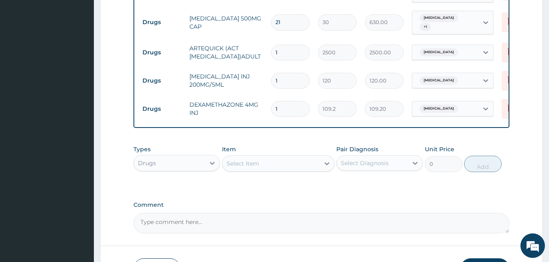
click at [254, 167] on div "Select Item" at bounding box center [270, 163] width 97 height 13
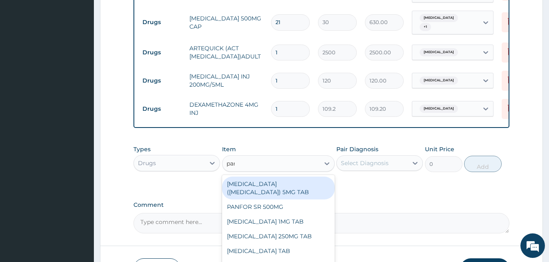
type input "para"
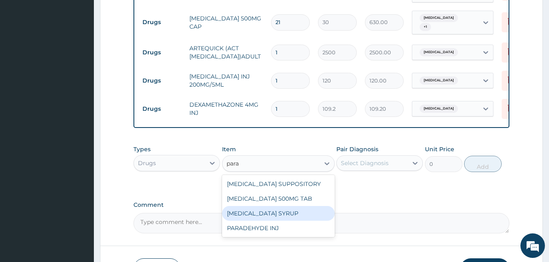
click at [261, 206] on div "[MEDICAL_DATA] SYRUP" at bounding box center [278, 213] width 113 height 15
type input "350"
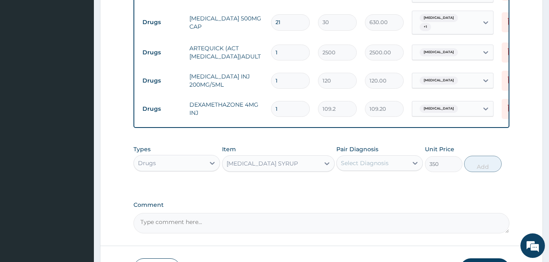
click at [284, 168] on div "[MEDICAL_DATA] SYRUP" at bounding box center [270, 163] width 97 height 13
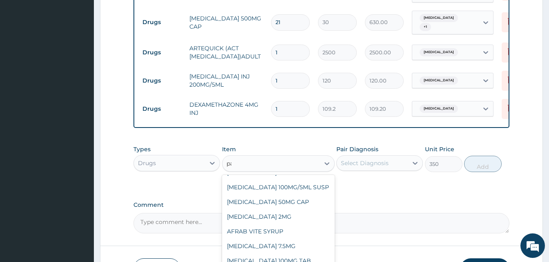
scroll to position [230, 0]
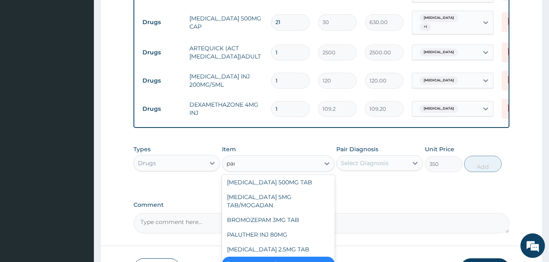
type input "para"
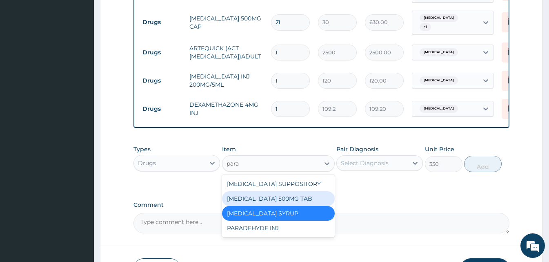
click at [282, 193] on div "[MEDICAL_DATA] 500MG TAB" at bounding box center [278, 198] width 113 height 15
type input "15"
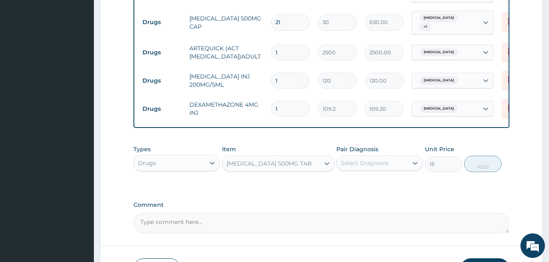
click at [395, 158] on div "Select Diagnosis" at bounding box center [372, 162] width 71 height 13
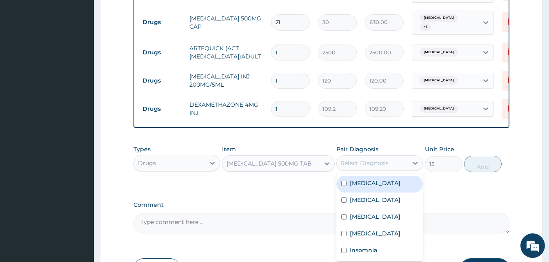
click at [385, 180] on div "[MEDICAL_DATA]" at bounding box center [379, 184] width 87 height 17
checkbox input "true"
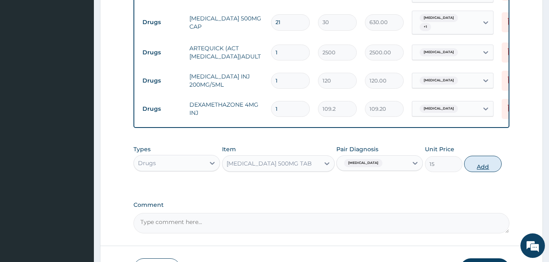
click at [484, 160] on button "Add" at bounding box center [483, 164] width 38 height 16
type input "0"
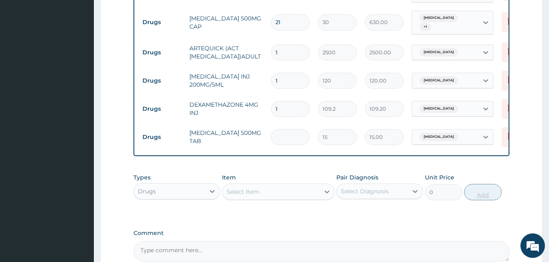
type input "0.00"
type input "3"
type input "45.00"
type input "30"
type input "450.00"
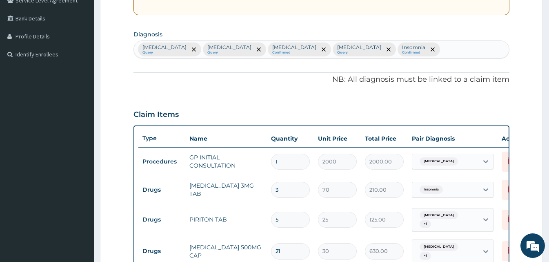
scroll to position [407, 0]
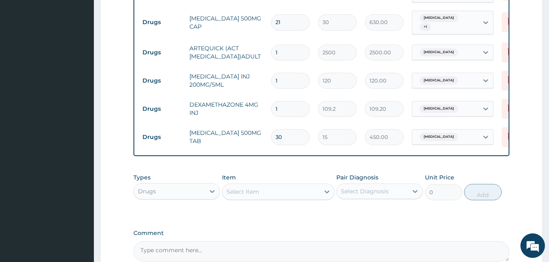
type input "30"
click at [262, 183] on div "Select Item" at bounding box center [278, 191] width 113 height 16
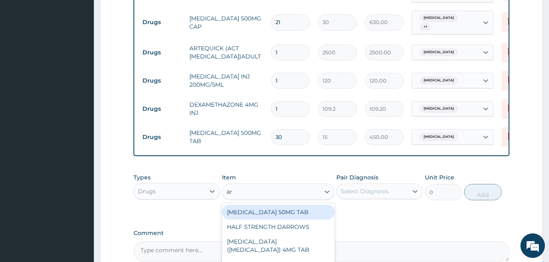
type input "a"
type input "diclof"
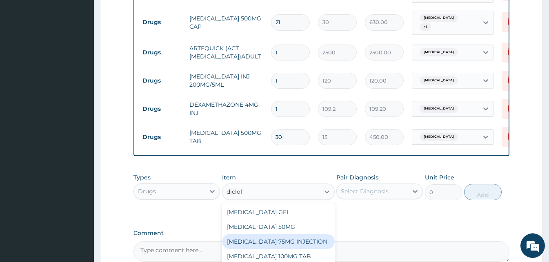
click at [306, 234] on div "DICLOFENAC 75MG INJECTION" at bounding box center [278, 241] width 113 height 15
type input "156"
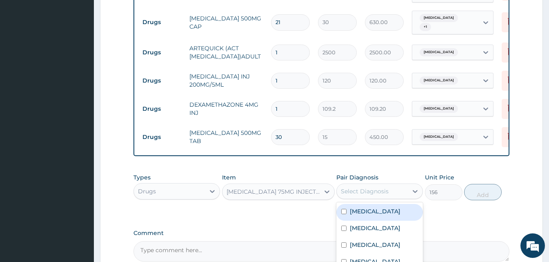
click at [388, 194] on div "Select Diagnosis" at bounding box center [372, 190] width 71 height 13
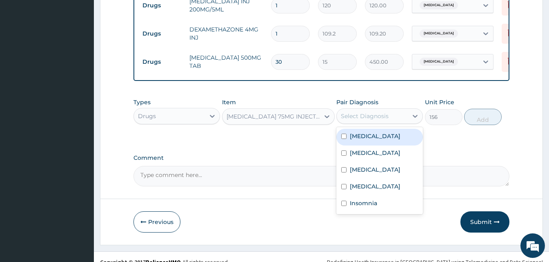
scroll to position [491, 0]
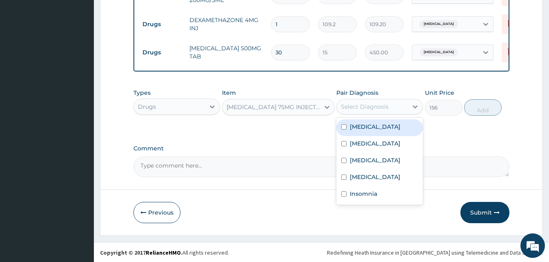
click at [371, 124] on label "[MEDICAL_DATA]" at bounding box center [375, 126] width 51 height 8
checkbox input "true"
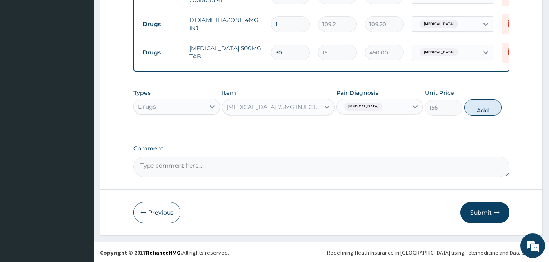
click at [478, 114] on div "Types Drugs Item DICLOFENAC 75MG INJECTION Pair Diagnosis Malaria Unit Price 15…" at bounding box center [321, 101] width 376 height 35
click at [478, 114] on button "Add" at bounding box center [483, 107] width 38 height 16
type input "0"
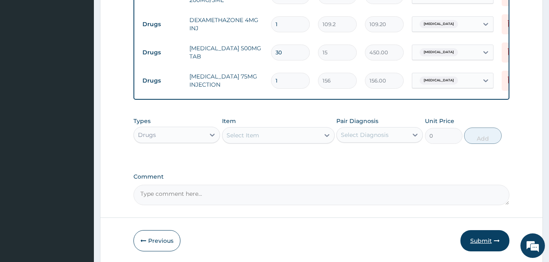
click at [486, 240] on button "Submit" at bounding box center [484, 240] width 49 height 21
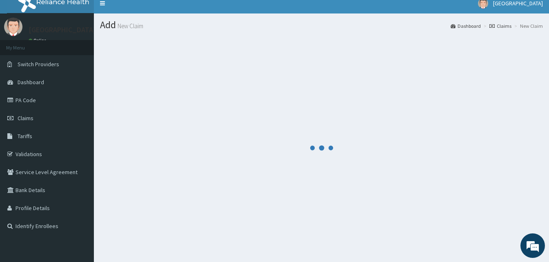
scroll to position [0, 0]
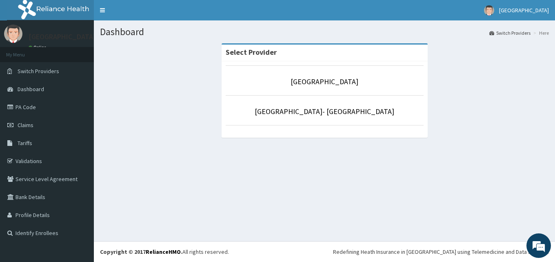
click at [333, 87] on p "[GEOGRAPHIC_DATA]" at bounding box center [325, 81] width 198 height 11
click at [333, 82] on link "[GEOGRAPHIC_DATA]" at bounding box center [325, 81] width 68 height 9
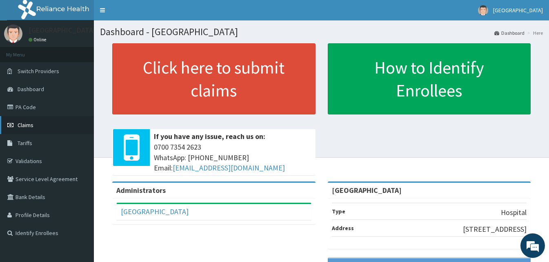
click at [26, 128] on span "Claims" at bounding box center [26, 124] width 16 height 7
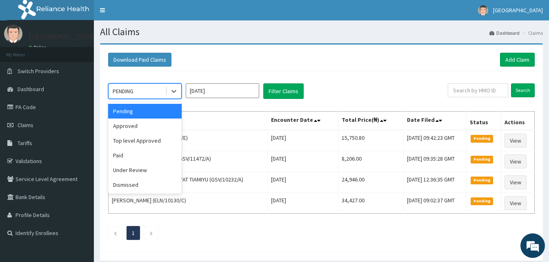
click at [144, 97] on div "PENDING" at bounding box center [137, 90] width 57 height 13
click at [137, 122] on div "Approved" at bounding box center [144, 125] width 73 height 15
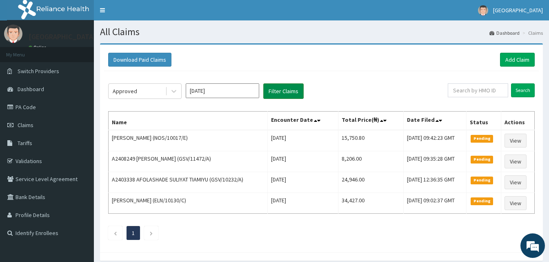
click at [276, 96] on button "Filter Claims" at bounding box center [283, 91] width 40 height 16
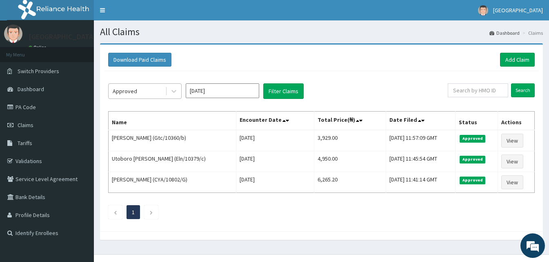
click at [129, 96] on div "Approved" at bounding box center [137, 90] width 57 height 13
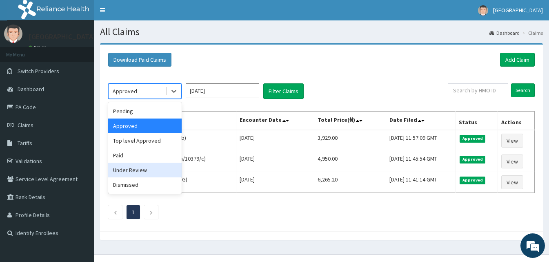
click at [136, 169] on div "Under Review" at bounding box center [144, 169] width 73 height 15
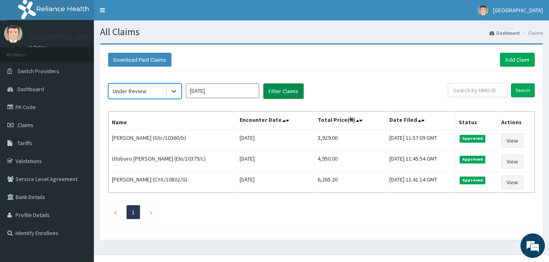
click at [279, 90] on button "Filter Claims" at bounding box center [283, 91] width 40 height 16
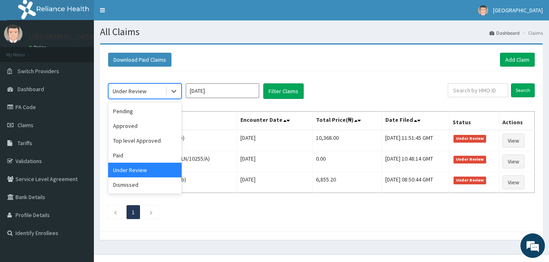
click at [150, 96] on div "Under Review" at bounding box center [137, 90] width 57 height 13
click at [148, 110] on div "Pending" at bounding box center [144, 111] width 73 height 15
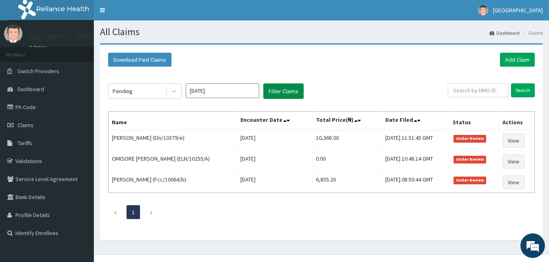
click at [276, 85] on button "Filter Claims" at bounding box center [283, 91] width 40 height 16
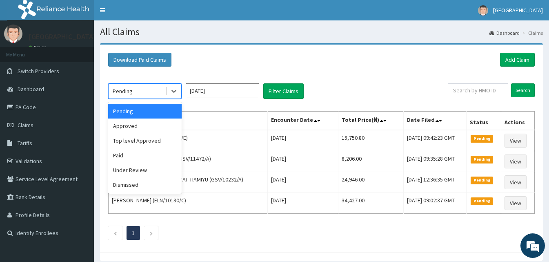
click at [151, 83] on div "Pending" at bounding box center [144, 91] width 73 height 16
click at [138, 129] on div "Approved" at bounding box center [144, 125] width 73 height 15
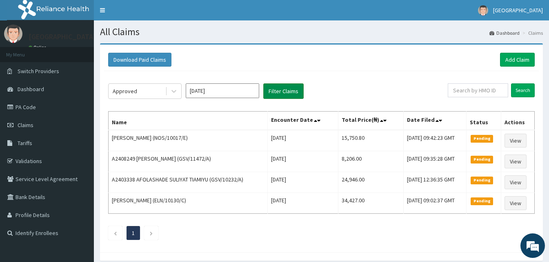
click at [297, 95] on button "Filter Claims" at bounding box center [283, 91] width 40 height 16
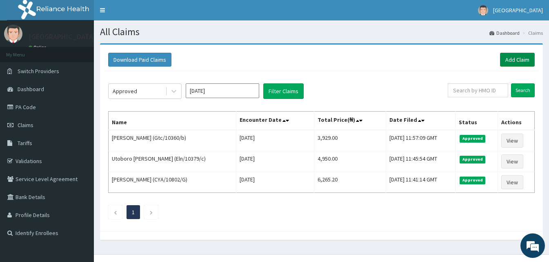
click at [513, 60] on link "Add Claim" at bounding box center [517, 60] width 35 height 14
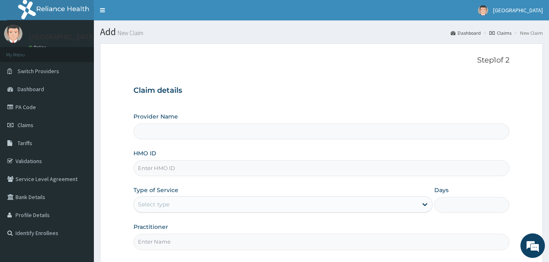
type input "[GEOGRAPHIC_DATA]"
click at [170, 166] on input "HMO ID" at bounding box center [321, 168] width 376 height 16
paste input "CodeGsv/11541/a"
click at [152, 167] on input "CodeGsv/11541/a" at bounding box center [321, 168] width 376 height 16
type input "Gsv/11541/a"
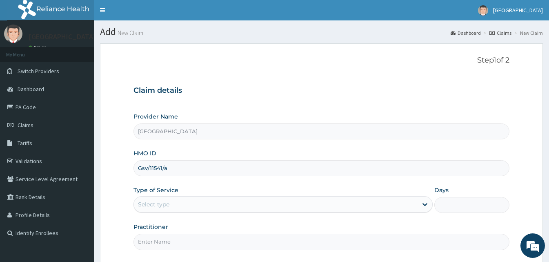
click at [189, 203] on div "Select type" at bounding box center [276, 204] width 284 height 13
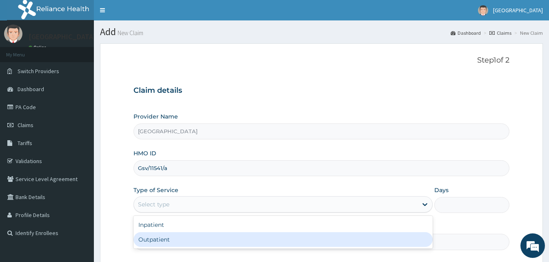
click at [182, 238] on div "Outpatient" at bounding box center [282, 239] width 299 height 15
type input "1"
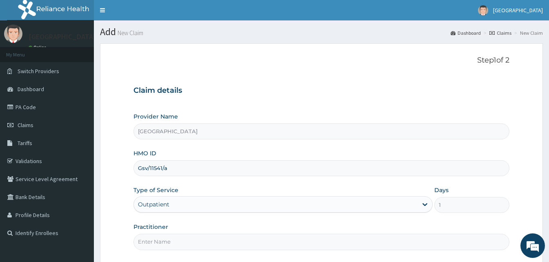
click at [182, 238] on input "Practitioner" at bounding box center [321, 241] width 376 height 16
type input "Doctor [GEOGRAPHIC_DATA]"
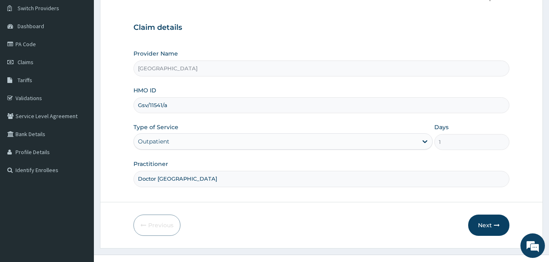
scroll to position [76, 0]
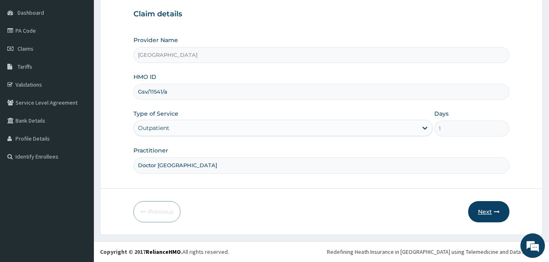
click at [489, 202] on button "Next" at bounding box center [488, 211] width 41 height 21
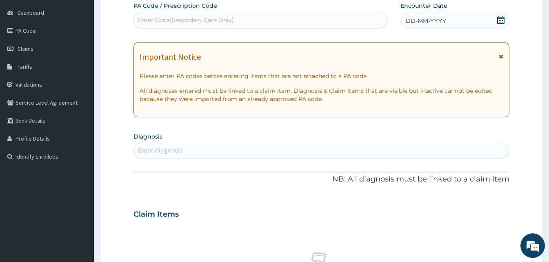
click at [420, 20] on span "DD-MM-YYYY" at bounding box center [426, 21] width 40 height 8
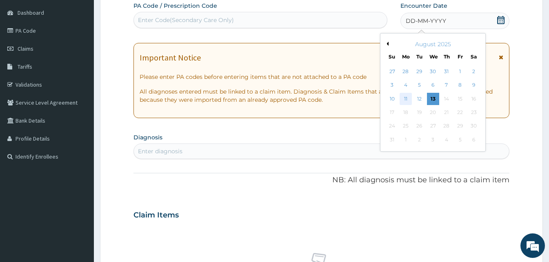
click at [406, 98] on div "11" at bounding box center [406, 99] width 12 height 12
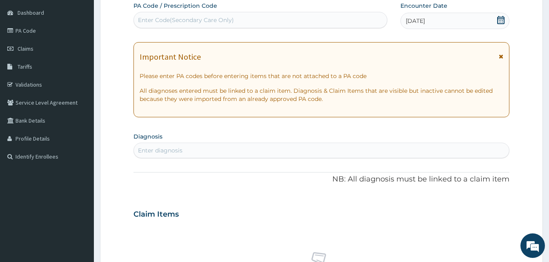
click at [216, 146] on div "Enter diagnosis" at bounding box center [321, 150] width 375 height 13
type input "mala"
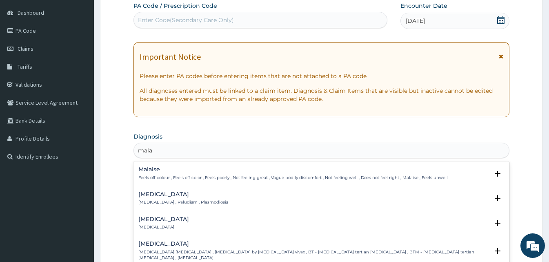
click at [144, 196] on h4 "Malaria" at bounding box center [183, 194] width 90 height 6
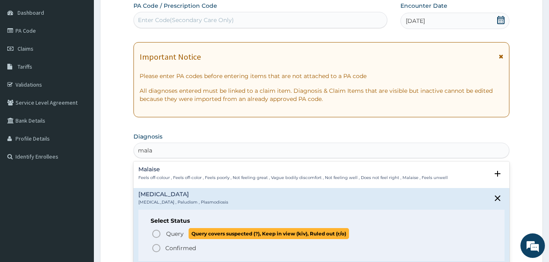
click at [156, 234] on icon "status option query" at bounding box center [156, 234] width 10 height 10
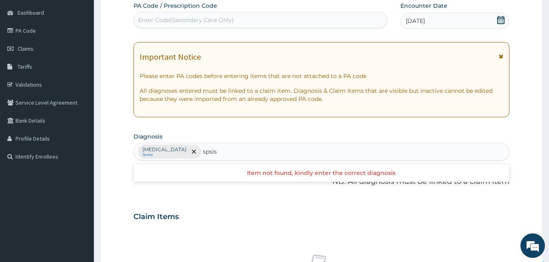
click at [203, 151] on input "spsis" at bounding box center [210, 151] width 15 height 8
type input "sepsis"
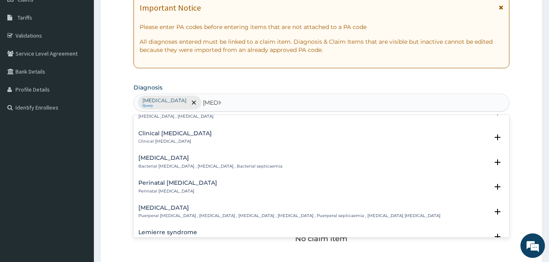
scroll to position [98, 0]
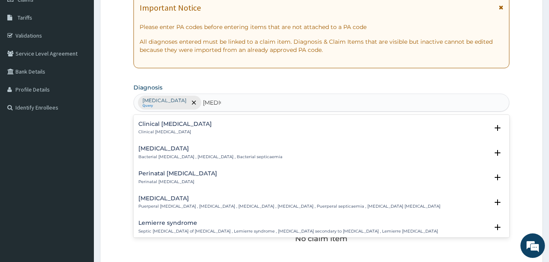
click at [154, 147] on h4 "Bacterial sepsis" at bounding box center [210, 148] width 144 height 6
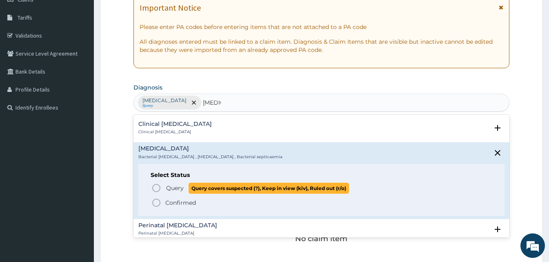
click at [154, 185] on icon "status option query" at bounding box center [156, 188] width 10 height 10
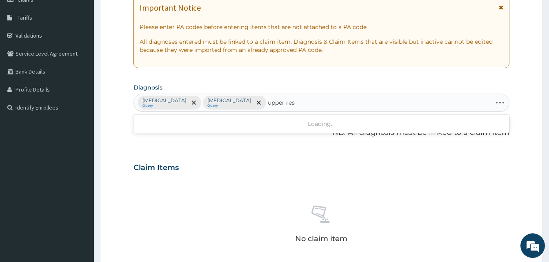
type input "upper resp"
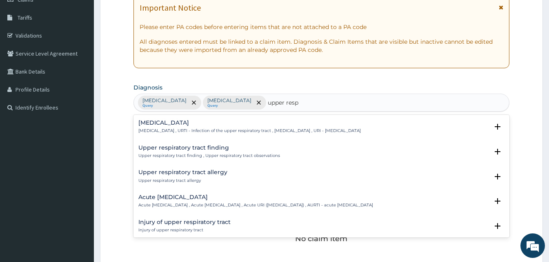
click at [180, 129] on p "[MEDICAL_DATA] , URTI - Infection of the upper respiratory tract , [MEDICAL_DAT…" at bounding box center [249, 131] width 222 height 6
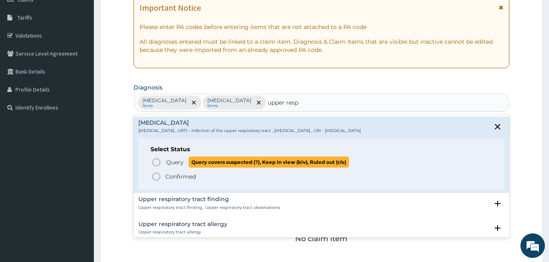
click at [155, 164] on icon "status option query" at bounding box center [156, 162] width 10 height 10
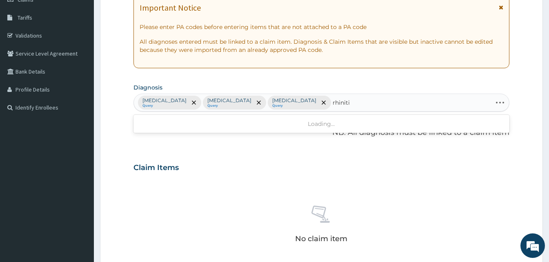
type input "rhinitis"
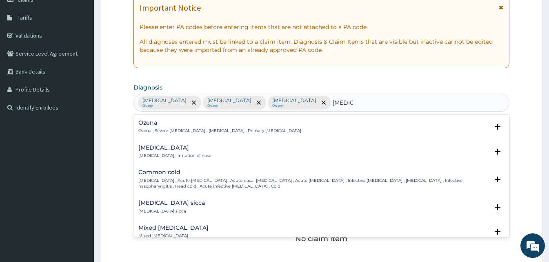
click at [154, 149] on h4 "Rhinitis" at bounding box center [174, 147] width 73 height 6
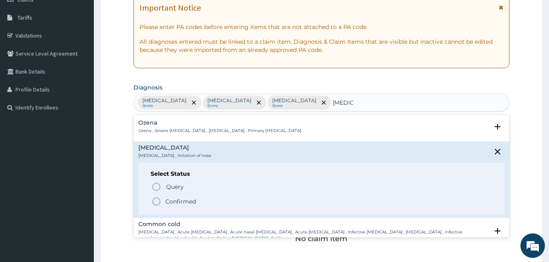
click at [158, 199] on icon "status option filled" at bounding box center [156, 201] width 10 height 10
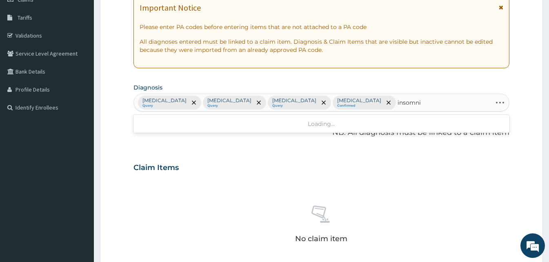
type input "insomnia"
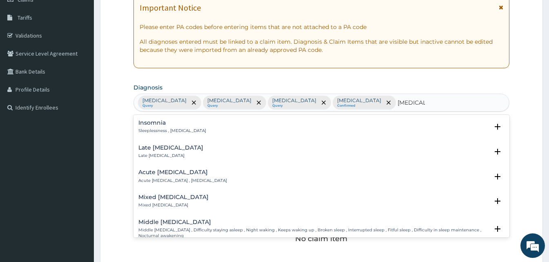
click at [163, 128] on p "Sleeplessness , Insomnia" at bounding box center [172, 131] width 68 height 6
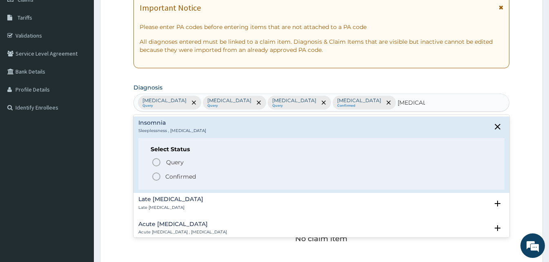
click at [154, 175] on icon "status option filled" at bounding box center [156, 176] width 10 height 10
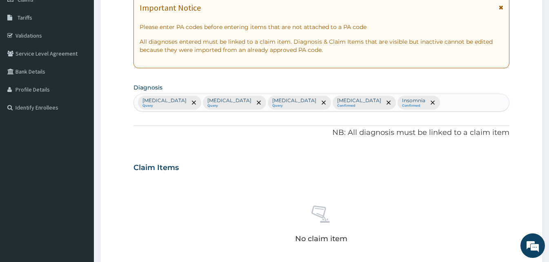
scroll to position [327, 0]
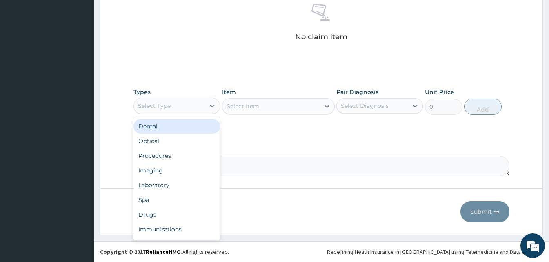
click at [171, 98] on div "Select Type" at bounding box center [176, 106] width 87 height 16
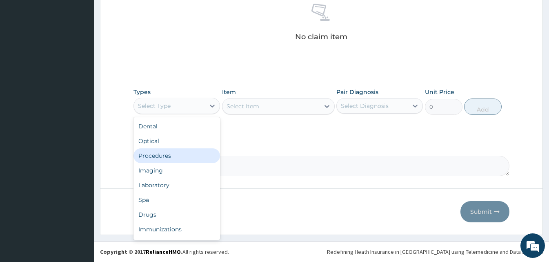
click at [204, 161] on div "Procedures" at bounding box center [176, 155] width 87 height 15
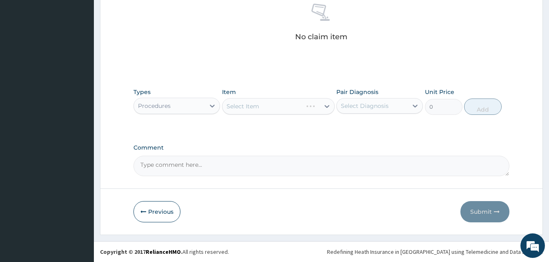
click at [323, 107] on div "Select Item" at bounding box center [278, 106] width 113 height 16
click at [327, 104] on div "Select Item" at bounding box center [278, 106] width 113 height 16
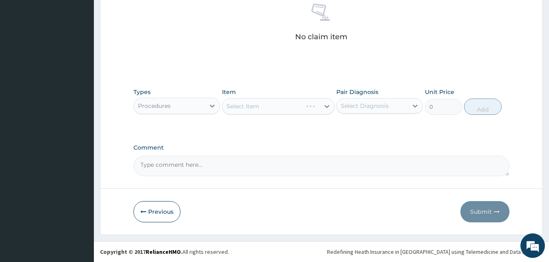
click at [327, 107] on div "Select Item" at bounding box center [278, 106] width 113 height 16
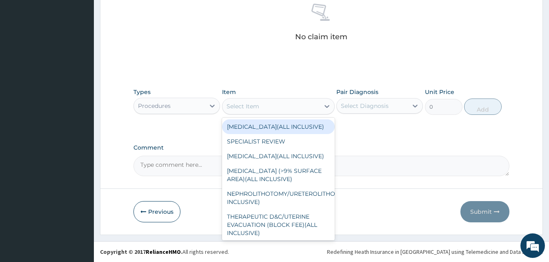
click at [327, 107] on icon at bounding box center [326, 106] width 5 height 3
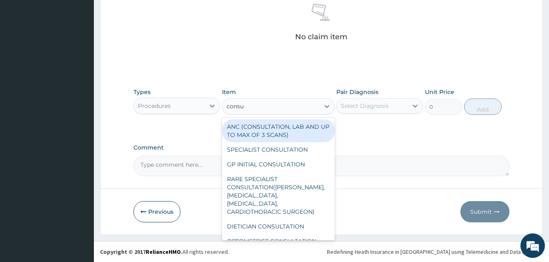
type input "consul"
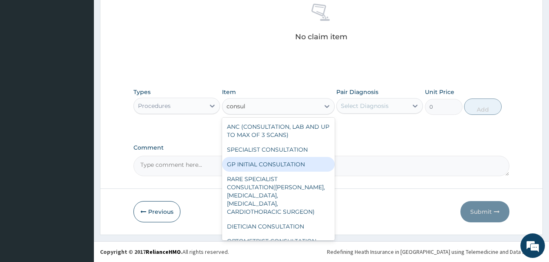
click at [282, 166] on div "GP INITIAL CONSULTATION" at bounding box center [278, 164] width 113 height 15
type input "2000"
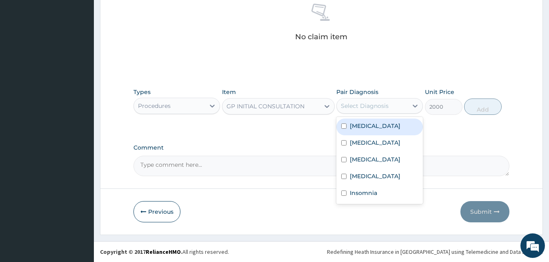
click at [378, 102] on div "Select Diagnosis" at bounding box center [365, 106] width 48 height 8
click at [373, 124] on div "[MEDICAL_DATA]" at bounding box center [379, 126] width 87 height 17
checkbox input "true"
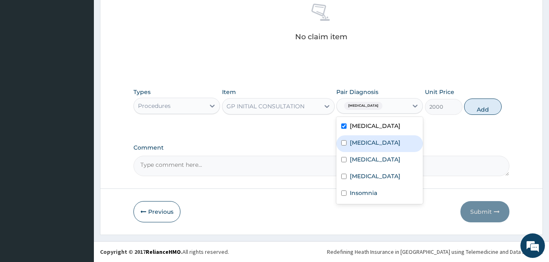
click at [371, 144] on label "Bacterial sepsis" at bounding box center [375, 142] width 51 height 8
checkbox input "true"
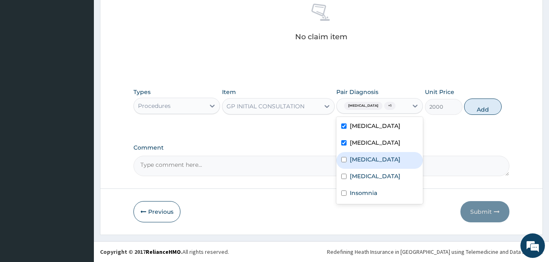
click at [366, 169] on div "[MEDICAL_DATA]" at bounding box center [379, 160] width 87 height 17
checkbox input "true"
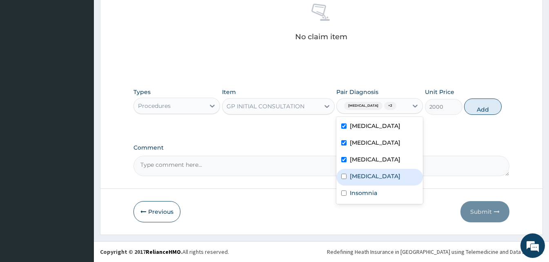
click at [364, 180] on label "Rhinitis" at bounding box center [375, 176] width 51 height 8
checkbox input "true"
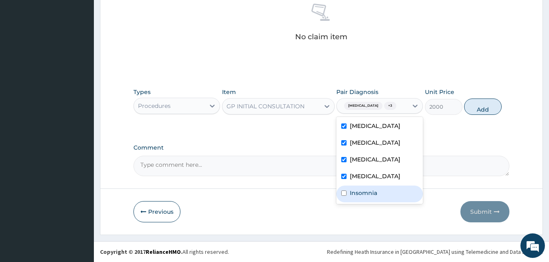
click at [363, 197] on label "Insomnia" at bounding box center [363, 193] width 27 height 8
checkbox input "true"
click at [478, 105] on button "Add" at bounding box center [483, 106] width 38 height 16
type input "0"
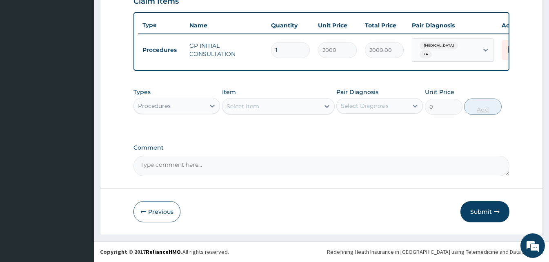
scroll to position [294, 0]
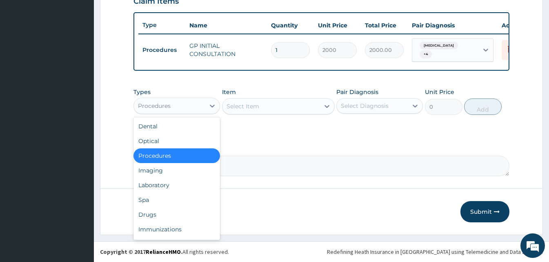
click at [196, 109] on div "Procedures" at bounding box center [169, 105] width 71 height 13
click at [167, 176] on div "Imaging" at bounding box center [176, 170] width 87 height 15
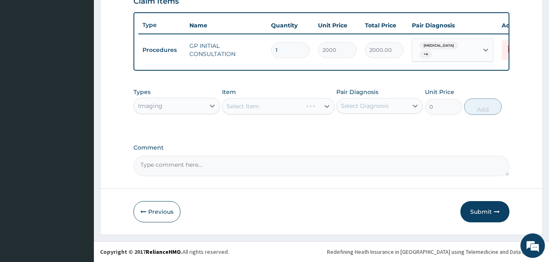
click at [197, 100] on div "Imaging" at bounding box center [169, 105] width 71 height 13
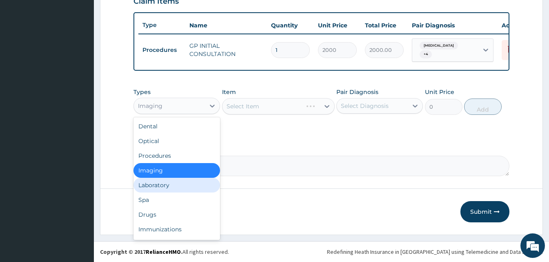
click at [166, 188] on div "Laboratory" at bounding box center [176, 185] width 87 height 15
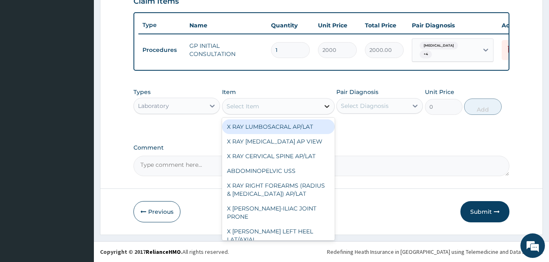
click at [322, 100] on div at bounding box center [327, 106] width 15 height 15
click at [323, 103] on icon at bounding box center [327, 106] width 8 height 8
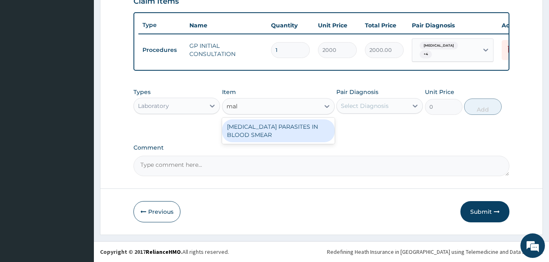
type input "mal"
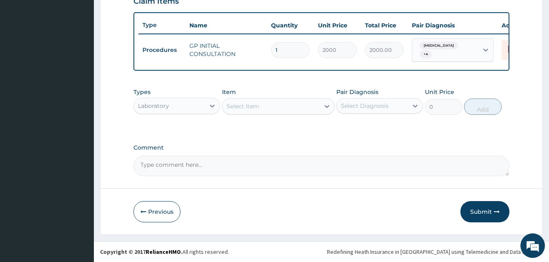
click at [310, 116] on div "Types Laboratory Item Select Item Pair Diagnosis Select Diagnosis Unit Price 0 …" at bounding box center [321, 101] width 376 height 35
click at [309, 106] on div "Select Item" at bounding box center [270, 106] width 97 height 13
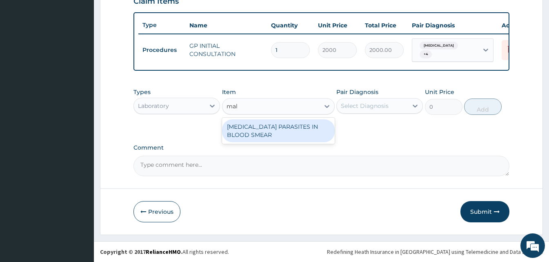
type input "mala"
click at [291, 127] on div "MALARIA PARASITES IN BLOOD SMEAR" at bounding box center [278, 130] width 113 height 23
type input "1700"
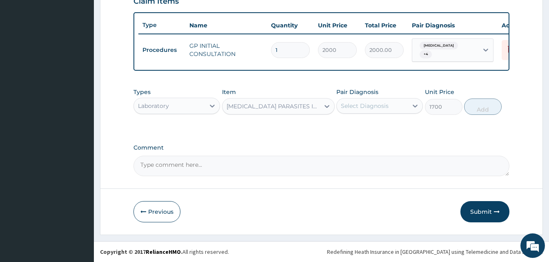
click at [403, 102] on div "Select Diagnosis" at bounding box center [372, 105] width 71 height 13
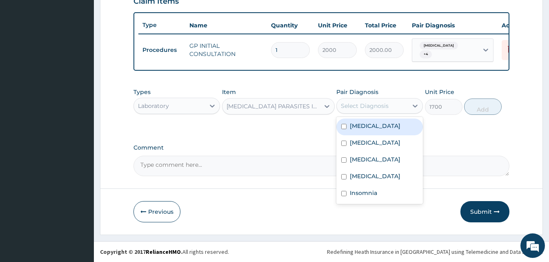
click at [378, 129] on div "[MEDICAL_DATA]" at bounding box center [379, 126] width 87 height 17
checkbox input "true"
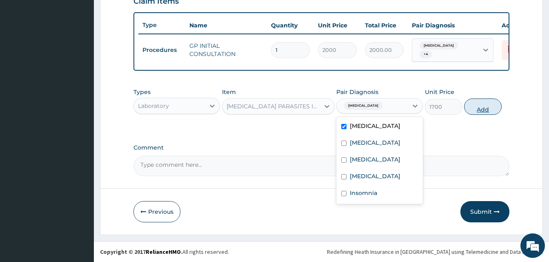
click at [477, 108] on button "Add" at bounding box center [483, 106] width 38 height 16
type input "0"
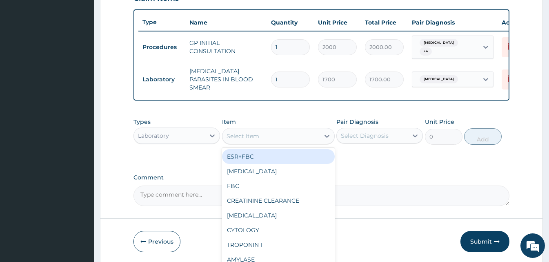
click at [267, 134] on div "Select Item" at bounding box center [270, 135] width 97 height 13
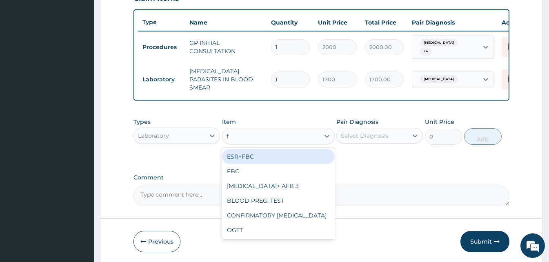
type input "fb"
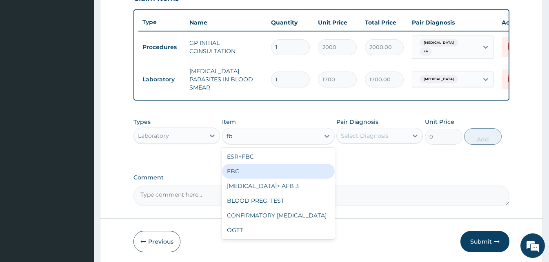
click at [251, 167] on div "FBC" at bounding box center [278, 171] width 113 height 15
type input "2500"
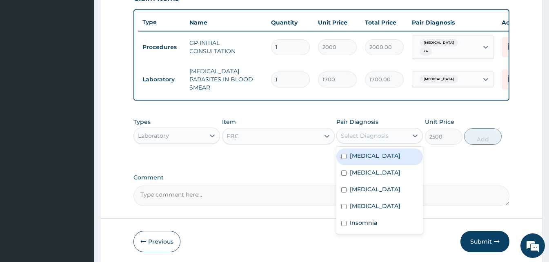
click at [378, 129] on div "Select Diagnosis" at bounding box center [372, 135] width 71 height 13
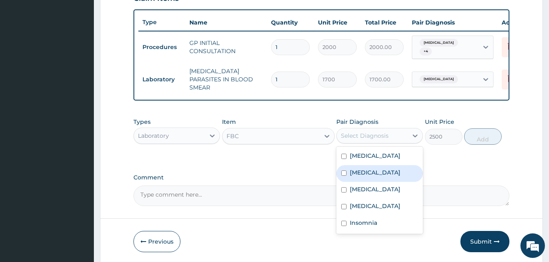
click at [375, 170] on label "Bacterial sepsis" at bounding box center [375, 172] width 51 height 8
checkbox input "true"
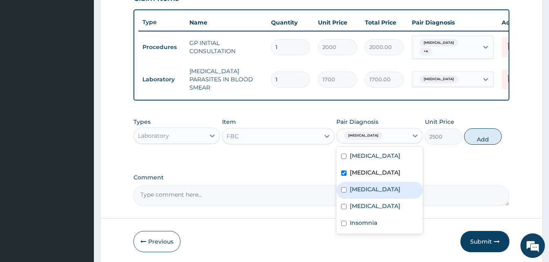
click at [375, 185] on label "[MEDICAL_DATA]" at bounding box center [375, 189] width 51 height 8
checkbox input "true"
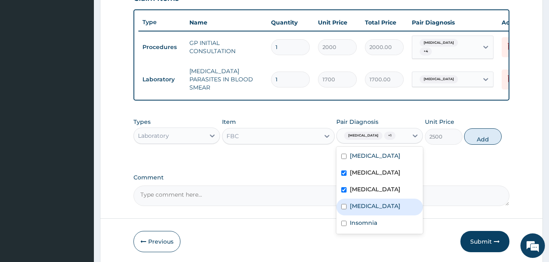
click at [384, 210] on div "Rhinitis" at bounding box center [379, 206] width 87 height 17
checkbox input "true"
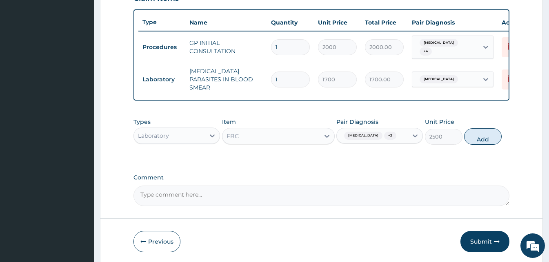
click at [498, 131] on button "Add" at bounding box center [483, 136] width 38 height 16
type input "0"
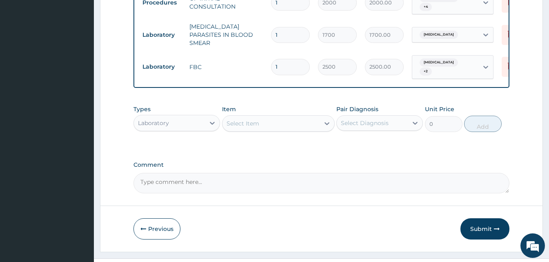
scroll to position [351, 0]
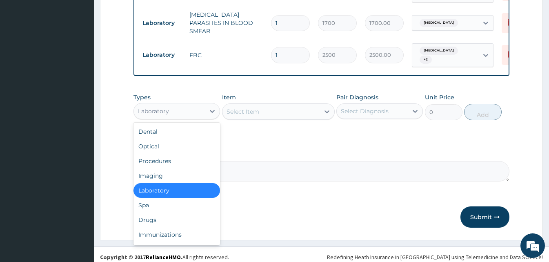
click at [196, 104] on div "Laboratory" at bounding box center [169, 110] width 71 height 13
click at [178, 212] on div "Drugs" at bounding box center [176, 219] width 87 height 15
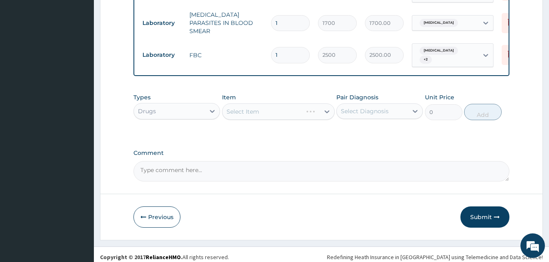
click at [307, 108] on div "Select Item" at bounding box center [278, 111] width 113 height 16
click at [314, 105] on div "Select Item" at bounding box center [278, 111] width 113 height 16
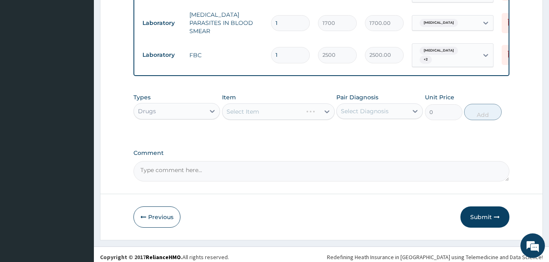
click at [314, 105] on div "Select Item" at bounding box center [278, 111] width 113 height 16
click at [314, 104] on div "Select Item" at bounding box center [278, 111] width 113 height 16
click at [312, 111] on div "Select Item" at bounding box center [278, 111] width 113 height 16
click at [313, 107] on div "Select Item" at bounding box center [278, 111] width 113 height 16
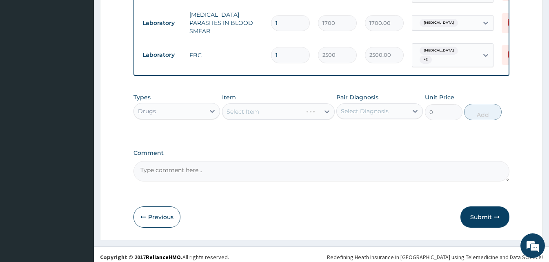
click at [313, 107] on div "Select Item" at bounding box center [278, 111] width 113 height 16
click at [313, 106] on div "Select Item" at bounding box center [270, 111] width 97 height 13
click at [323, 107] on icon at bounding box center [327, 111] width 8 height 8
drag, startPoint x: 294, startPoint y: 96, endPoint x: 293, endPoint y: 107, distance: 11.5
click at [293, 107] on div "Item Select Item" at bounding box center [278, 106] width 113 height 27
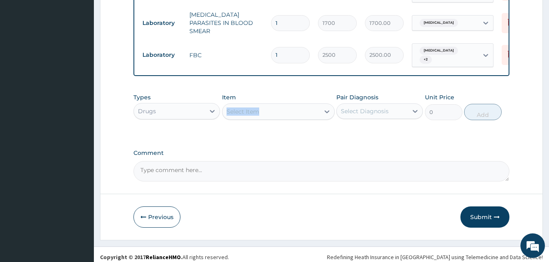
click at [293, 107] on div "Select Item" at bounding box center [270, 111] width 97 height 13
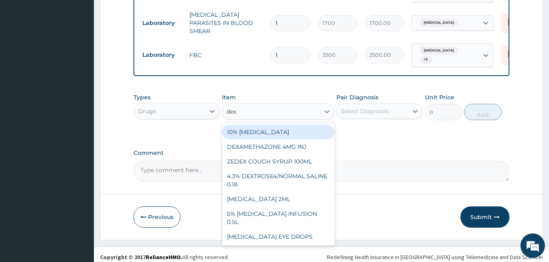
type input "dexa"
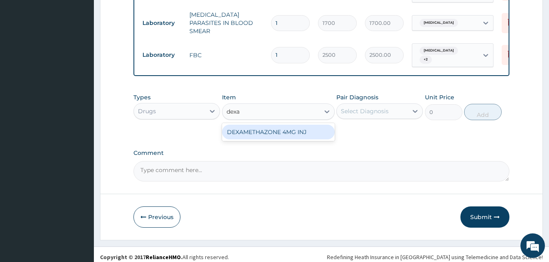
click at [286, 130] on div "DEXAMETHAZONE 4MG INJ" at bounding box center [278, 131] width 113 height 15
type input "109.2"
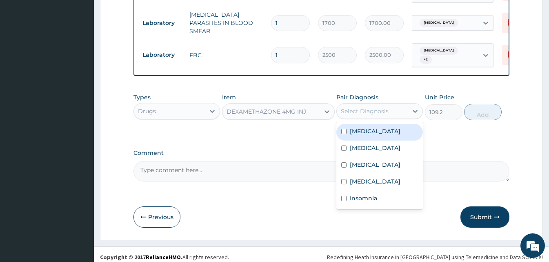
click at [380, 107] on div "Select Diagnosis" at bounding box center [365, 111] width 48 height 8
click at [380, 129] on div "[MEDICAL_DATA]" at bounding box center [379, 132] width 87 height 17
checkbox input "true"
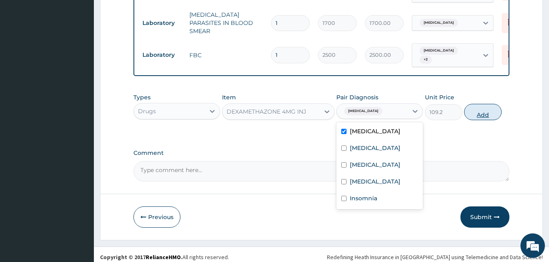
click at [471, 110] on button "Add" at bounding box center [483, 112] width 38 height 16
type input "0"
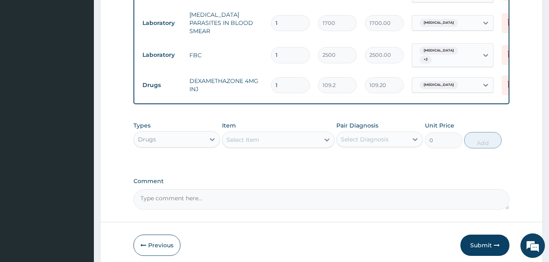
click at [271, 136] on div "Select Item" at bounding box center [270, 139] width 97 height 13
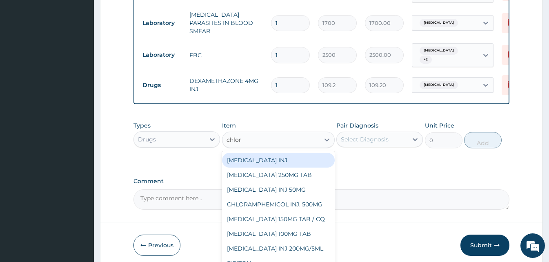
type input "chloro"
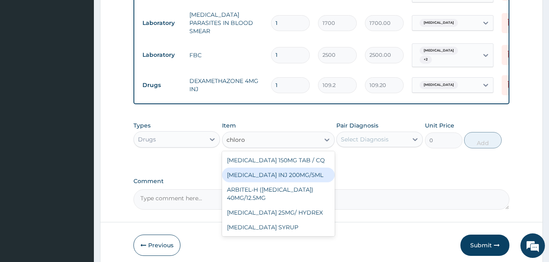
click at [270, 167] on div "[MEDICAL_DATA] INJ 200MG/5ML" at bounding box center [278, 174] width 113 height 15
type input "120"
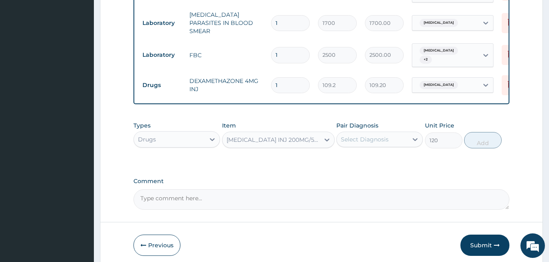
click at [402, 125] on div "Pair Diagnosis Select Diagnosis" at bounding box center [379, 134] width 87 height 27
click at [398, 133] on div "Select Diagnosis" at bounding box center [372, 139] width 71 height 13
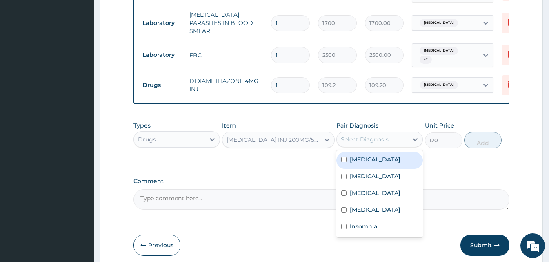
click at [377, 155] on div "Malaria" at bounding box center [379, 160] width 87 height 17
checkbox input "true"
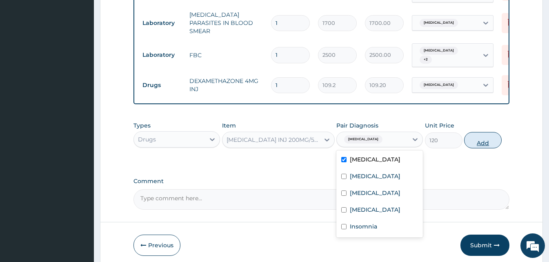
click at [479, 139] on button "Add" at bounding box center [483, 140] width 38 height 16
type input "0"
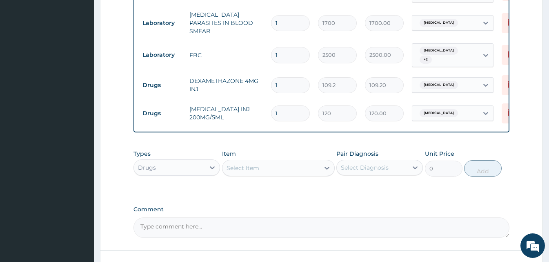
click at [247, 169] on div "Select Item" at bounding box center [278, 168] width 113 height 16
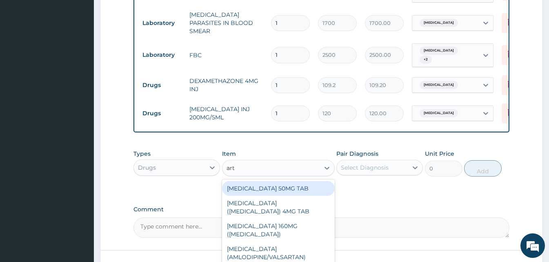
type input "arte"
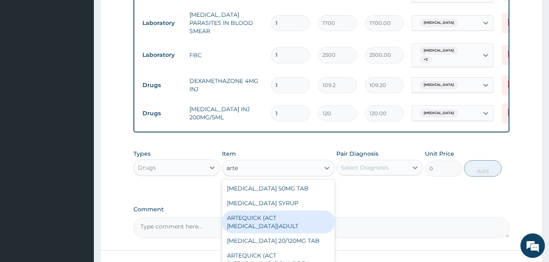
click at [271, 218] on div "ARTEQUICK (ACT ANTIMALARIAL)ADULT" at bounding box center [278, 221] width 113 height 23
type input "2500"
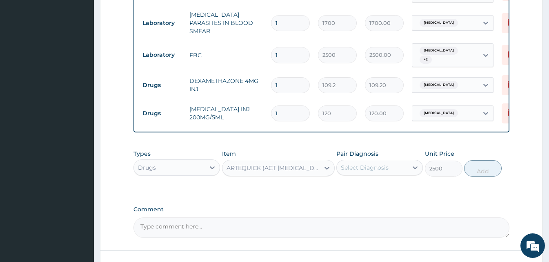
click at [396, 167] on div "Select Diagnosis" at bounding box center [372, 167] width 71 height 13
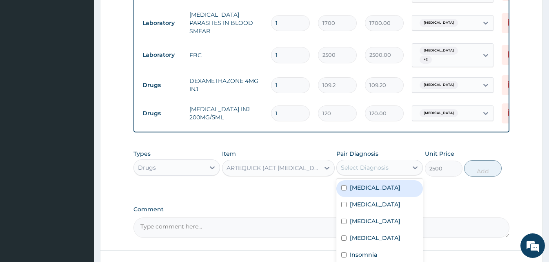
click at [393, 180] on div "Malaria" at bounding box center [379, 188] width 87 height 17
checkbox input "true"
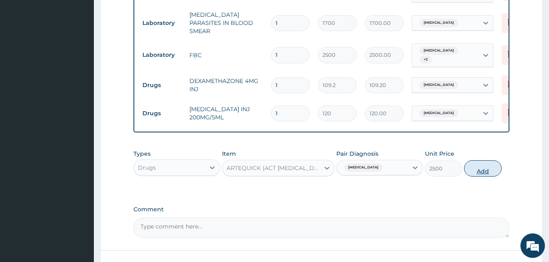
click at [481, 162] on button "Add" at bounding box center [483, 168] width 38 height 16
type input "0"
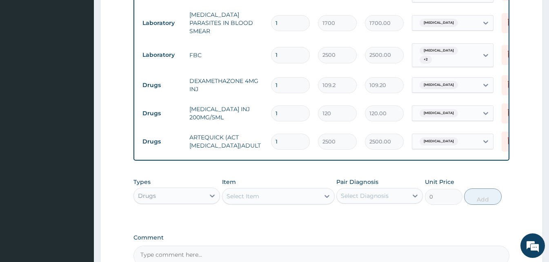
click at [287, 190] on div "Select Item" at bounding box center [270, 195] width 97 height 13
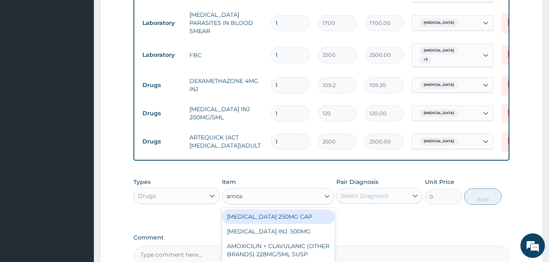
type input "amoxy"
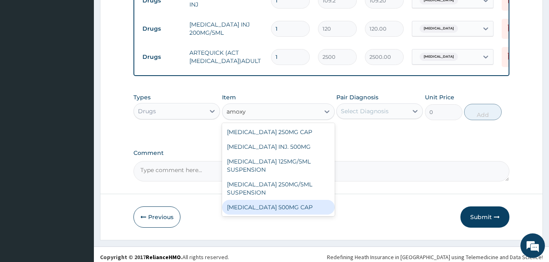
click at [273, 200] on div "AMOXYCILLIN 500MG CAP" at bounding box center [278, 207] width 113 height 15
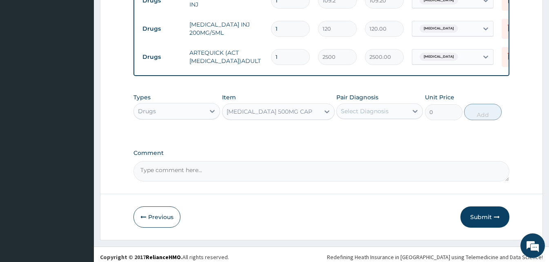
type input "30"
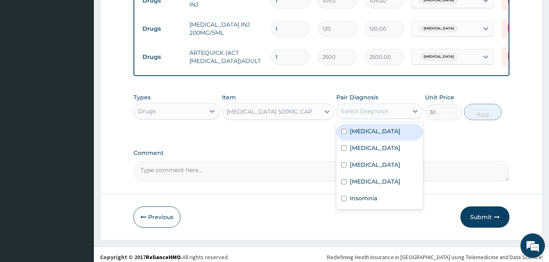
click at [393, 109] on div "Select Diagnosis" at bounding box center [372, 110] width 71 height 13
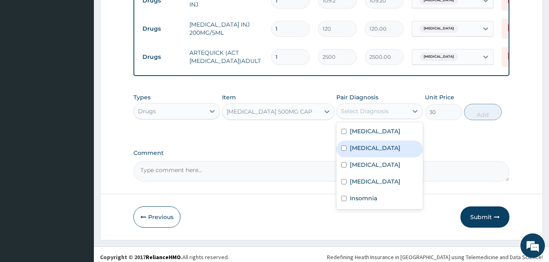
click at [387, 149] on div "Bacterial sepsis" at bounding box center [379, 148] width 87 height 17
checkbox input "true"
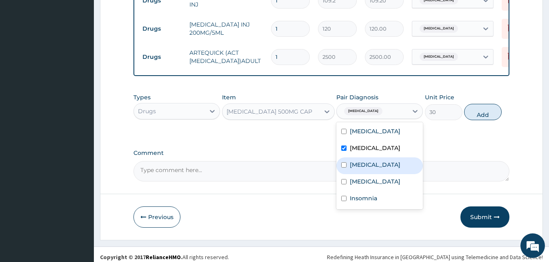
click at [389, 167] on label "Upper respiratory infection" at bounding box center [375, 164] width 51 height 8
checkbox input "true"
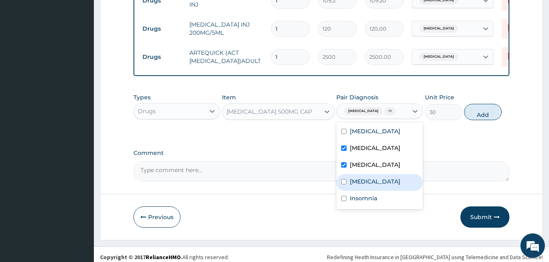
click at [385, 179] on div "Rhinitis" at bounding box center [379, 182] width 87 height 17
checkbox input "true"
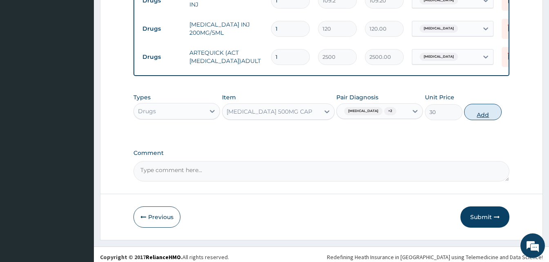
click at [491, 107] on button "Add" at bounding box center [483, 112] width 38 height 16
type input "0"
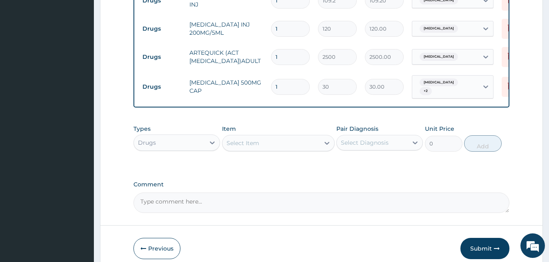
type input "0.00"
type input "2"
type input "60.00"
type input "21"
type input "630.00"
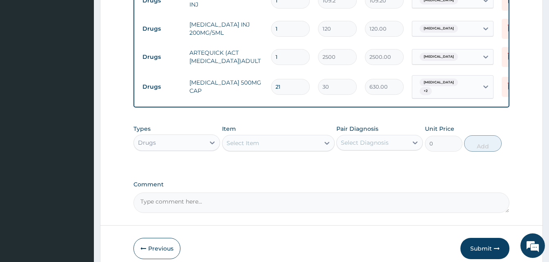
type input "21"
click at [270, 136] on div "Select Item" at bounding box center [270, 142] width 97 height 13
click at [230, 139] on input "priton" at bounding box center [236, 143] width 18 height 8
type input "piriton"
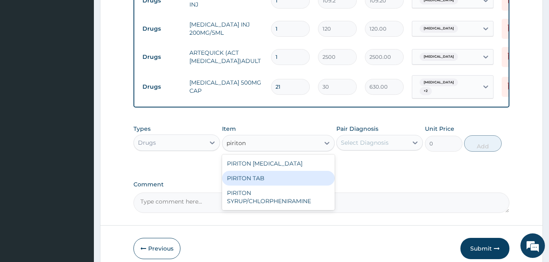
click at [253, 171] on div "PIRITON TAB" at bounding box center [278, 178] width 113 height 15
type input "25"
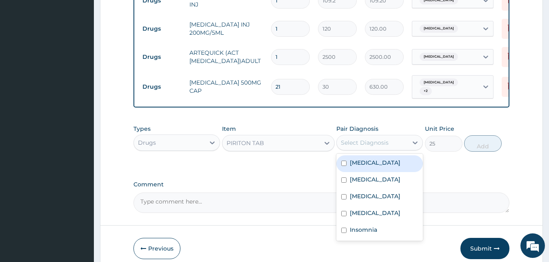
click at [394, 136] on div "Select Diagnosis" at bounding box center [372, 142] width 71 height 13
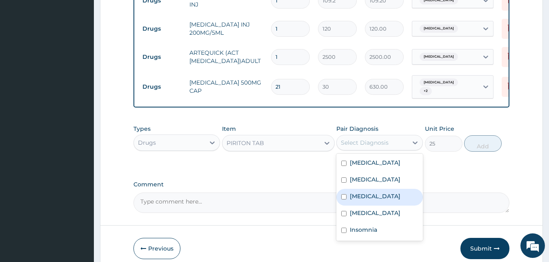
drag, startPoint x: 376, startPoint y: 206, endPoint x: 378, endPoint y: 196, distance: 10.0
click at [378, 196] on div "Malaria Bacterial sepsis Upper respiratory infection Rhinitis Insomnia" at bounding box center [379, 196] width 87 height 87
click at [378, 196] on label "Upper respiratory infection" at bounding box center [375, 196] width 51 height 8
checkbox input "true"
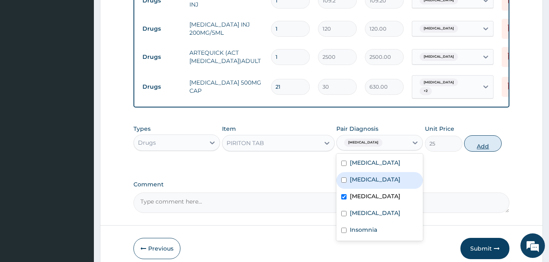
click at [488, 137] on button "Add" at bounding box center [483, 143] width 38 height 16
type input "0"
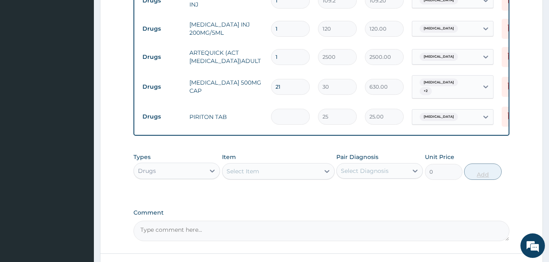
type input "0.00"
type input "5"
type input "125.00"
type input "5"
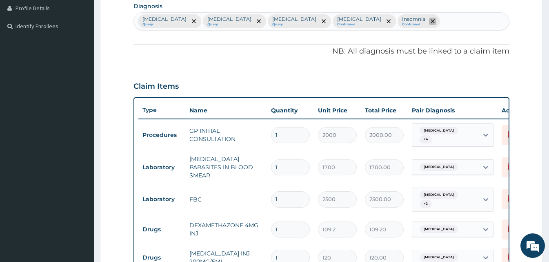
click at [431, 21] on icon "remove selection option" at bounding box center [433, 21] width 4 height 4
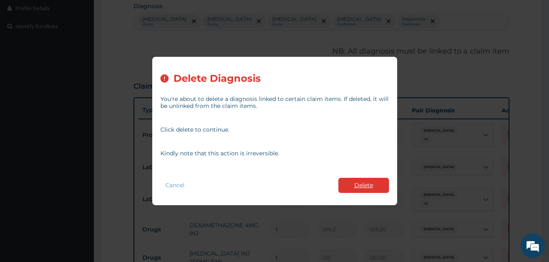
click at [354, 186] on button "Delete" at bounding box center [363, 185] width 51 height 15
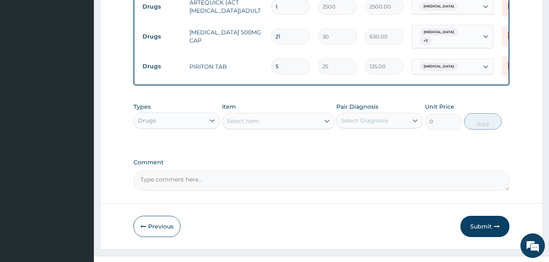
scroll to position [491, 0]
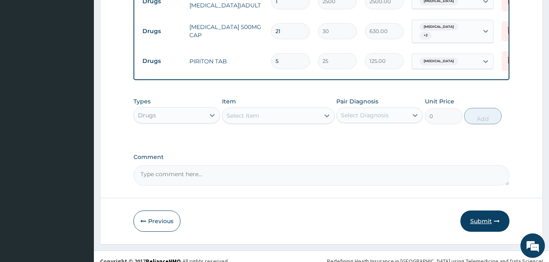
click at [479, 212] on button "Submit" at bounding box center [484, 220] width 49 height 21
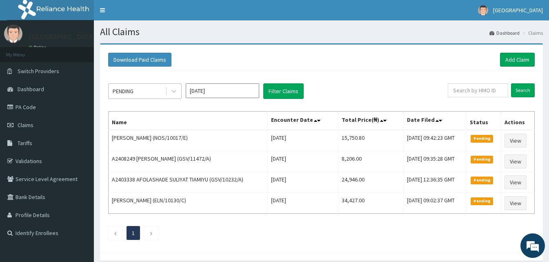
click at [143, 96] on div "PENDING" at bounding box center [137, 90] width 57 height 13
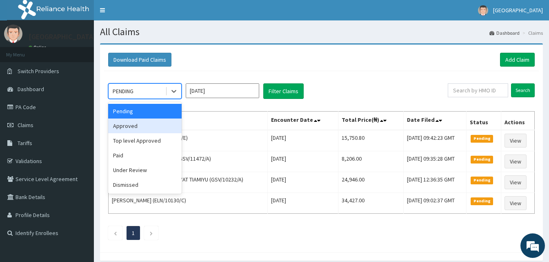
click at [143, 121] on div "Approved" at bounding box center [144, 125] width 73 height 15
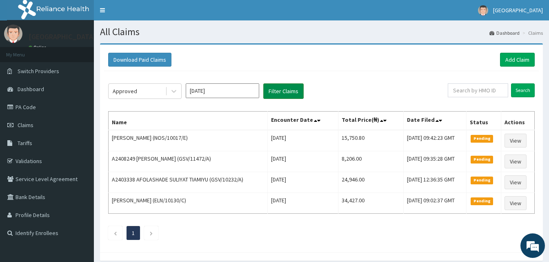
click at [280, 88] on button "Filter Claims" at bounding box center [283, 91] width 40 height 16
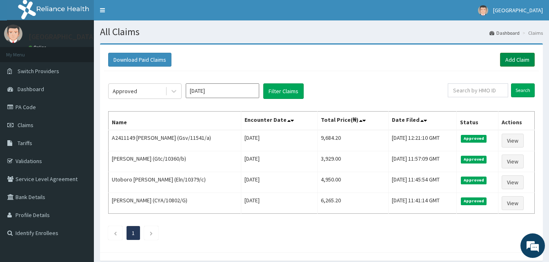
click at [520, 60] on link "Add Claim" at bounding box center [517, 60] width 35 height 14
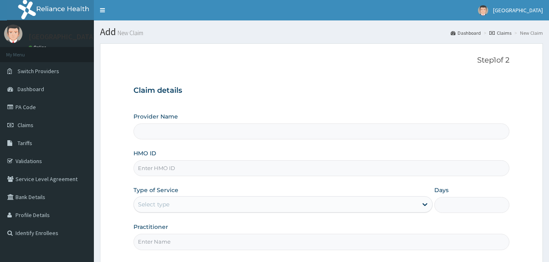
click at [189, 175] on input "HMO ID" at bounding box center [321, 168] width 376 height 16
type input "CodeVIN/10060/B"
type input "[GEOGRAPHIC_DATA]"
click at [152, 170] on input "CodeVIN/10060/B" at bounding box center [321, 168] width 376 height 16
type input "VIN/10060/B"
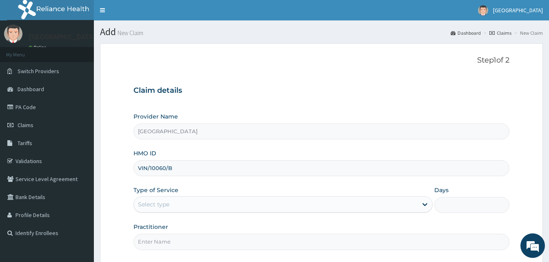
click at [157, 195] on div "Type of Service Select type" at bounding box center [282, 199] width 299 height 27
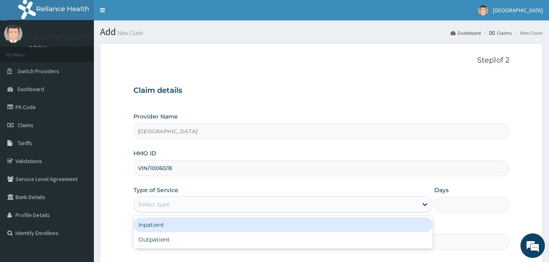
click at [164, 202] on div "Select type" at bounding box center [153, 204] width 31 height 8
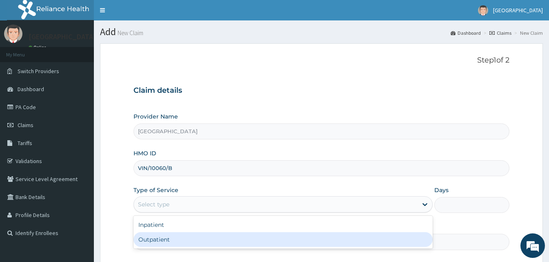
click at [164, 233] on div "Outpatient" at bounding box center [282, 239] width 299 height 15
type input "1"
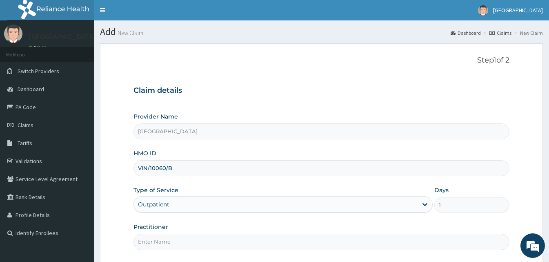
click at [191, 239] on input "Practitioner" at bounding box center [321, 241] width 376 height 16
type input "Doctor [GEOGRAPHIC_DATA]"
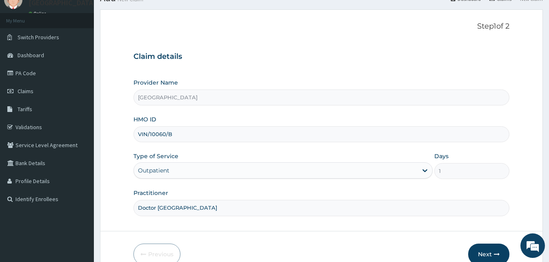
scroll to position [76, 0]
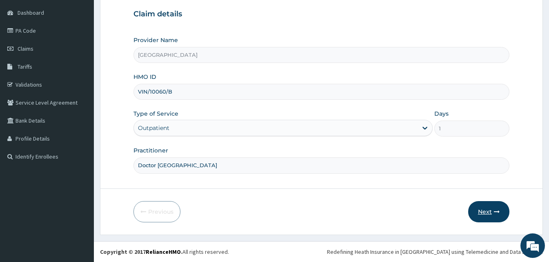
click at [479, 214] on button "Next" at bounding box center [488, 211] width 41 height 21
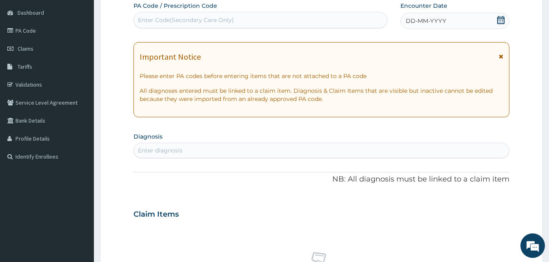
click at [432, 26] on div "DD-MM-YYYY" at bounding box center [454, 21] width 109 height 16
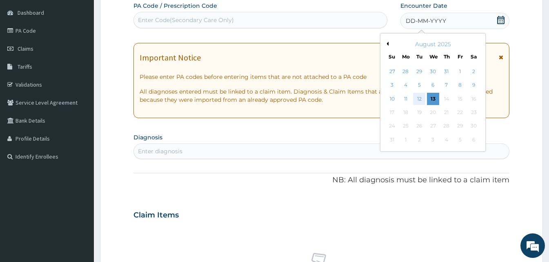
click at [415, 97] on div "12" at bounding box center [419, 99] width 12 height 12
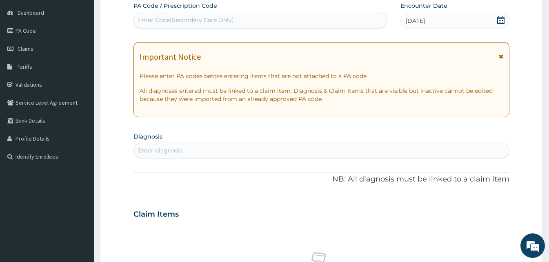
click at [187, 153] on div "Enter diagnosis" at bounding box center [321, 150] width 375 height 13
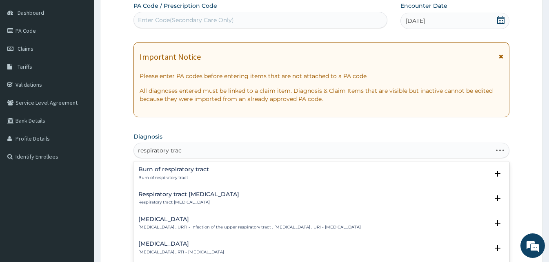
type input "respiratory tract"
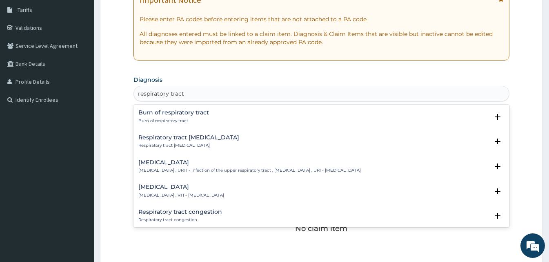
scroll to position [158, 0]
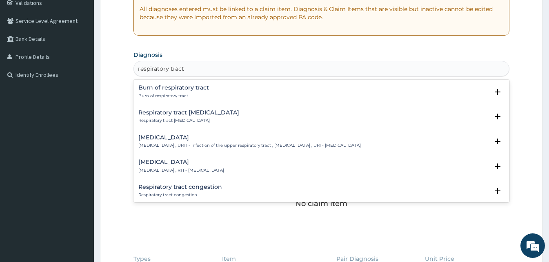
click at [263, 162] on div "[MEDICAL_DATA] [MEDICAL_DATA] , RTI - [MEDICAL_DATA]" at bounding box center [321, 166] width 366 height 14
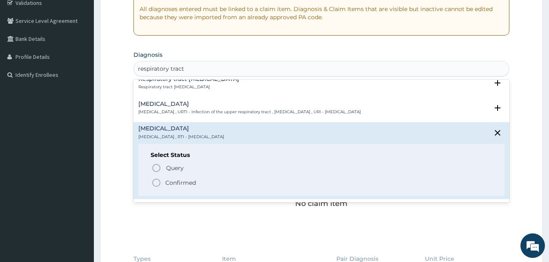
scroll to position [49, 0]
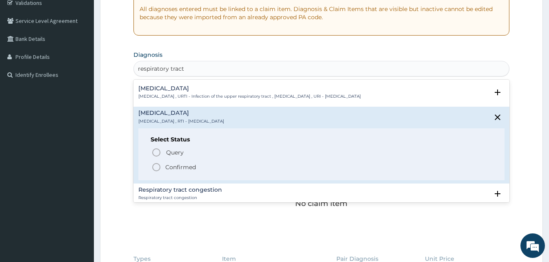
click at [160, 166] on icon "status option filled" at bounding box center [156, 167] width 10 height 10
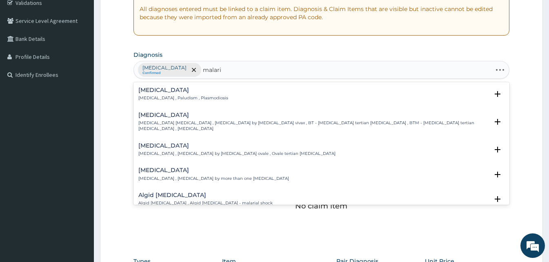
type input "[MEDICAL_DATA]"
click at [157, 87] on h4 "[MEDICAL_DATA]" at bounding box center [183, 90] width 90 height 6
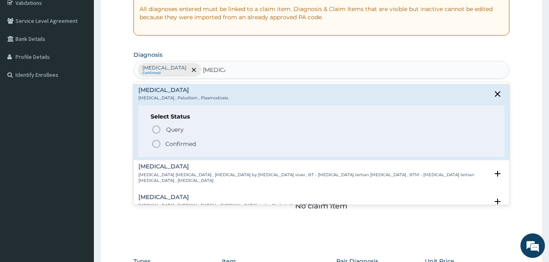
click at [155, 141] on icon "status option filled" at bounding box center [156, 144] width 10 height 10
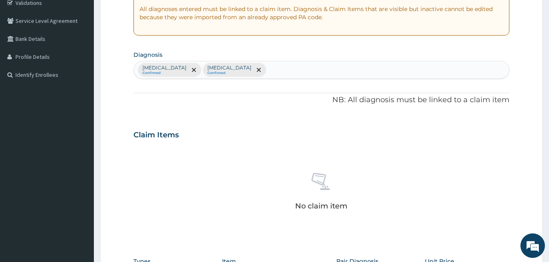
scroll to position [327, 0]
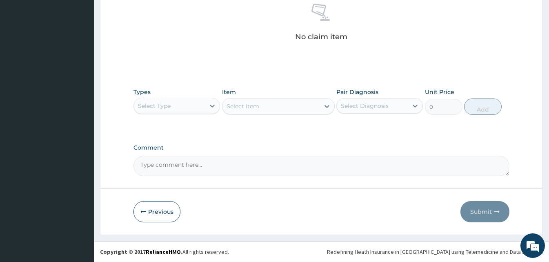
click at [206, 93] on div "Types Select Type" at bounding box center [176, 101] width 87 height 27
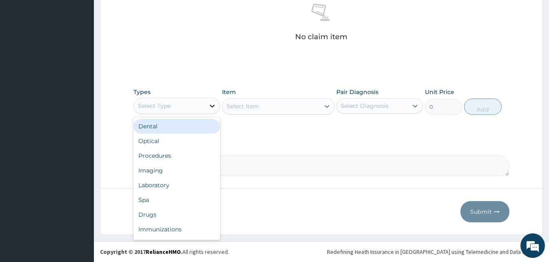
click at [205, 107] on div at bounding box center [212, 105] width 15 height 15
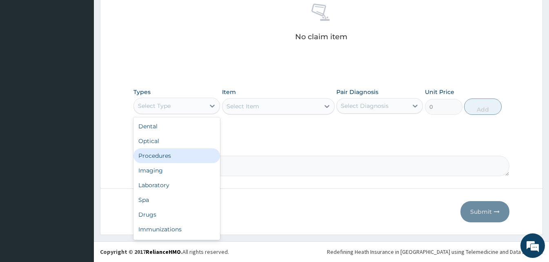
click at [173, 157] on div "Procedures" at bounding box center [176, 155] width 87 height 15
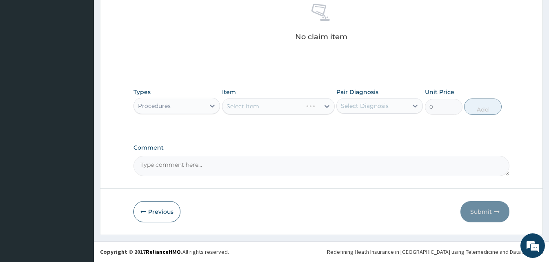
click at [324, 103] on div "Select Item" at bounding box center [278, 106] width 113 height 16
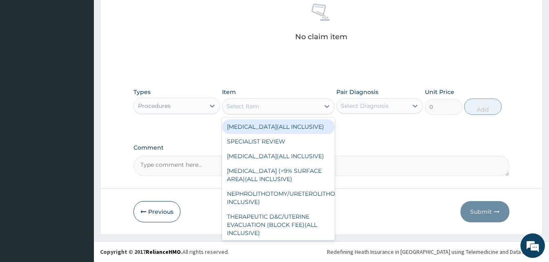
click at [316, 103] on div "Select Item" at bounding box center [270, 106] width 97 height 13
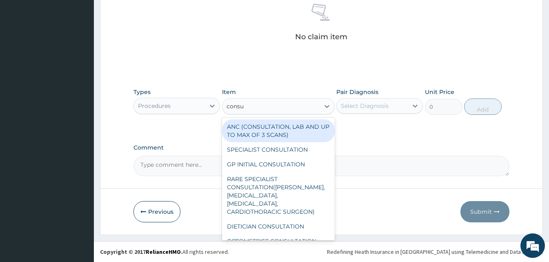
type input "consul"
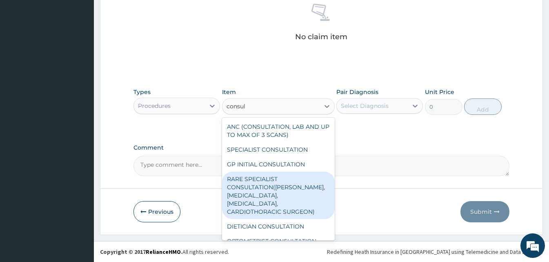
drag, startPoint x: 283, startPoint y: 173, endPoint x: 283, endPoint y: 168, distance: 4.5
click at [283, 168] on div "ANC (CONSULTATION, LAB AND UP TO MAX OF 3 SCANS) SPECIALIST CONSULTATION GP INI…" at bounding box center [278, 179] width 113 height 122
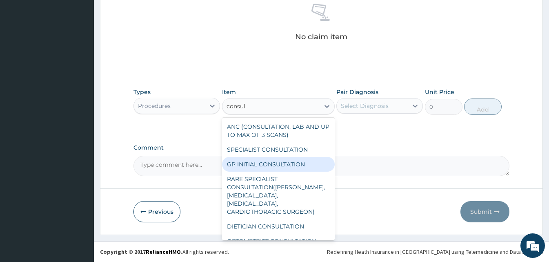
click at [283, 168] on div "GP INITIAL CONSULTATION" at bounding box center [278, 164] width 113 height 15
type input "2000"
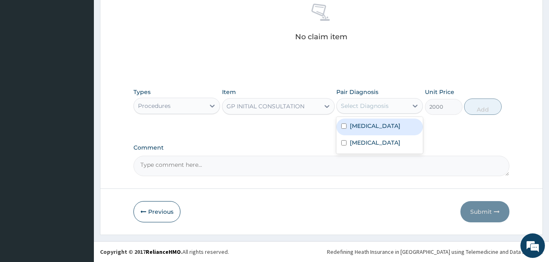
click at [385, 110] on div "Select Diagnosis" at bounding box center [372, 105] width 71 height 13
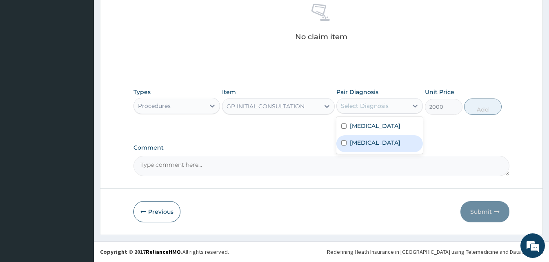
click at [377, 146] on div "[MEDICAL_DATA]" at bounding box center [379, 143] width 87 height 17
checkbox input "true"
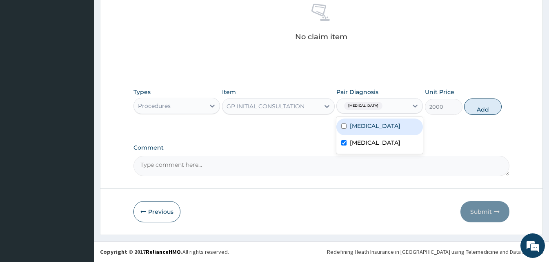
click at [378, 130] on label "[MEDICAL_DATA]" at bounding box center [375, 126] width 51 height 8
checkbox input "true"
click at [470, 104] on button "Add" at bounding box center [483, 106] width 38 height 16
type input "0"
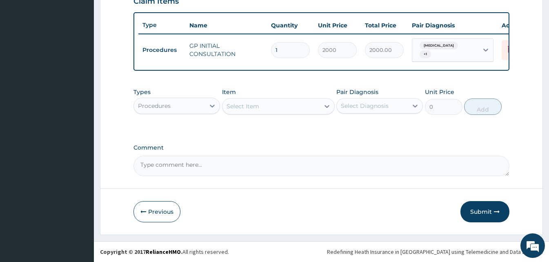
scroll to position [294, 0]
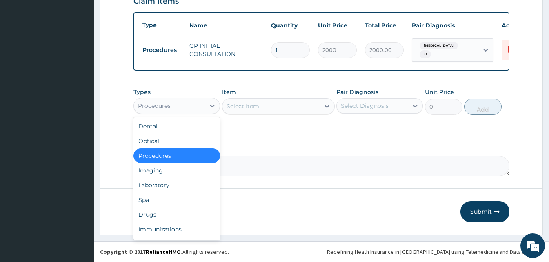
click at [167, 111] on div "Procedures" at bounding box center [169, 105] width 71 height 13
click at [164, 211] on div "Drugs" at bounding box center [176, 214] width 87 height 15
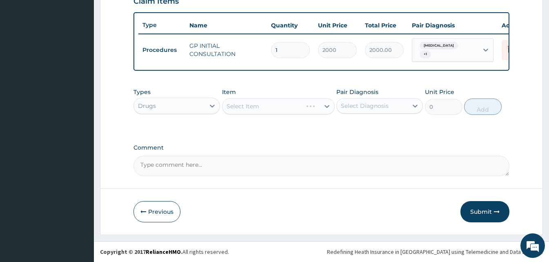
click at [286, 109] on div "Select Item" at bounding box center [278, 106] width 113 height 16
drag, startPoint x: 231, startPoint y: 114, endPoint x: 234, endPoint y: 109, distance: 5.9
click at [234, 109] on div "Select Item" at bounding box center [243, 106] width 33 height 8
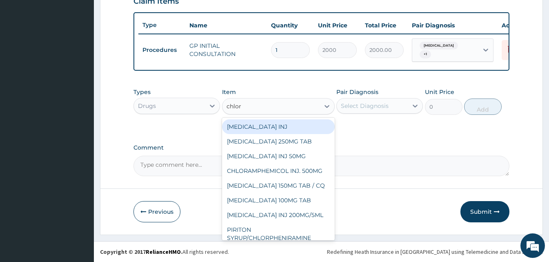
type input "chloro"
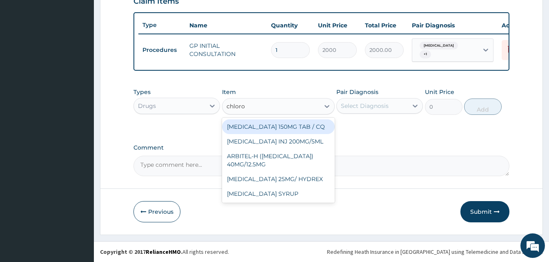
click at [263, 123] on div "[MEDICAL_DATA] 150MG TAB / CQ" at bounding box center [278, 126] width 113 height 15
type input "35"
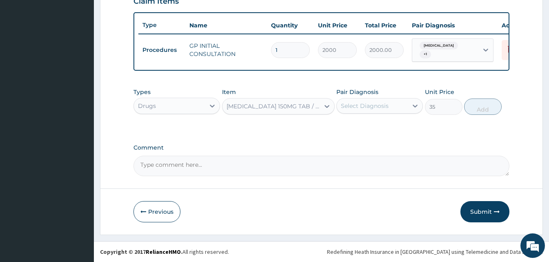
click at [270, 113] on div "[MEDICAL_DATA] 150MG TAB / CQ" at bounding box center [278, 106] width 113 height 16
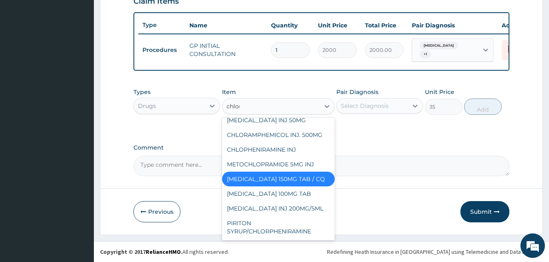
scroll to position [7, 0]
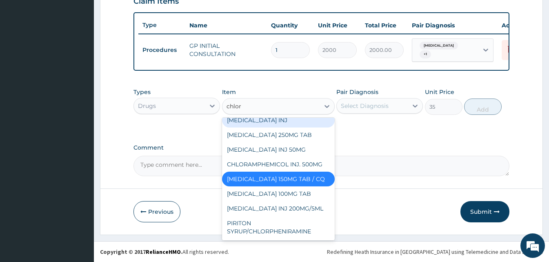
type input "chloro"
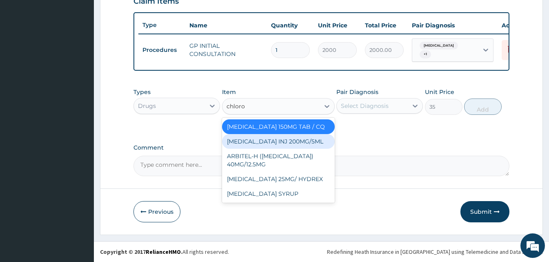
click at [273, 144] on div "[MEDICAL_DATA] INJ 200MG/5ML" at bounding box center [278, 141] width 113 height 15
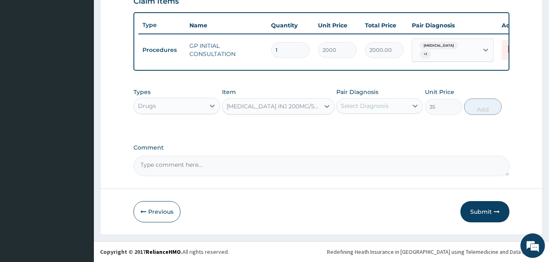
type input "120"
click at [394, 102] on div "Select Diagnosis" at bounding box center [372, 105] width 71 height 13
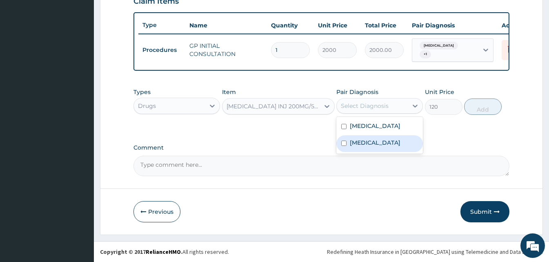
click at [371, 145] on div "[MEDICAL_DATA]" at bounding box center [379, 143] width 87 height 17
checkbox input "true"
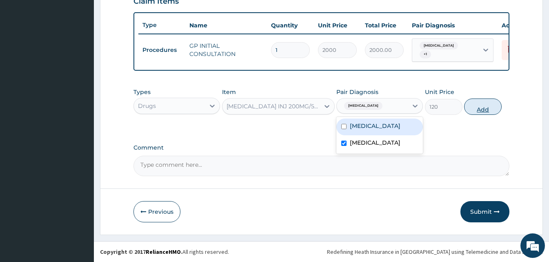
click at [469, 105] on button "Add" at bounding box center [483, 106] width 38 height 16
type input "0"
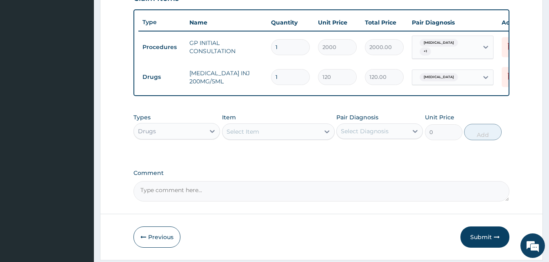
click at [292, 129] on div "Select Item" at bounding box center [270, 131] width 97 height 13
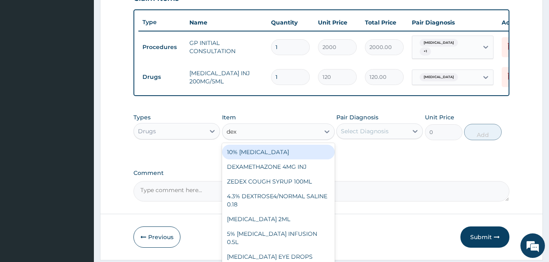
type input "dexa"
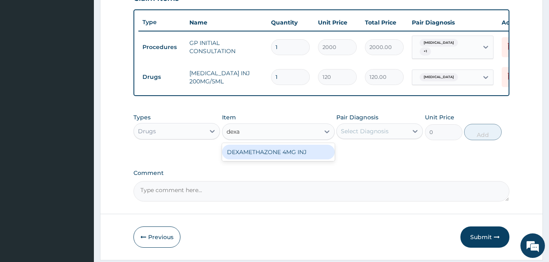
click at [289, 145] on div "DEXAMETHAZONE 4MG INJ" at bounding box center [278, 152] width 113 height 18
click at [292, 151] on div "DEXAMETHAZONE 4MG INJ" at bounding box center [278, 151] width 113 height 15
type input "109.2"
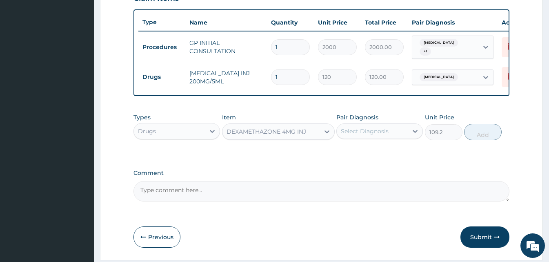
click at [387, 133] on div "Select Diagnosis" at bounding box center [365, 131] width 48 height 8
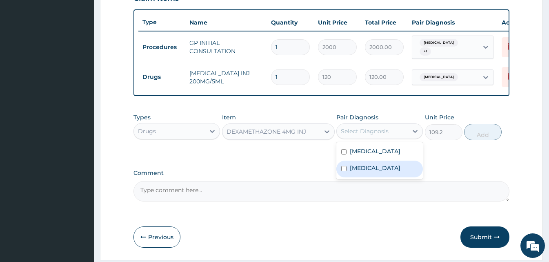
click at [369, 172] on label "[MEDICAL_DATA]" at bounding box center [375, 168] width 51 height 8
checkbox input "true"
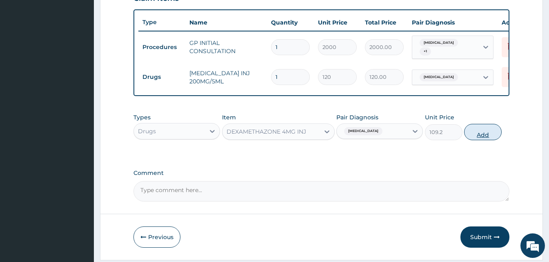
click at [477, 133] on button "Add" at bounding box center [483, 132] width 38 height 16
type input "0"
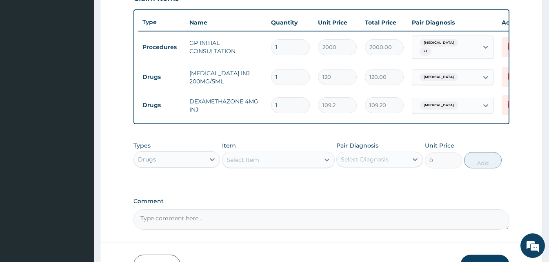
click at [240, 164] on div "Select Item" at bounding box center [243, 160] width 33 height 8
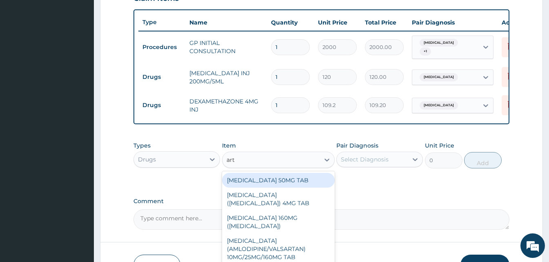
type input "arte"
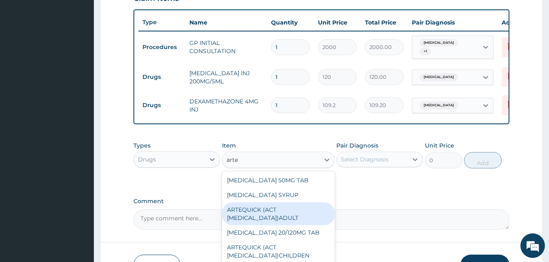
click at [262, 219] on div "ARTEQUICK (ACT [MEDICAL_DATA])ADULT" at bounding box center [278, 213] width 113 height 23
type input "2500"
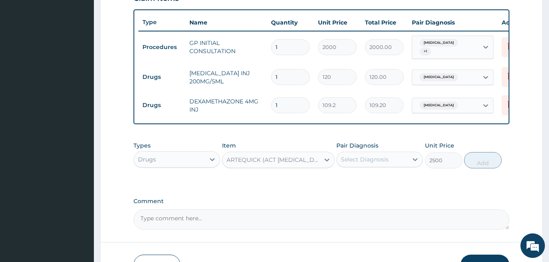
click at [374, 162] on div "Select Diagnosis" at bounding box center [365, 159] width 48 height 8
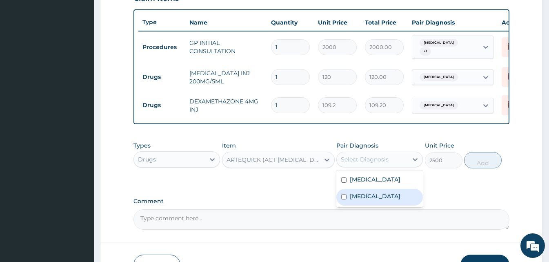
click at [364, 200] on label "[MEDICAL_DATA]" at bounding box center [375, 196] width 51 height 8
checkbox input "true"
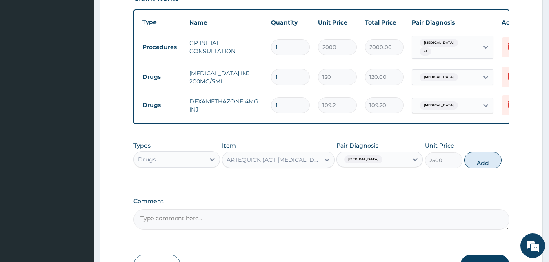
click at [482, 163] on button "Add" at bounding box center [483, 160] width 38 height 16
type input "0"
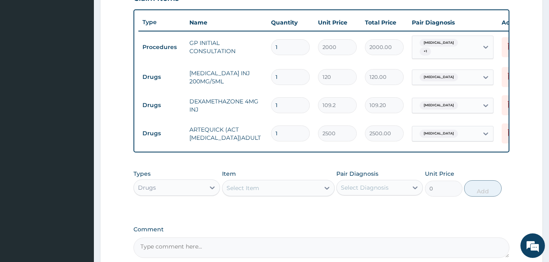
click at [264, 193] on div "Select Item" at bounding box center [270, 187] width 97 height 13
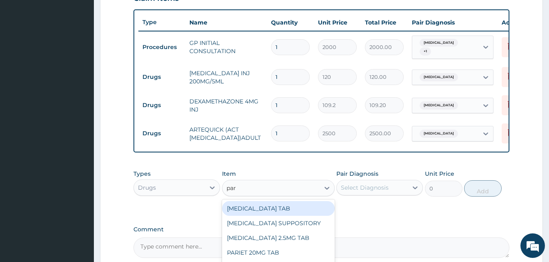
type input "para"
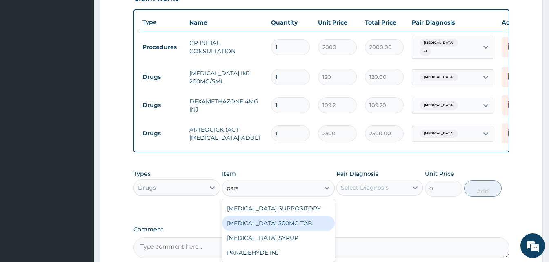
click at [273, 218] on div "[MEDICAL_DATA] 500MG TAB" at bounding box center [278, 223] width 113 height 15
type input "15"
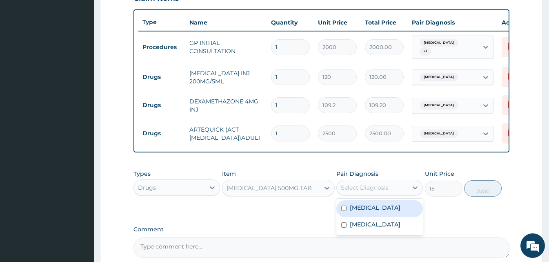
click at [375, 189] on div "Select Diagnosis" at bounding box center [365, 187] width 48 height 8
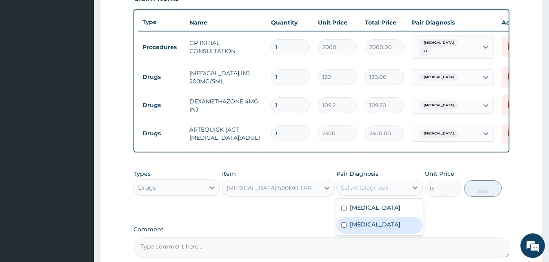
click at [371, 229] on div "[MEDICAL_DATA]" at bounding box center [379, 225] width 87 height 17
checkbox input "true"
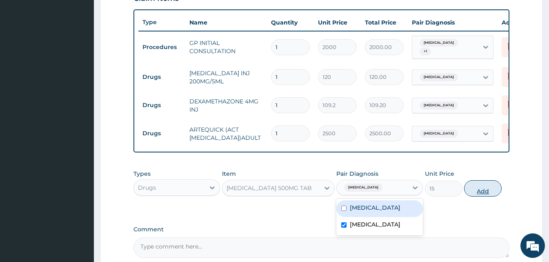
click at [487, 187] on button "Add" at bounding box center [483, 188] width 38 height 16
type input "0"
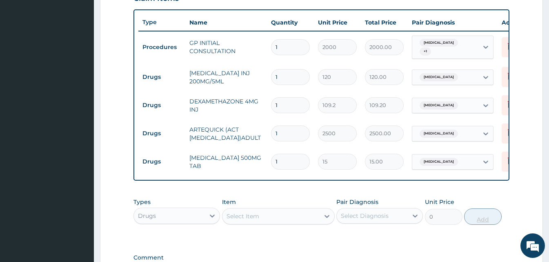
type input "18"
type input "270.00"
type input "18"
click at [238, 209] on div "Item Select Item" at bounding box center [278, 211] width 113 height 27
click at [238, 220] on div "Select Item" at bounding box center [243, 216] width 33 height 8
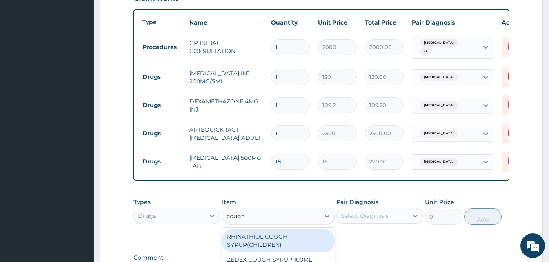
scroll to position [407, 0]
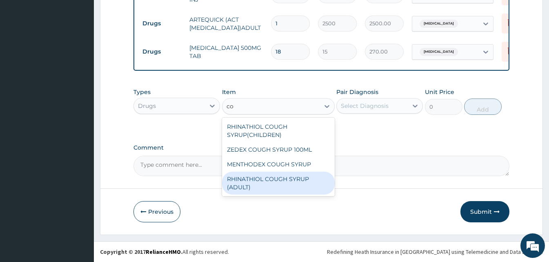
type input "c"
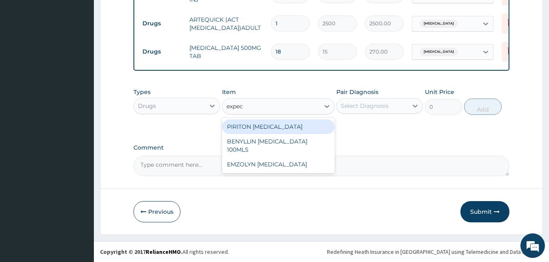
type input "expect"
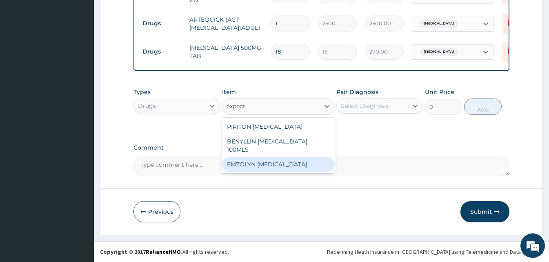
click at [267, 157] on div "EMZOLYN [MEDICAL_DATA]" at bounding box center [278, 164] width 113 height 15
type input "500"
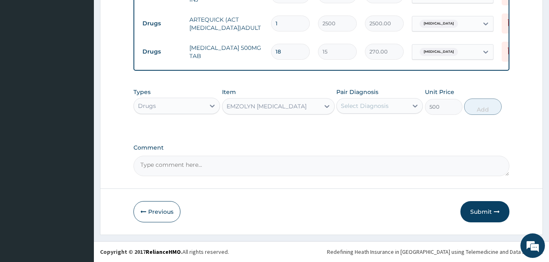
click at [382, 105] on div "Select Diagnosis" at bounding box center [365, 106] width 48 height 8
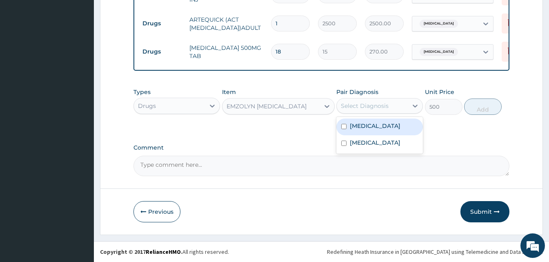
click at [375, 135] on div "[MEDICAL_DATA]" at bounding box center [379, 126] width 87 height 17
checkbox input "true"
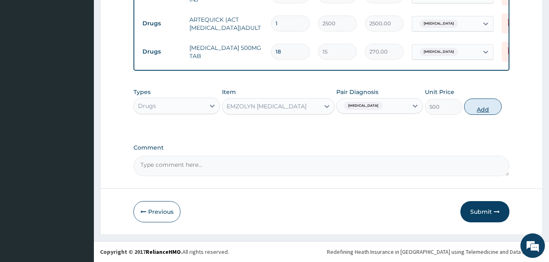
click at [472, 111] on button "Add" at bounding box center [483, 106] width 38 height 16
type input "0"
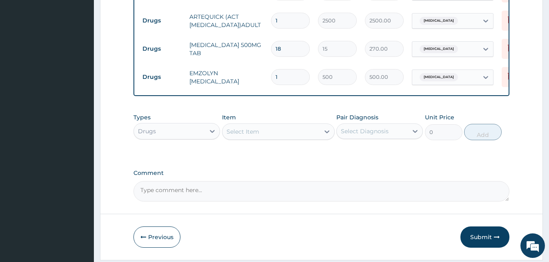
click at [298, 131] on div "Select Item" at bounding box center [270, 131] width 97 height 13
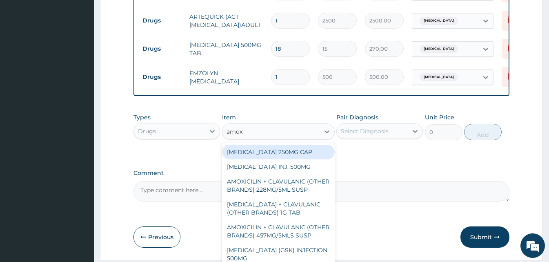
type input "amoxy"
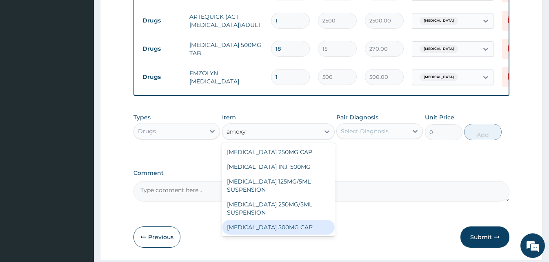
click at [278, 227] on div "[MEDICAL_DATA] 500MG CAP" at bounding box center [278, 227] width 113 height 15
type input "30"
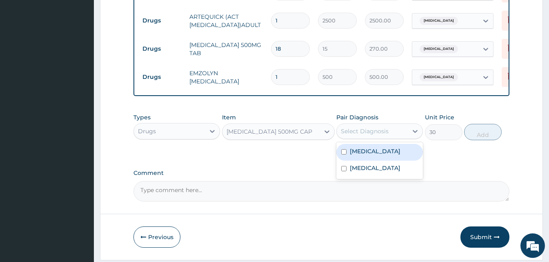
click at [396, 131] on div "Select Diagnosis" at bounding box center [372, 130] width 71 height 13
click at [390, 150] on label "[MEDICAL_DATA]" at bounding box center [375, 151] width 51 height 8
checkbox input "true"
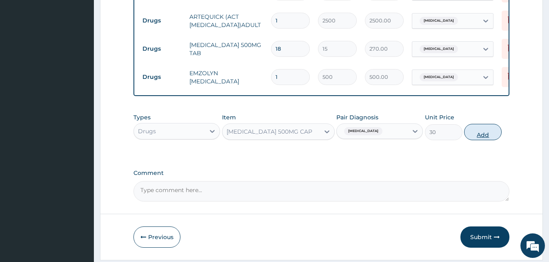
click at [479, 136] on button "Add" at bounding box center [483, 132] width 38 height 16
type input "0"
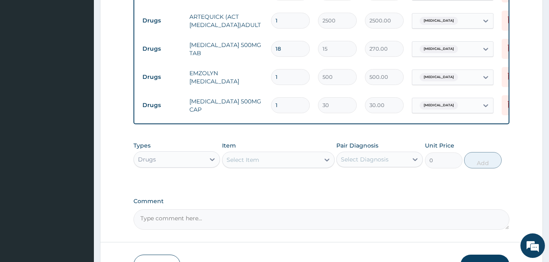
type input "15"
type input "450.00"
type input "15"
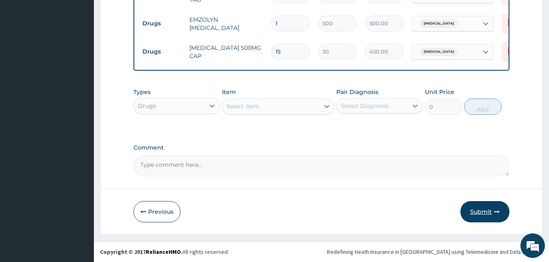
click at [473, 213] on button "Submit" at bounding box center [484, 211] width 49 height 21
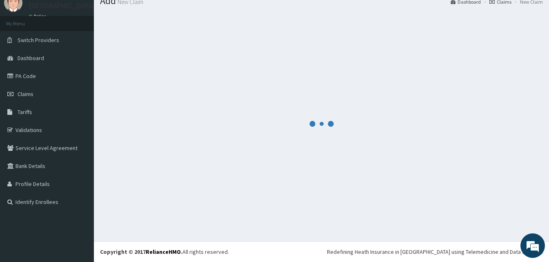
scroll to position [31, 0]
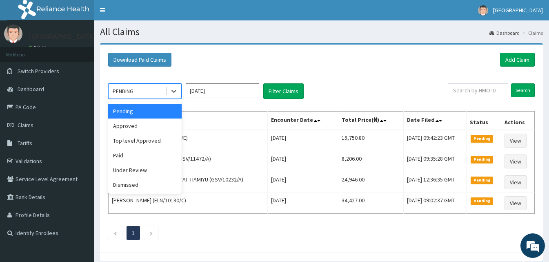
click at [153, 95] on div "PENDING" at bounding box center [137, 90] width 57 height 13
click at [149, 123] on div "Approved" at bounding box center [144, 125] width 73 height 15
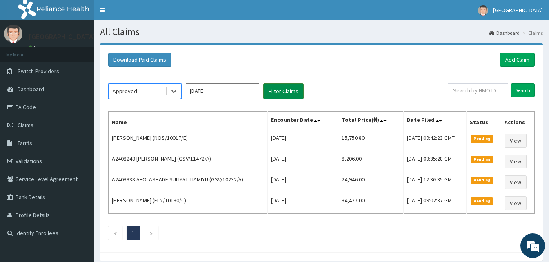
click at [281, 89] on button "Filter Claims" at bounding box center [283, 91] width 40 height 16
click at [280, 89] on button "Filter Claims" at bounding box center [283, 91] width 40 height 16
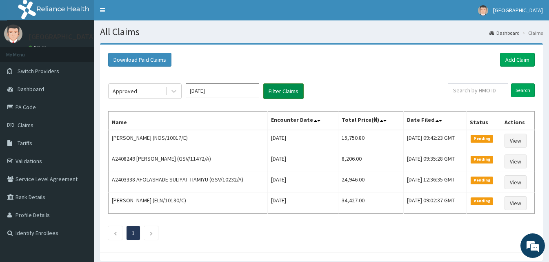
click at [280, 89] on button "Filter Claims" at bounding box center [283, 91] width 40 height 16
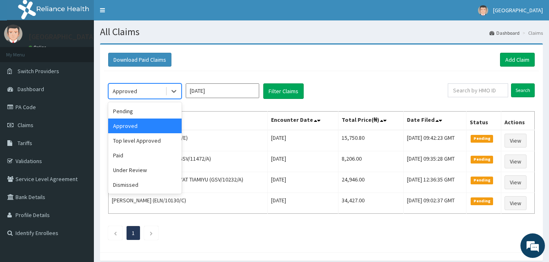
click at [153, 98] on div "Approved" at bounding box center [144, 91] width 73 height 16
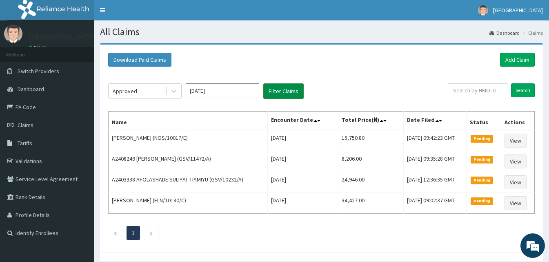
click at [279, 92] on button "Filter Claims" at bounding box center [283, 91] width 40 height 16
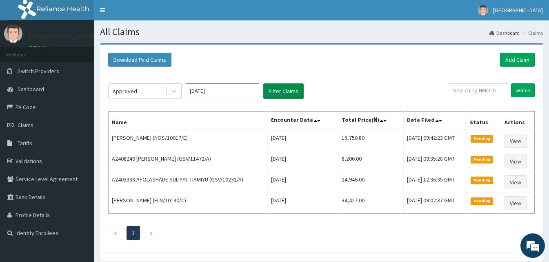
click at [279, 92] on button "Filter Claims" at bounding box center [283, 91] width 40 height 16
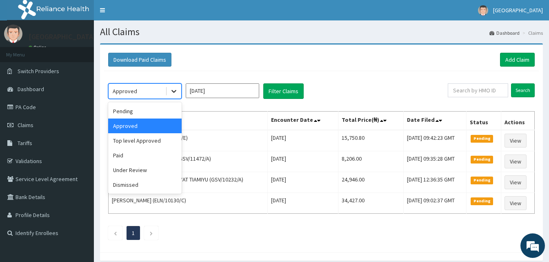
click at [171, 87] on icon at bounding box center [174, 91] width 8 height 8
click at [144, 174] on div "Under Review" at bounding box center [144, 169] width 73 height 15
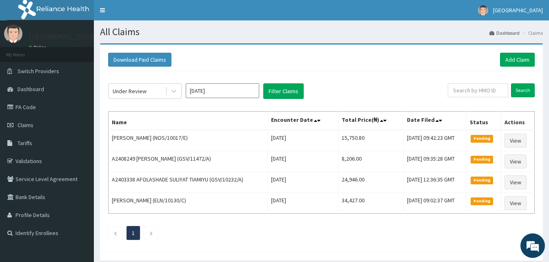
click at [293, 82] on div "Under Review [DATE] Filter Claims Search Name Encounter Date Total Price(₦) Dat…" at bounding box center [321, 159] width 435 height 177
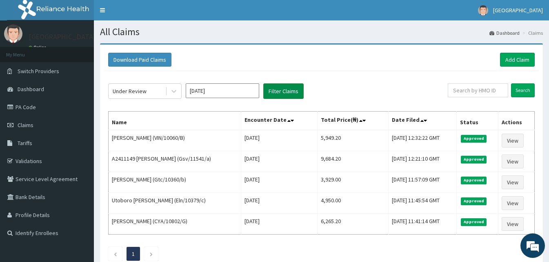
click at [291, 84] on div "Under Review [DATE] Filter Claims Search Name Encounter Date Total Price(₦) Dat…" at bounding box center [321, 170] width 435 height 198
click at [515, 59] on link "Add Claim" at bounding box center [517, 60] width 35 height 14
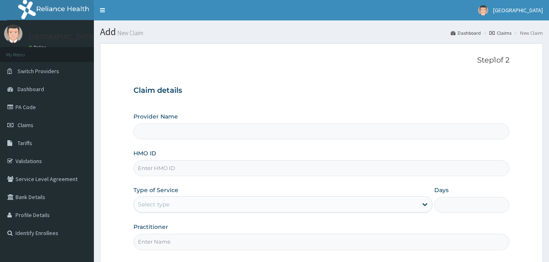
click at [163, 169] on input "HMO ID" at bounding box center [321, 168] width 376 height 16
paste input "CodeFMN/10007/B"
click at [153, 167] on input "CodeFMN/10007/B" at bounding box center [321, 168] width 376 height 16
type input "FMN/10007/B"
click at [167, 137] on input "Provider Name" at bounding box center [321, 131] width 376 height 16
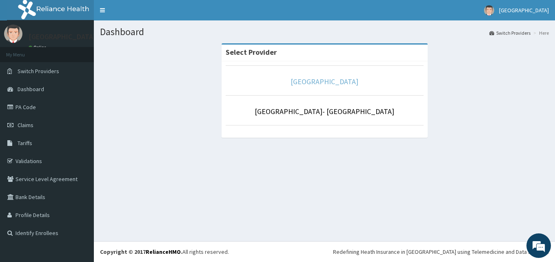
click at [349, 78] on link "[GEOGRAPHIC_DATA]" at bounding box center [325, 81] width 68 height 9
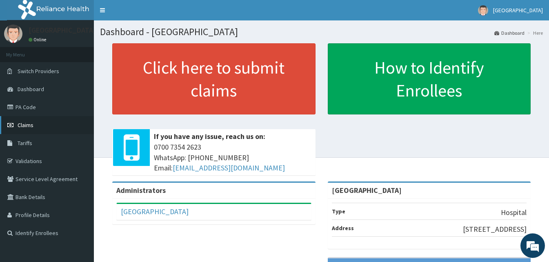
click at [30, 124] on span "Claims" at bounding box center [26, 124] width 16 height 7
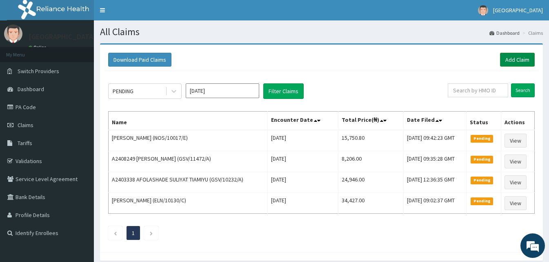
click at [518, 56] on link "Add Claim" at bounding box center [517, 60] width 35 height 14
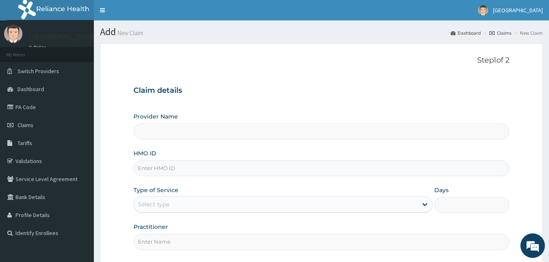
type input "[GEOGRAPHIC_DATA]"
click at [227, 176] on input "HMO ID" at bounding box center [321, 168] width 376 height 16
paste input "CodeFMN/10007/B"
click at [151, 171] on input "CodeFMN/10007/B" at bounding box center [321, 168] width 376 height 16
type input "FMN/10007/B"
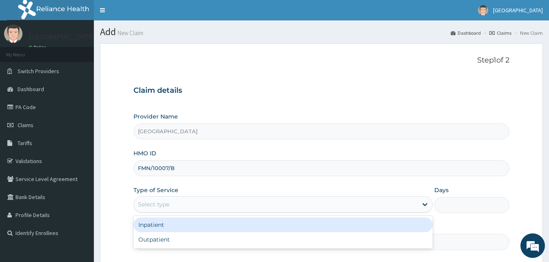
click at [198, 199] on div "Select type" at bounding box center [276, 204] width 284 height 13
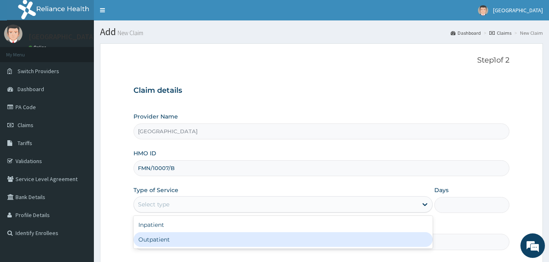
click at [167, 236] on div "Outpatient" at bounding box center [282, 239] width 299 height 15
type input "1"
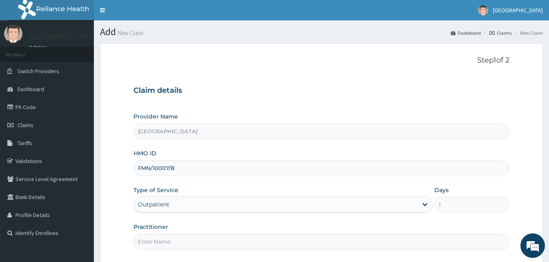
click at [167, 236] on input "Practitioner" at bounding box center [321, 241] width 376 height 16
type input "Doctor [GEOGRAPHIC_DATA]"
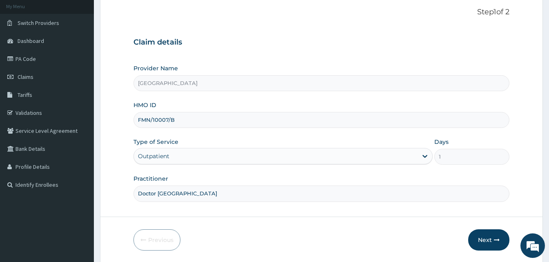
scroll to position [76, 0]
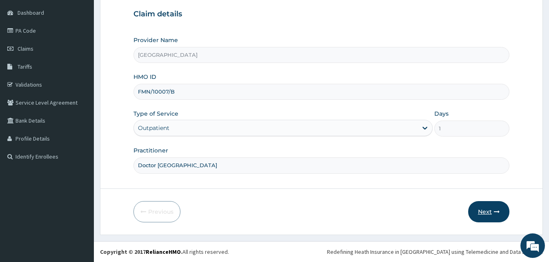
click at [478, 213] on button "Next" at bounding box center [488, 211] width 41 height 21
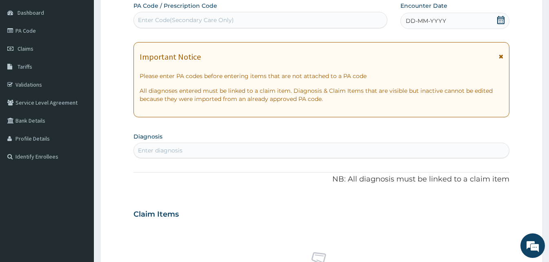
click at [437, 20] on span "DD-MM-YYYY" at bounding box center [426, 21] width 40 height 8
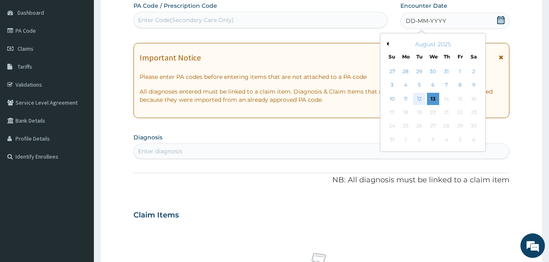
click at [419, 99] on div "12" at bounding box center [419, 99] width 12 height 12
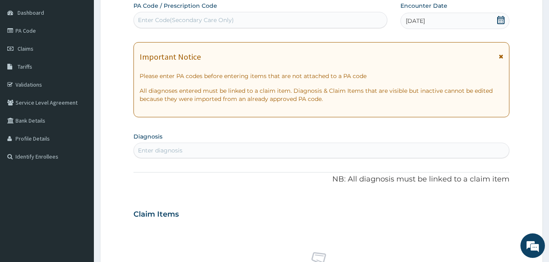
click at [419, 99] on p "All diagnoses entered must be linked to a claim item. Diagnosis & Claim Items t…" at bounding box center [322, 95] width 364 height 16
click at [246, 147] on div "Enter diagnosis" at bounding box center [321, 150] width 375 height 13
type input "mala"
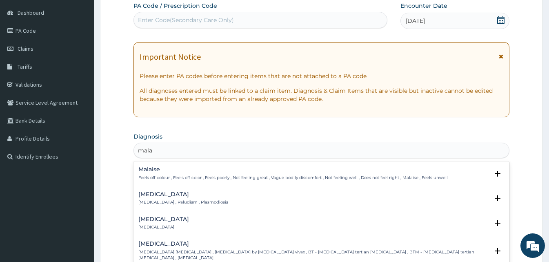
click at [155, 197] on h4 "[MEDICAL_DATA]" at bounding box center [183, 194] width 90 height 6
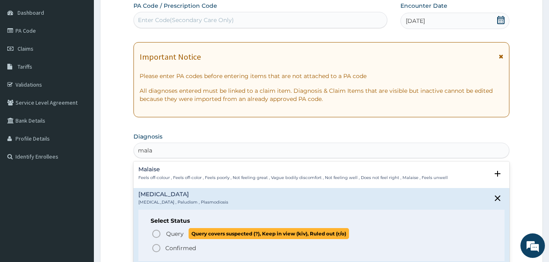
click at [156, 231] on icon "status option query" at bounding box center [156, 234] width 10 height 10
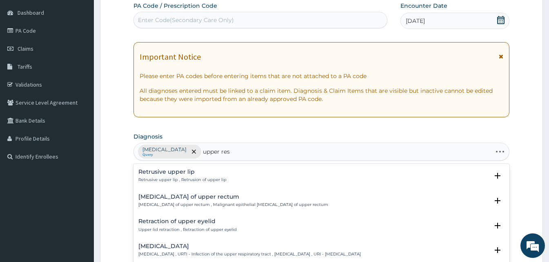
type input "upper resp"
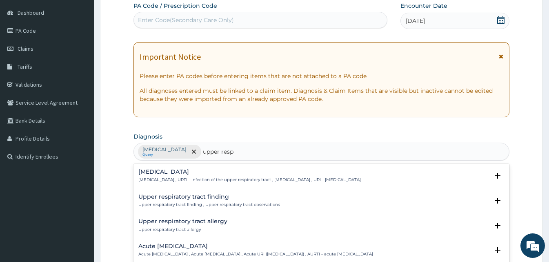
click at [187, 176] on div "Upper respiratory infection Upper respiratory infection , URTI - Infection of t…" at bounding box center [249, 176] width 222 height 14
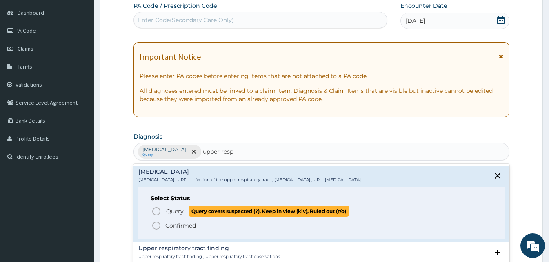
click at [160, 209] on circle "status option query" at bounding box center [156, 210] width 7 height 7
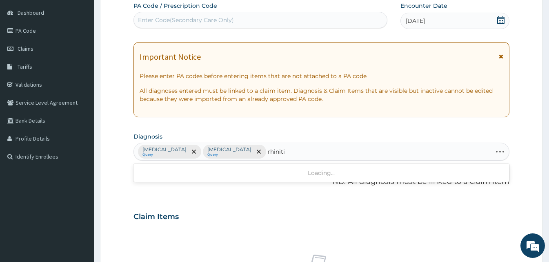
type input "rhinitis"
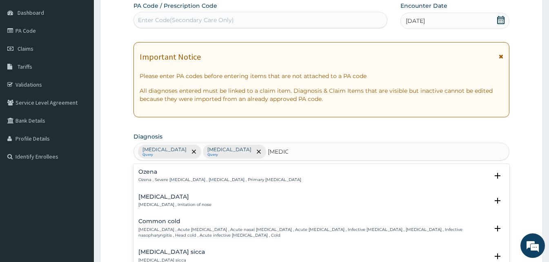
click at [152, 203] on p "Rhinitis , Irritation of nose" at bounding box center [174, 205] width 73 height 6
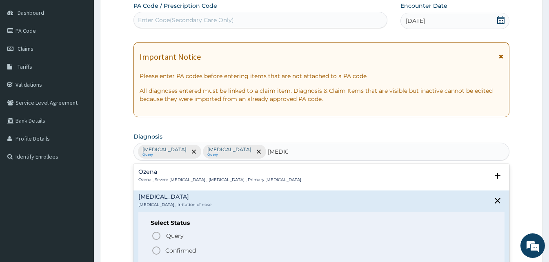
click at [159, 250] on icon "status option filled" at bounding box center [156, 250] width 10 height 10
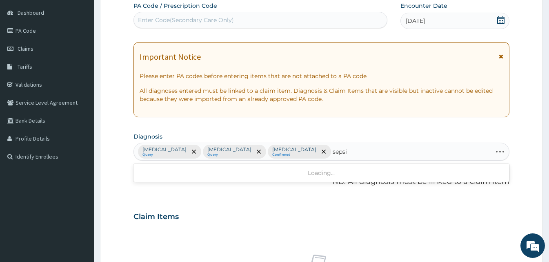
type input "[MEDICAL_DATA]"
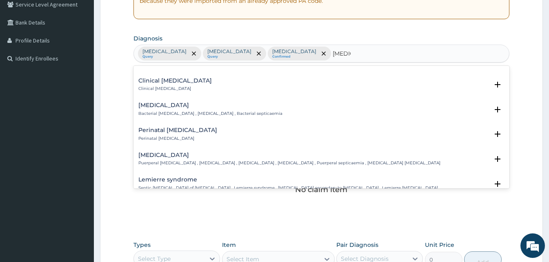
scroll to position [98, 0]
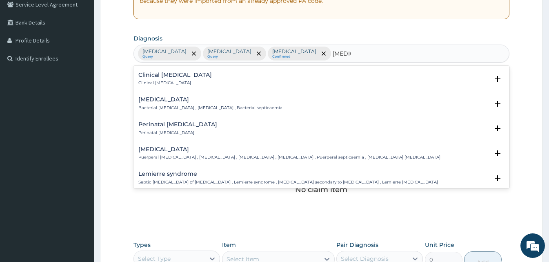
click at [164, 100] on h4 "[MEDICAL_DATA]" at bounding box center [210, 99] width 144 height 6
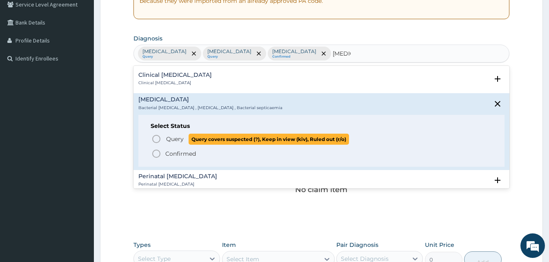
click at [153, 141] on icon "status option query" at bounding box center [156, 139] width 10 height 10
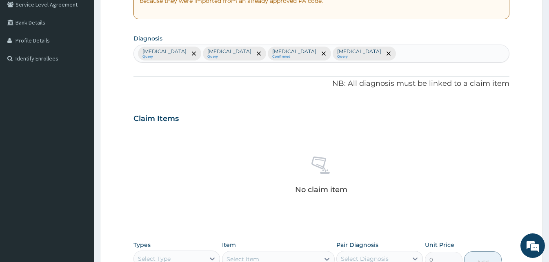
scroll to position [327, 0]
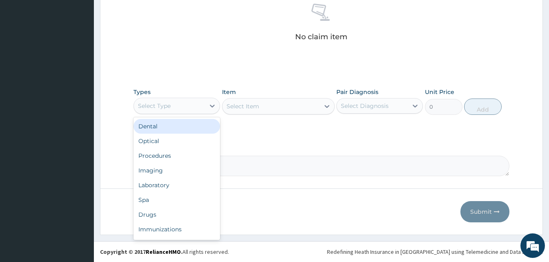
click at [193, 112] on div "Select Type" at bounding box center [176, 106] width 87 height 16
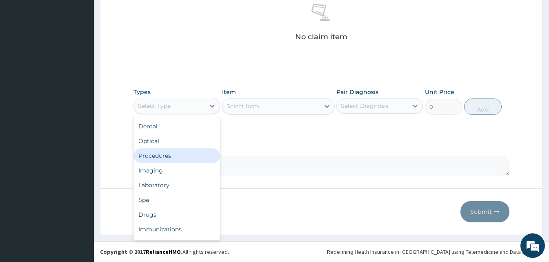
click at [175, 151] on div "Procedures" at bounding box center [176, 155] width 87 height 15
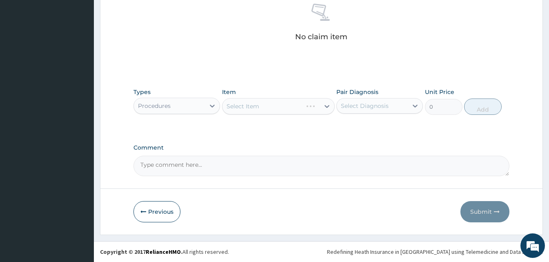
click at [300, 105] on div "Select Item" at bounding box center [278, 106] width 113 height 16
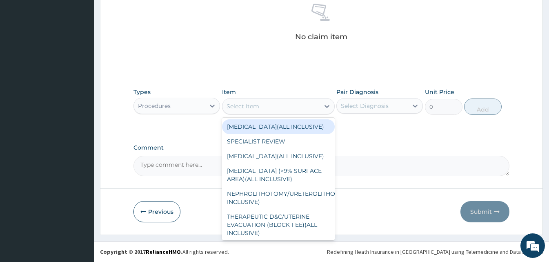
click at [300, 105] on div "Select Item" at bounding box center [270, 106] width 97 height 13
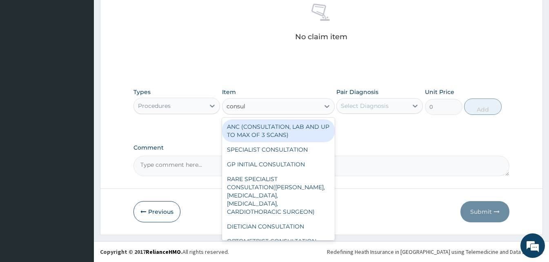
type input "consult"
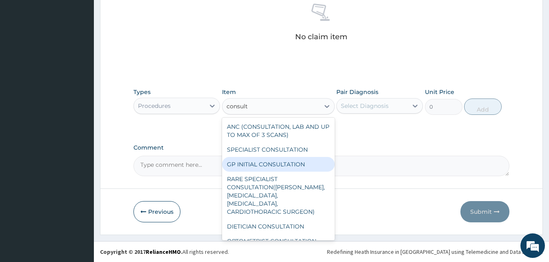
click at [274, 160] on div "GP INITIAL CONSULTATION" at bounding box center [278, 164] width 113 height 15
type input "2000"
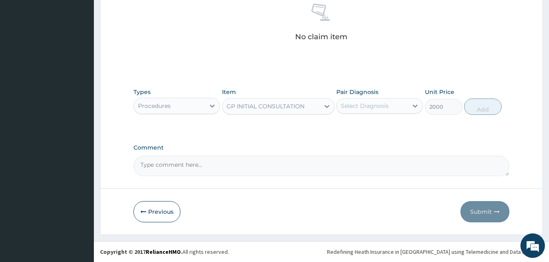
click at [400, 103] on div "Select Diagnosis" at bounding box center [372, 105] width 71 height 13
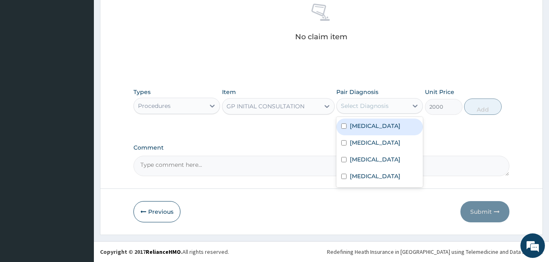
click at [381, 131] on div "[MEDICAL_DATA]" at bounding box center [379, 126] width 87 height 17
checkbox input "true"
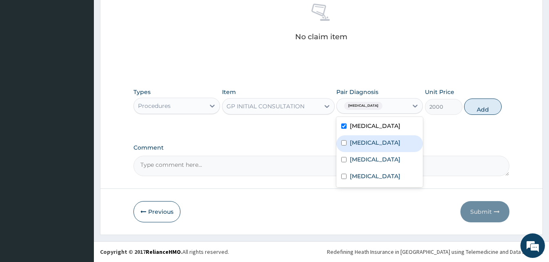
click at [378, 144] on label "Upper respiratory infection" at bounding box center [375, 142] width 51 height 8
checkbox input "true"
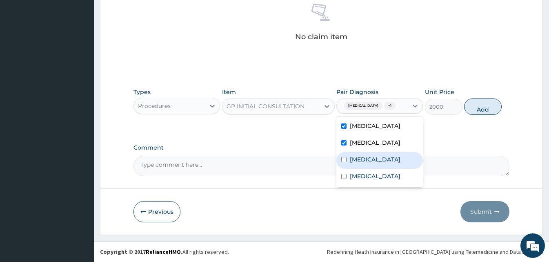
click at [362, 163] on label "Rhinitis" at bounding box center [375, 159] width 51 height 8
checkbox input "true"
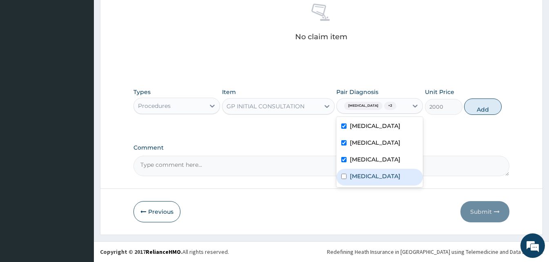
click at [361, 178] on div "[MEDICAL_DATA]" at bounding box center [379, 177] width 87 height 17
checkbox input "true"
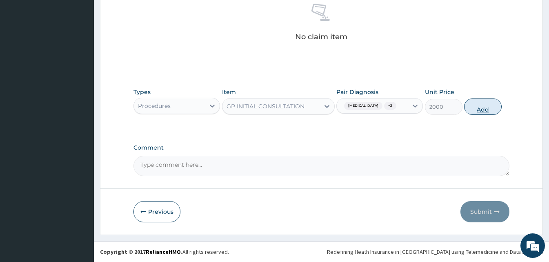
click at [477, 106] on button "Add" at bounding box center [483, 106] width 38 height 16
type input "0"
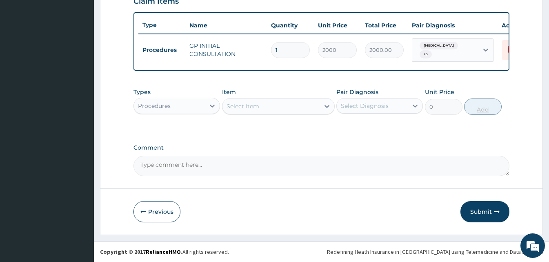
scroll to position [294, 0]
click at [202, 94] on div "Types Procedures" at bounding box center [176, 101] width 87 height 27
click at [198, 106] on div "Procedures" at bounding box center [169, 105] width 71 height 13
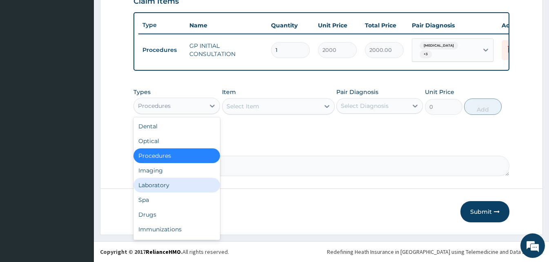
click at [167, 187] on div "Laboratory" at bounding box center [176, 185] width 87 height 15
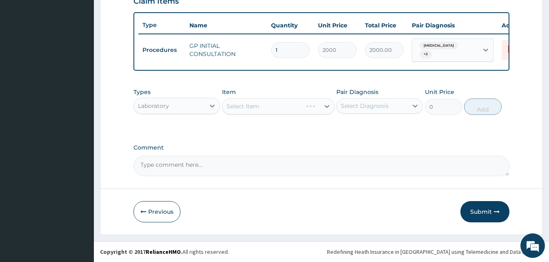
click at [325, 100] on div "Select Item" at bounding box center [278, 106] width 113 height 16
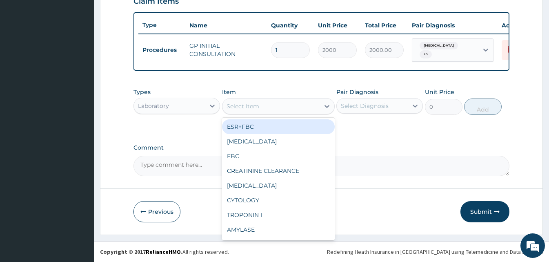
click at [325, 100] on div at bounding box center [327, 106] width 15 height 15
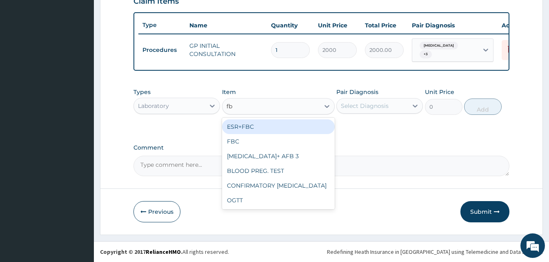
type input "fbc"
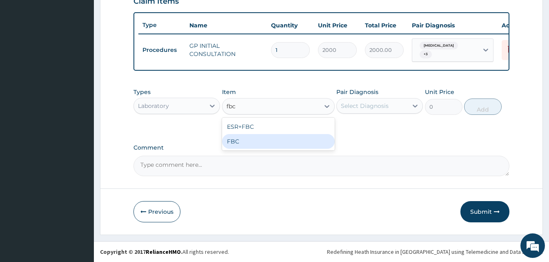
click at [266, 145] on div "FBC" at bounding box center [278, 141] width 113 height 15
type input "2500"
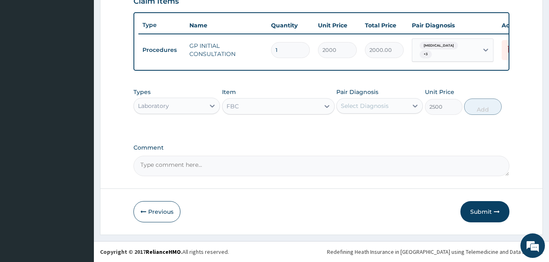
click at [385, 107] on div "Select Diagnosis" at bounding box center [365, 106] width 48 height 8
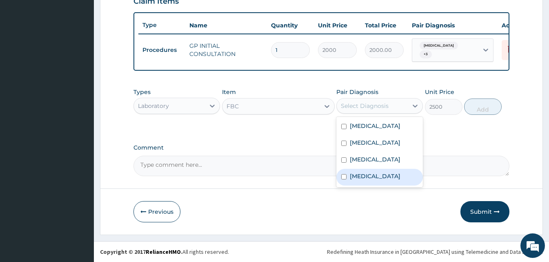
click at [378, 180] on label "[MEDICAL_DATA]" at bounding box center [375, 176] width 51 height 8
checkbox input "true"
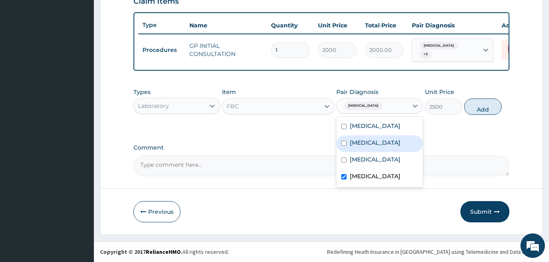
click at [384, 140] on label "Upper respiratory infection" at bounding box center [375, 142] width 51 height 8
checkbox input "true"
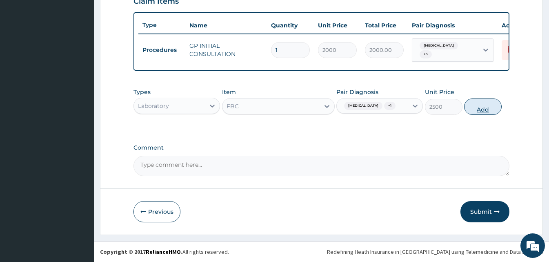
click at [498, 107] on button "Add" at bounding box center [483, 106] width 38 height 16
type input "0"
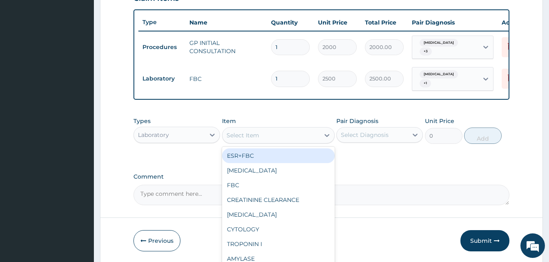
click at [270, 129] on div "Select Item" at bounding box center [270, 135] width 97 height 13
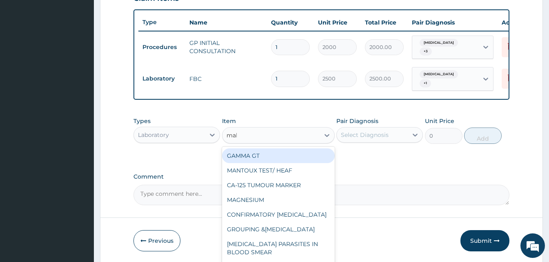
type input "mala"
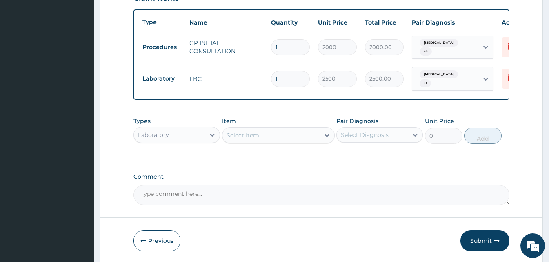
click at [270, 141] on div "Select Item" at bounding box center [278, 135] width 113 height 16
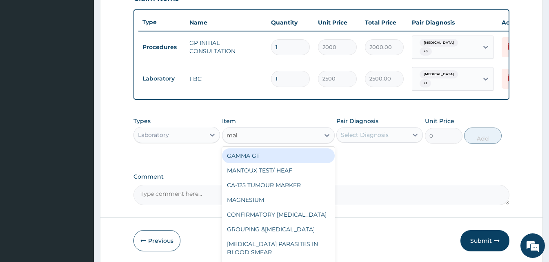
type input "mala"
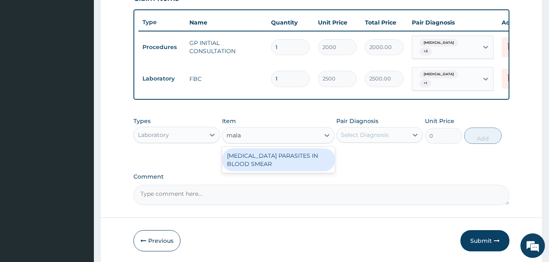
click at [296, 154] on div "MALARIA PARASITES IN BLOOD SMEAR" at bounding box center [278, 159] width 113 height 23
type input "1700"
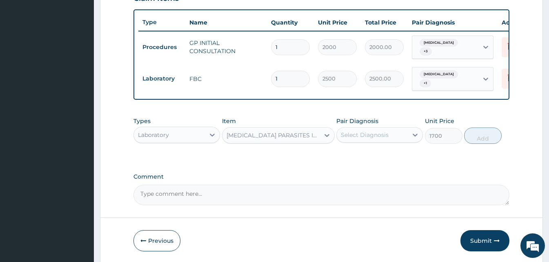
click at [385, 137] on div "Select Diagnosis" at bounding box center [365, 135] width 48 height 8
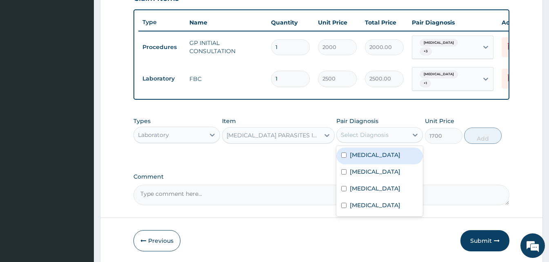
click at [369, 158] on div "[MEDICAL_DATA]" at bounding box center [379, 155] width 87 height 17
checkbox input "true"
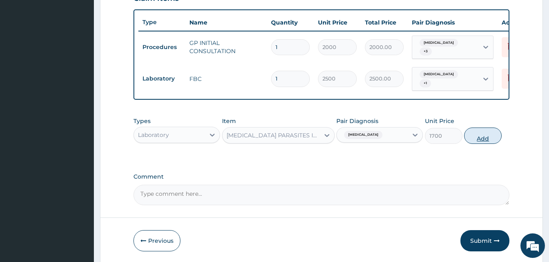
click at [491, 137] on button "Add" at bounding box center [483, 135] width 38 height 16
type input "0"
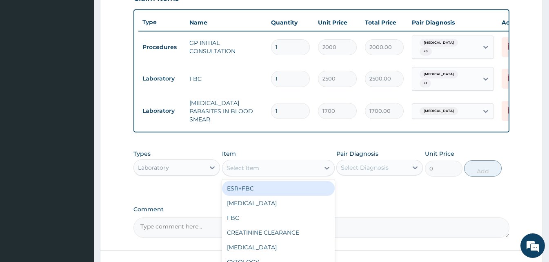
click at [260, 167] on div "Select Item" at bounding box center [270, 167] width 97 height 13
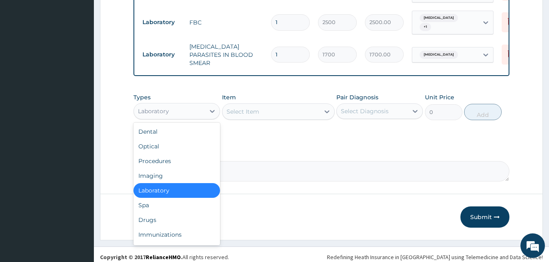
click at [195, 104] on div "Laboratory" at bounding box center [169, 110] width 71 height 13
click at [179, 218] on div "Drugs" at bounding box center [176, 219] width 87 height 15
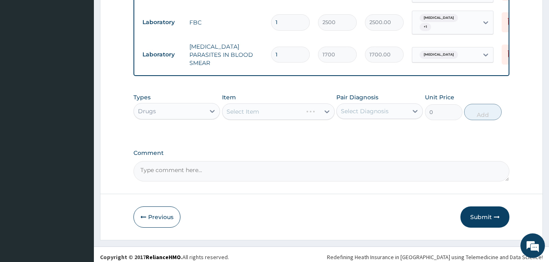
click at [308, 103] on div "Select Item" at bounding box center [278, 111] width 113 height 16
click at [308, 105] on div "Select Item" at bounding box center [270, 111] width 97 height 13
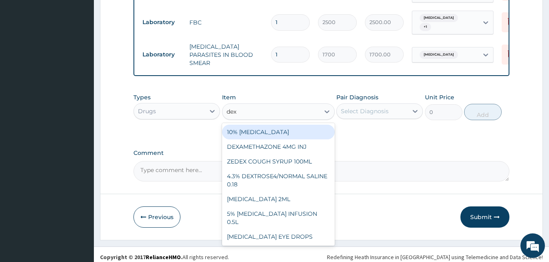
type input "dexa"
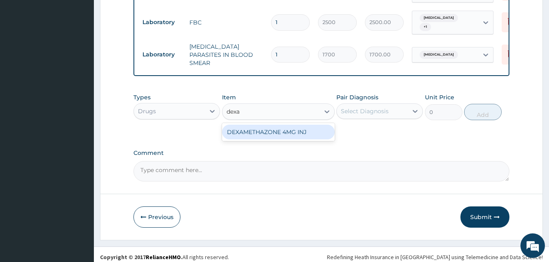
click at [303, 124] on div "DEXAMETHAZONE 4MG INJ" at bounding box center [278, 131] width 113 height 15
type input "109.2"
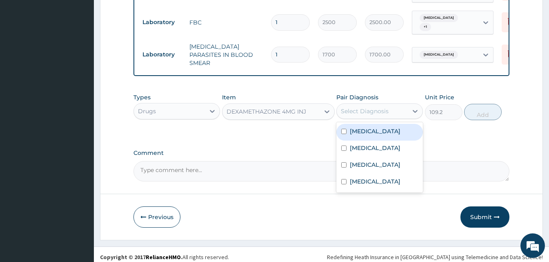
click at [385, 108] on div "Select Diagnosis" at bounding box center [365, 111] width 48 height 8
click at [370, 127] on label "[MEDICAL_DATA]" at bounding box center [375, 131] width 51 height 8
checkbox input "true"
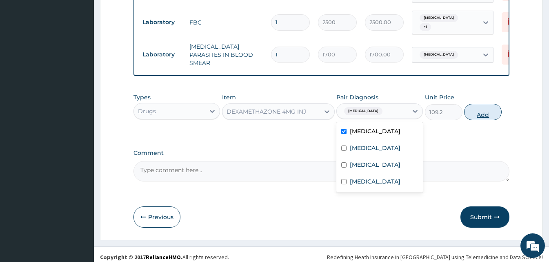
click at [477, 109] on button "Add" at bounding box center [483, 112] width 38 height 16
type input "0"
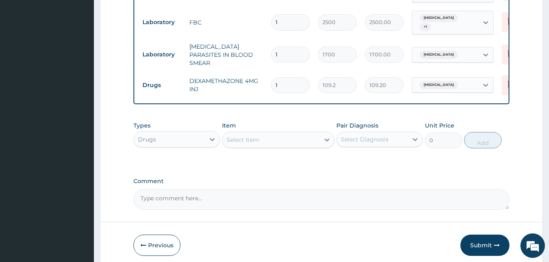
click at [281, 136] on div "Select Item" at bounding box center [270, 139] width 97 height 13
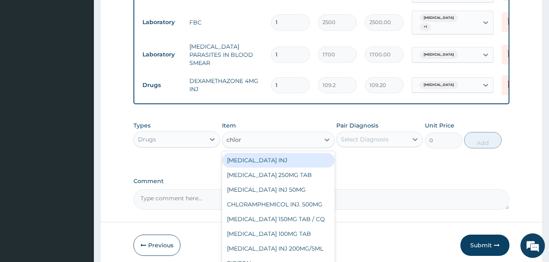
type input "chloro"
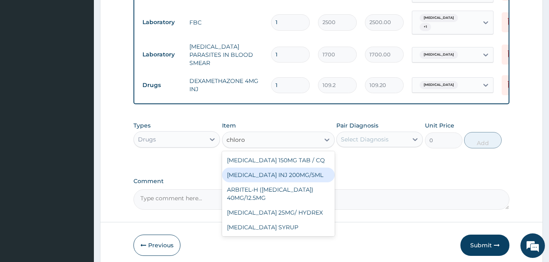
click at [279, 168] on div "CHLOROQUINE INJ 200MG/5ML" at bounding box center [278, 174] width 113 height 15
type input "120"
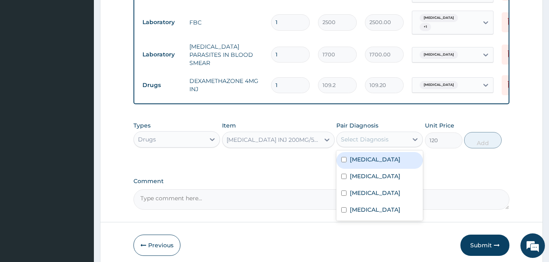
click at [397, 141] on div "Select Diagnosis" at bounding box center [379, 139] width 87 height 16
click at [386, 152] on div "[MEDICAL_DATA]" at bounding box center [379, 160] width 87 height 17
checkbox input "true"
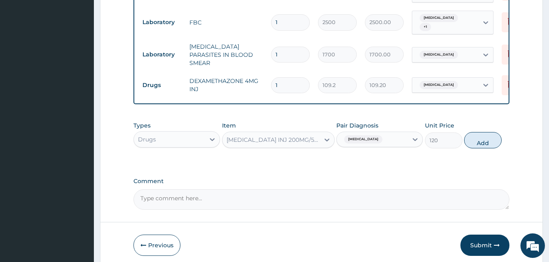
drag, startPoint x: 485, startPoint y: 140, endPoint x: 481, endPoint y: 146, distance: 7.1
click at [481, 146] on div "Types Drugs Item CHLOROQUINE INJ 200MG/5ML Pair Diagnosis Malaria Unit Price 12…" at bounding box center [321, 134] width 376 height 35
click at [484, 137] on button "Add" at bounding box center [483, 140] width 38 height 16
type input "0"
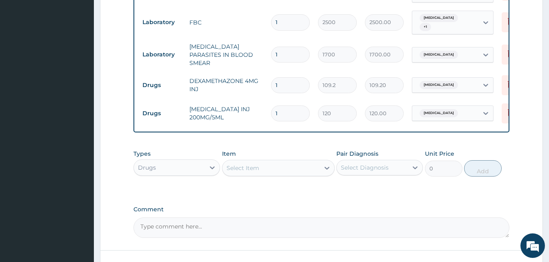
click at [280, 164] on div "Select Item" at bounding box center [270, 167] width 97 height 13
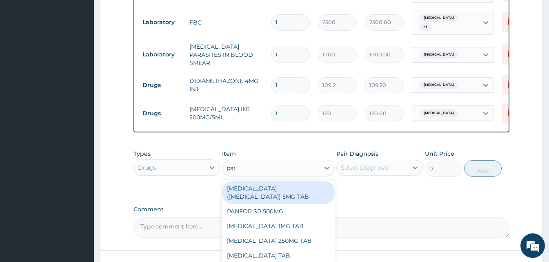
type input "para"
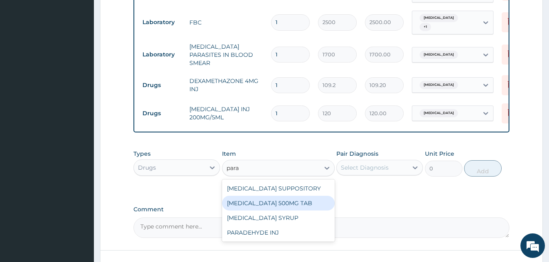
click at [276, 196] on div "PARACETAMOL 500MG TAB" at bounding box center [278, 203] width 113 height 15
type input "15"
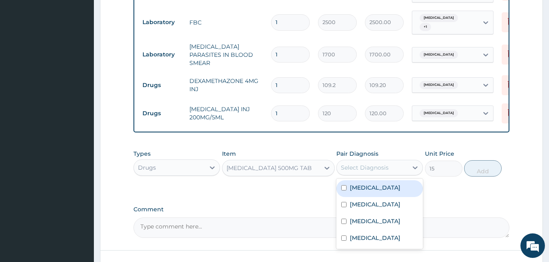
click at [393, 161] on div "Select Diagnosis" at bounding box center [372, 167] width 71 height 13
click at [380, 180] on div "[MEDICAL_DATA]" at bounding box center [379, 188] width 87 height 17
checkbox input "true"
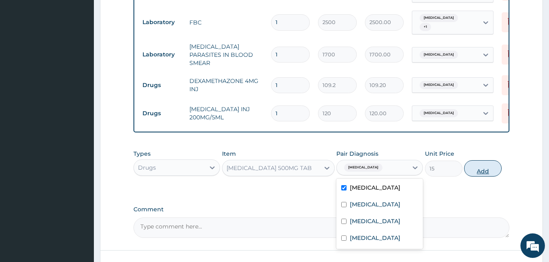
click at [483, 160] on button "Add" at bounding box center [483, 168] width 38 height 16
type input "0"
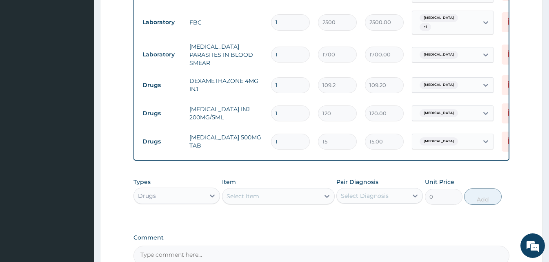
type input "0.00"
type input "4"
type input "60.00"
type input "0.00"
type input "3"
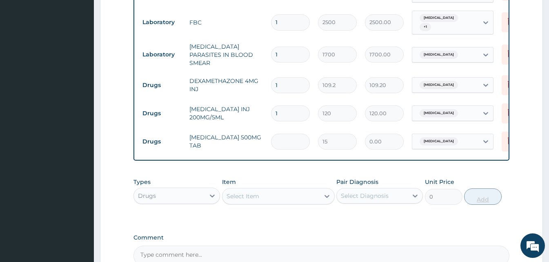
type input "45.00"
type input "30"
type input "450.00"
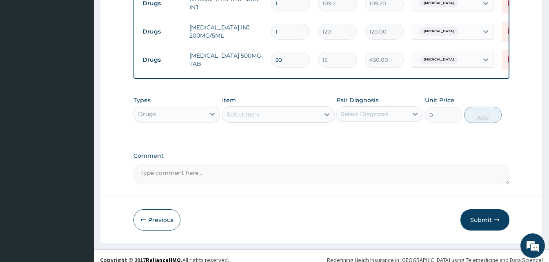
scroll to position [435, 0]
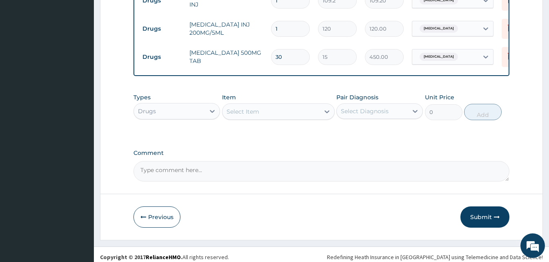
type input "30"
click at [249, 109] on div "Select Item" at bounding box center [243, 111] width 33 height 8
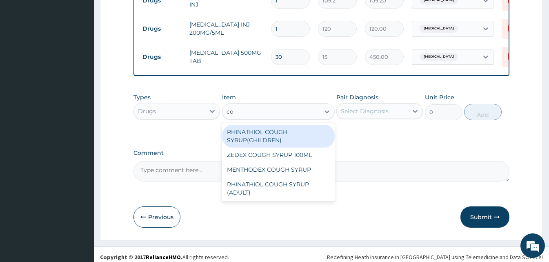
type input "c"
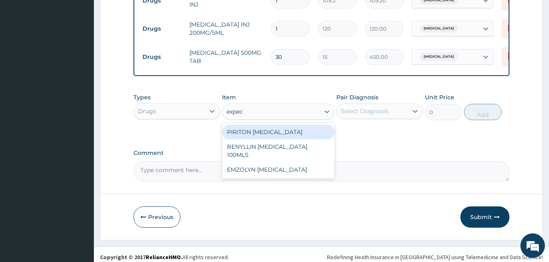
type input "expect"
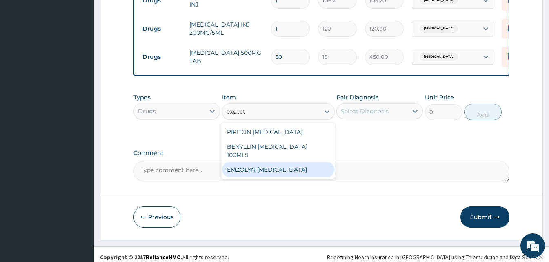
click at [263, 162] on div "EMZOLYN EXPECTORANT" at bounding box center [278, 169] width 113 height 15
type input "500"
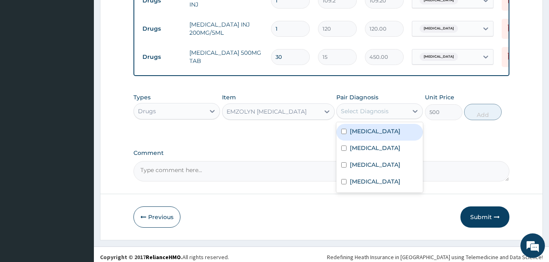
click at [393, 104] on div "Select Diagnosis" at bounding box center [372, 110] width 71 height 13
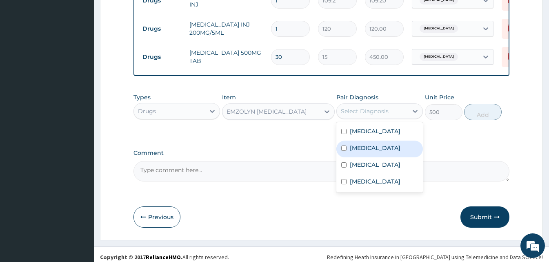
click at [377, 144] on label "Upper respiratory infection" at bounding box center [375, 148] width 51 height 8
checkbox input "true"
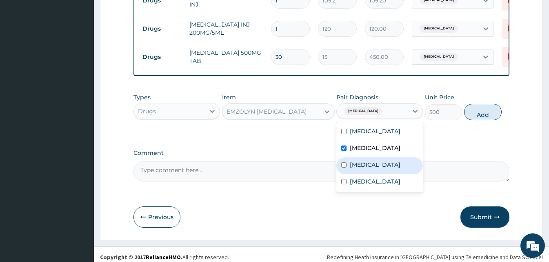
click at [362, 168] on label "Rhinitis" at bounding box center [375, 164] width 51 height 8
checkbox input "true"
click at [479, 114] on button "Add" at bounding box center [483, 112] width 38 height 16
type input "0"
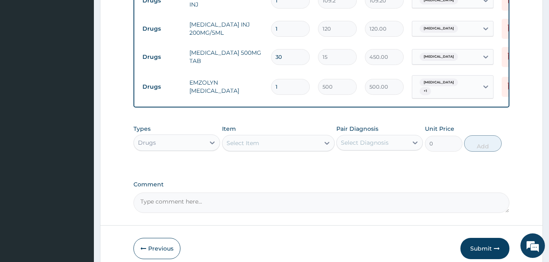
click at [299, 142] on div "Select Item" at bounding box center [270, 142] width 97 height 13
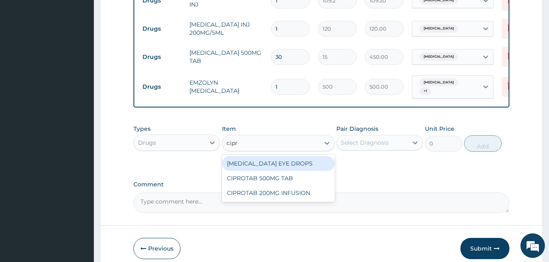
type input "cipro"
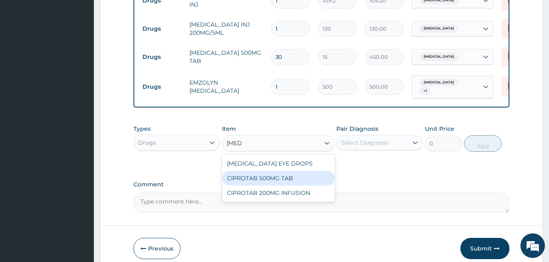
click at [292, 174] on div "CIPROTAB 500MG TAB" at bounding box center [278, 178] width 113 height 15
type input "180"
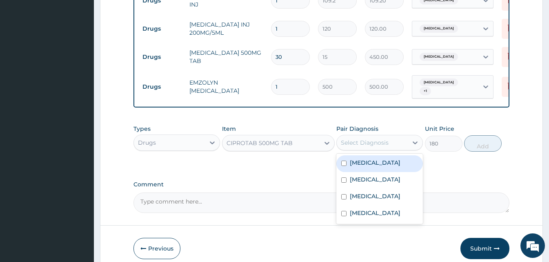
click at [375, 136] on div "Select Diagnosis" at bounding box center [372, 142] width 71 height 13
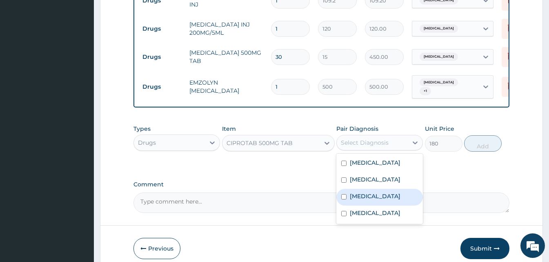
click at [361, 198] on label "Rhinitis" at bounding box center [375, 196] width 51 height 8
checkbox input "true"
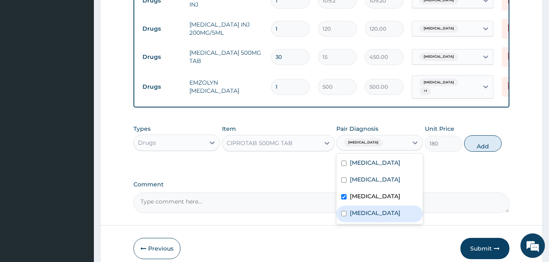
click at [389, 220] on div "[MEDICAL_DATA]" at bounding box center [379, 213] width 87 height 17
checkbox input "true"
click at [477, 144] on button "Add" at bounding box center [483, 143] width 38 height 16
type input "0"
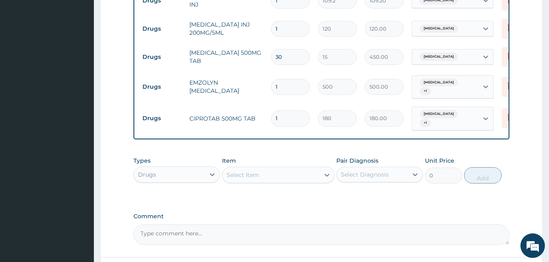
click at [269, 173] on div "Select Item" at bounding box center [278, 175] width 113 height 16
type input ","
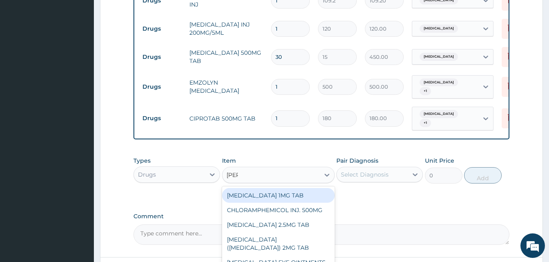
type input "lorat"
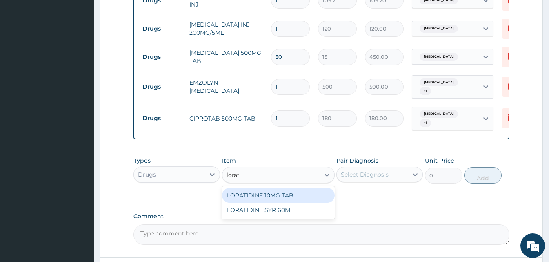
click at [272, 188] on div "LORATIDINE 10MG TAB" at bounding box center [278, 195] width 113 height 15
type input "45"
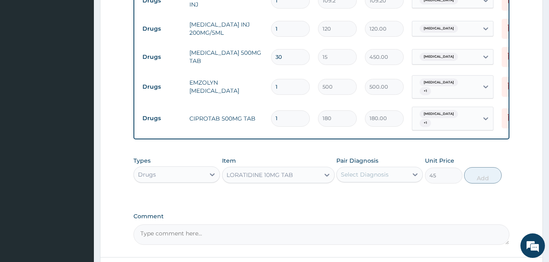
click at [404, 168] on div "Select Diagnosis" at bounding box center [372, 174] width 71 height 13
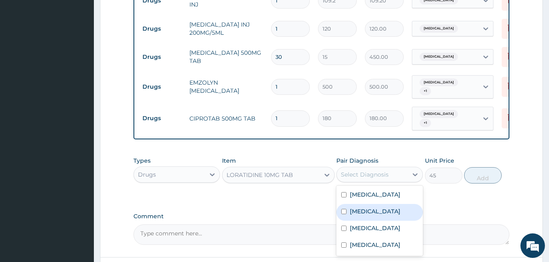
click at [368, 210] on label "Upper respiratory infection" at bounding box center [375, 211] width 51 height 8
checkbox input "true"
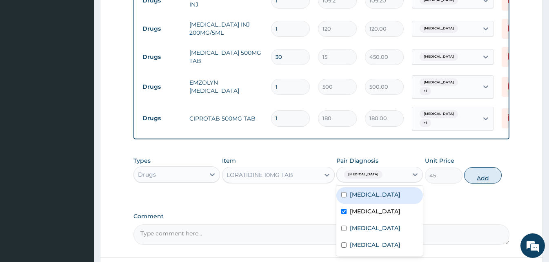
click at [482, 167] on button "Add" at bounding box center [483, 175] width 38 height 16
type input "0"
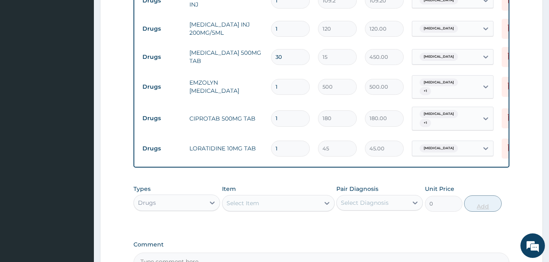
type input "0.00"
type input "5"
type input "225.00"
type input "5"
click at [279, 110] on input "1" at bounding box center [290, 118] width 39 height 16
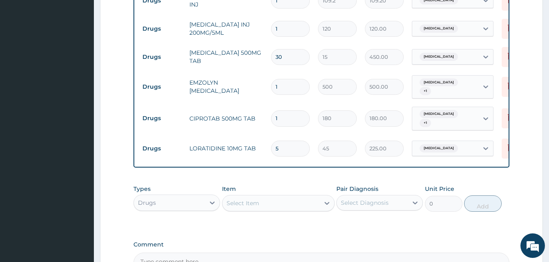
type input "10"
type input "1800.00"
type input "10"
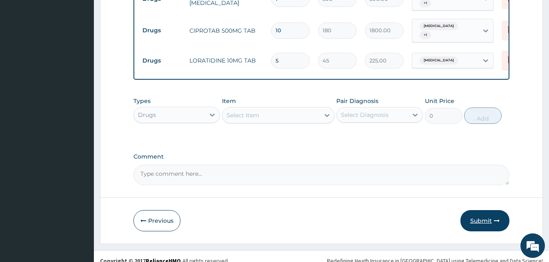
click at [466, 210] on button "Submit" at bounding box center [484, 220] width 49 height 21
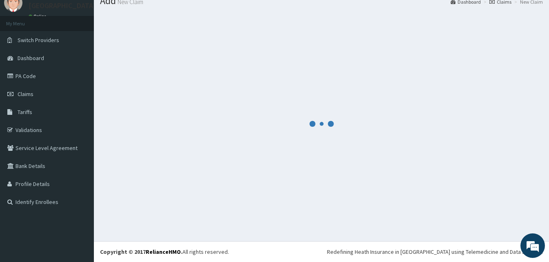
scroll to position [31, 0]
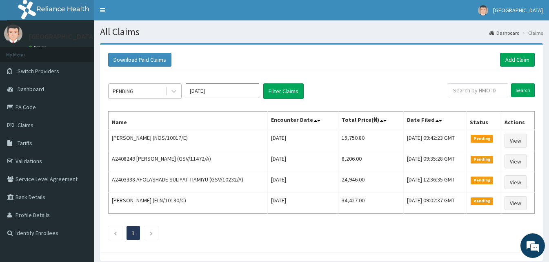
click at [165, 91] on div "PENDING" at bounding box center [137, 90] width 57 height 13
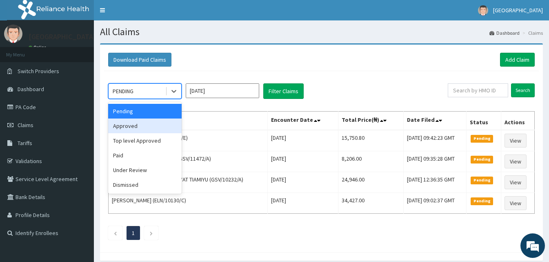
click at [147, 131] on div "Approved" at bounding box center [144, 125] width 73 height 15
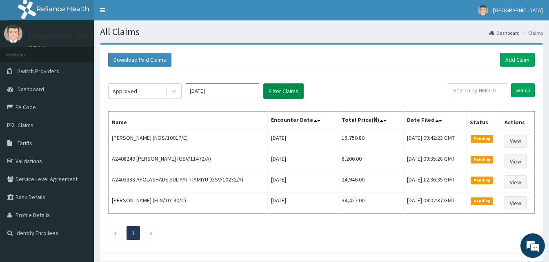
click at [283, 88] on button "Filter Claims" at bounding box center [283, 91] width 40 height 16
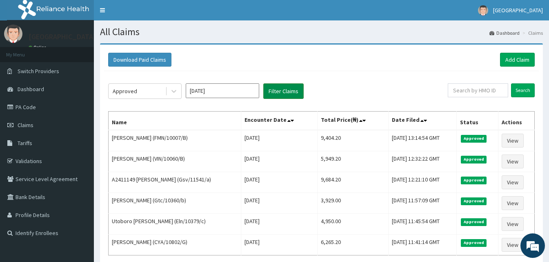
click at [283, 88] on button "Filter Claims" at bounding box center [283, 91] width 40 height 16
click at [520, 58] on link "Add Claim" at bounding box center [517, 60] width 35 height 14
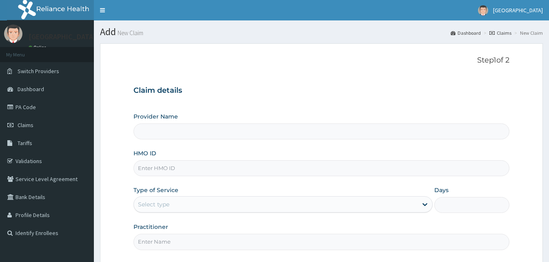
click at [164, 165] on input "HMO ID" at bounding box center [321, 168] width 376 height 16
paste input "CodePGC/10112/A"
type input "CodePGC/10112/A"
click at [151, 170] on input "CodePGC/10112/A" at bounding box center [321, 168] width 376 height 16
type input "[GEOGRAPHIC_DATA]"
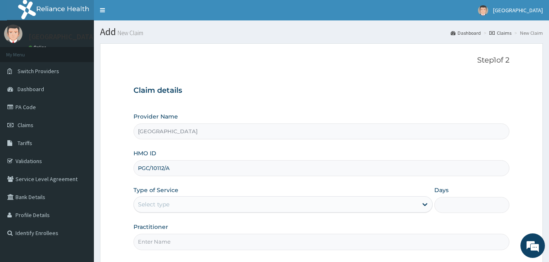
type input "PGC/10112/A"
click at [178, 207] on div "Select type" at bounding box center [276, 204] width 284 height 13
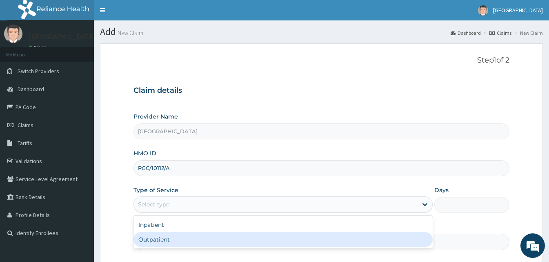
click at [163, 243] on div "Outpatient" at bounding box center [282, 239] width 299 height 15
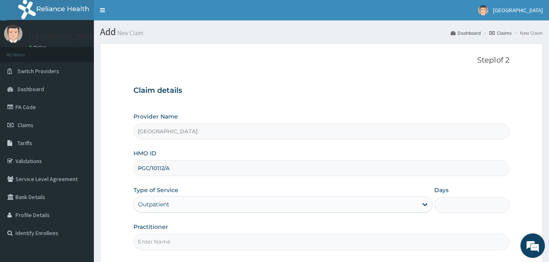
type input "1"
click at [180, 240] on input "Practitioner" at bounding box center [321, 241] width 376 height 16
type input "Doctor [GEOGRAPHIC_DATA]"
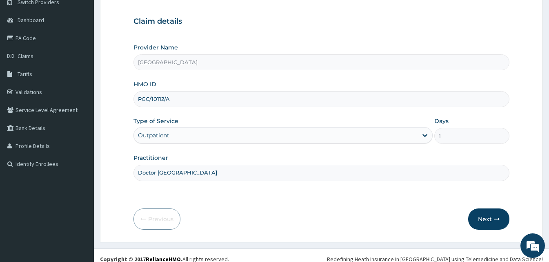
scroll to position [76, 0]
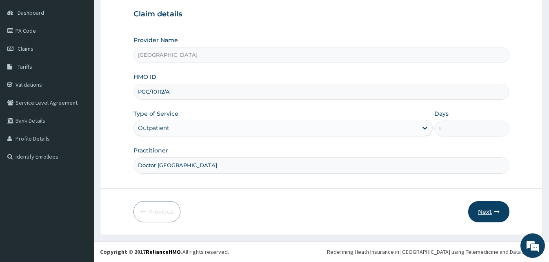
click at [482, 220] on button "Next" at bounding box center [488, 211] width 41 height 21
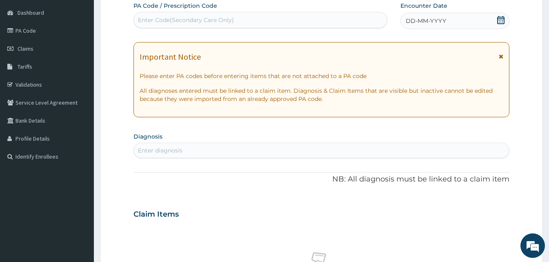
scroll to position [0, 0]
click at [411, 21] on span "DD-MM-YYYY" at bounding box center [426, 21] width 40 height 8
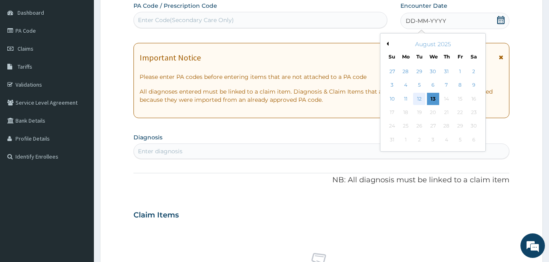
click at [414, 98] on div "12" at bounding box center [419, 99] width 12 height 12
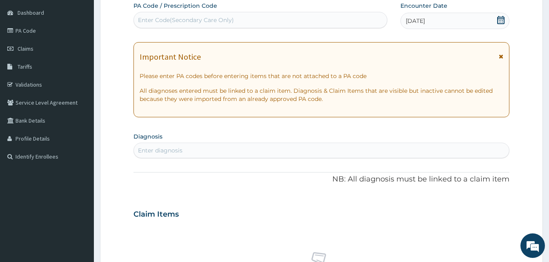
click at [156, 156] on div "Enter diagnosis" at bounding box center [321, 150] width 375 height 13
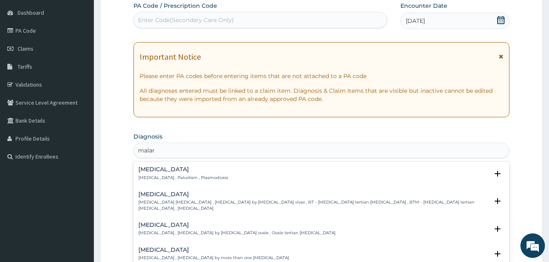
click at [154, 173] on div "[MEDICAL_DATA] [MEDICAL_DATA] , Paludism , Plasmodiosis" at bounding box center [183, 173] width 90 height 14
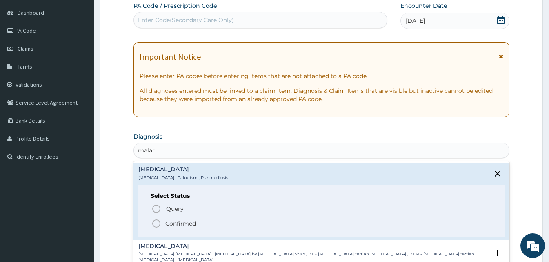
type input "malar"
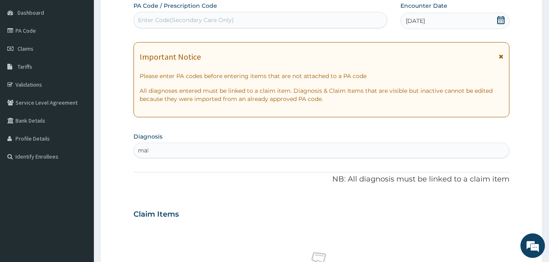
type input "mala"
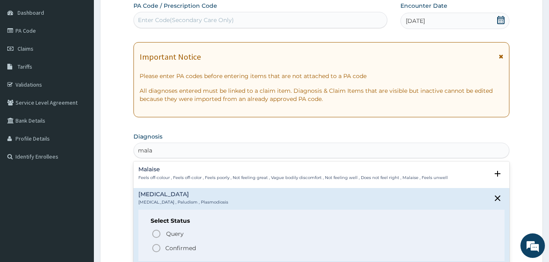
click at [155, 251] on icon "status option filled" at bounding box center [156, 248] width 10 height 10
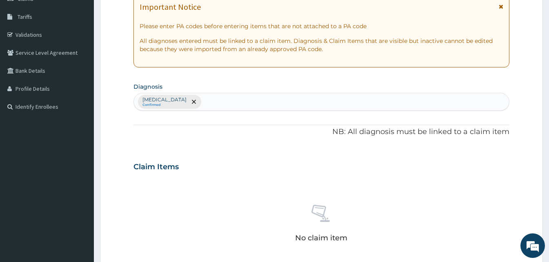
scroll to position [142, 0]
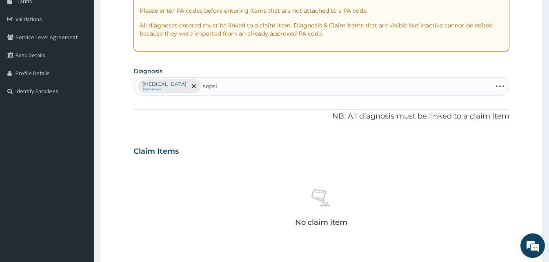
type input "[MEDICAL_DATA]"
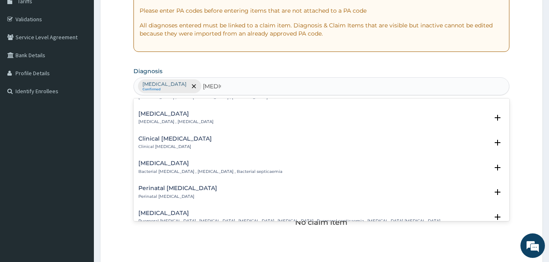
scroll to position [82, 0]
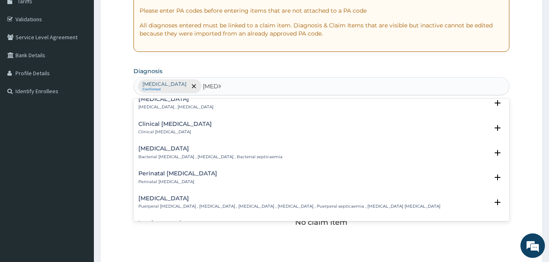
click at [157, 151] on h4 "[MEDICAL_DATA]" at bounding box center [210, 148] width 144 height 6
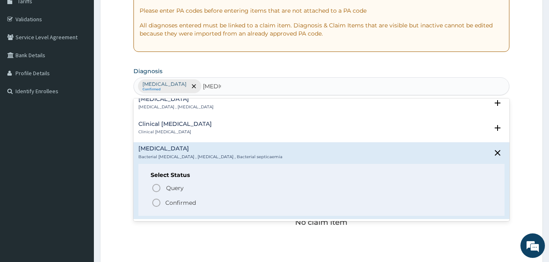
click at [156, 202] on icon "status option filled" at bounding box center [156, 203] width 10 height 10
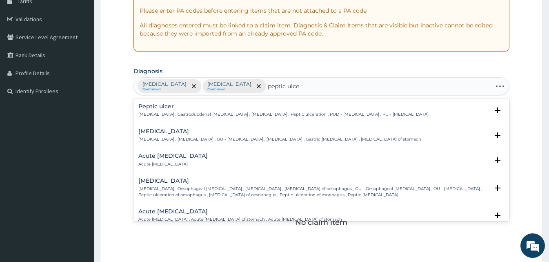
type input "[MEDICAL_DATA]"
click at [163, 109] on h4 "Peptic ulcer" at bounding box center [283, 106] width 290 height 6
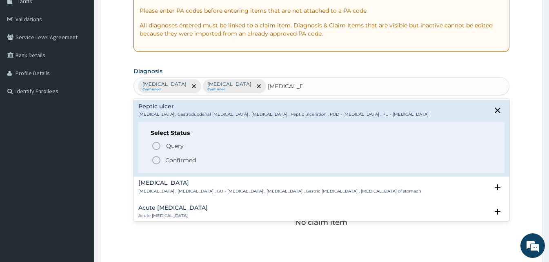
click at [152, 160] on icon "status option filled" at bounding box center [156, 160] width 10 height 10
